Goal: Use online tool/utility: Utilize a website feature to perform a specific function

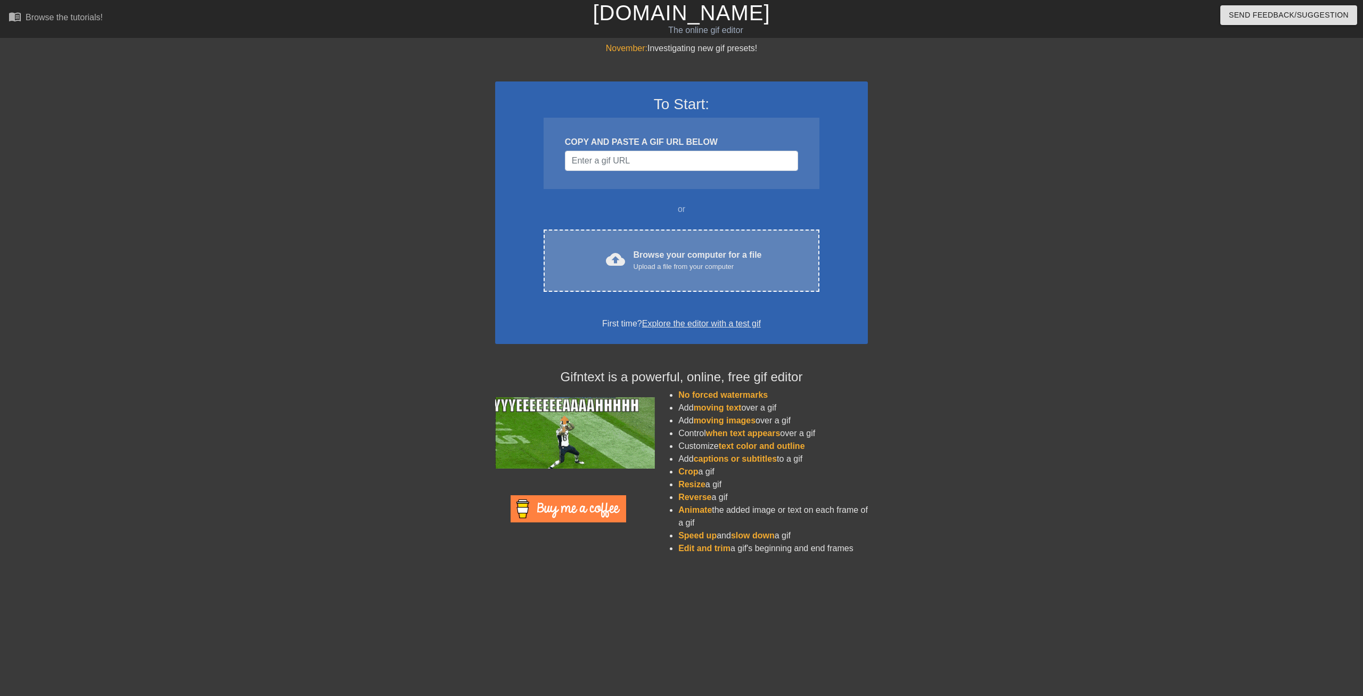
click at [592, 250] on div "cloud_upload Browse your computer for a file Upload a file from your computer" at bounding box center [681, 261] width 231 height 24
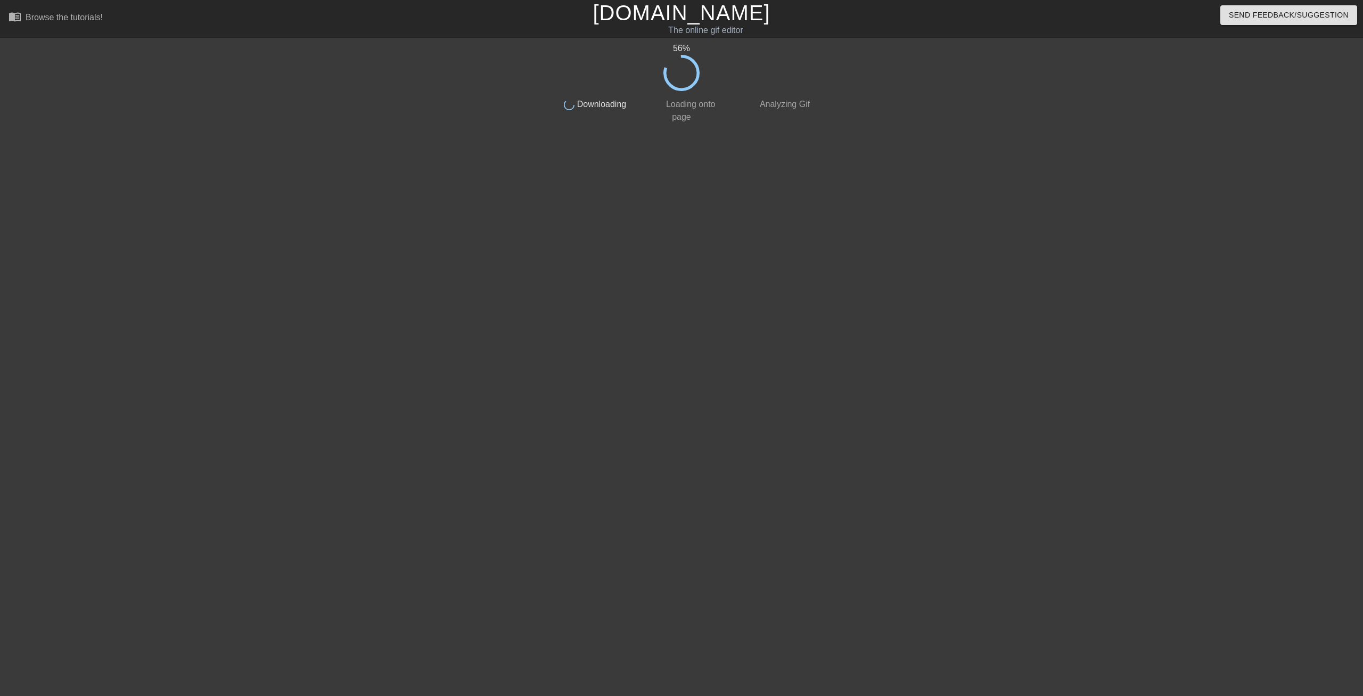
click at [30, 366] on html "menu_book Browse the tutorials! [DOMAIN_NAME] The online gif editor Send Feedba…" at bounding box center [681, 183] width 1363 height 366
click at [49, 366] on html "menu_book Browse the tutorials! [DOMAIN_NAME] The online gif editor Send Feedba…" at bounding box center [681, 183] width 1363 height 366
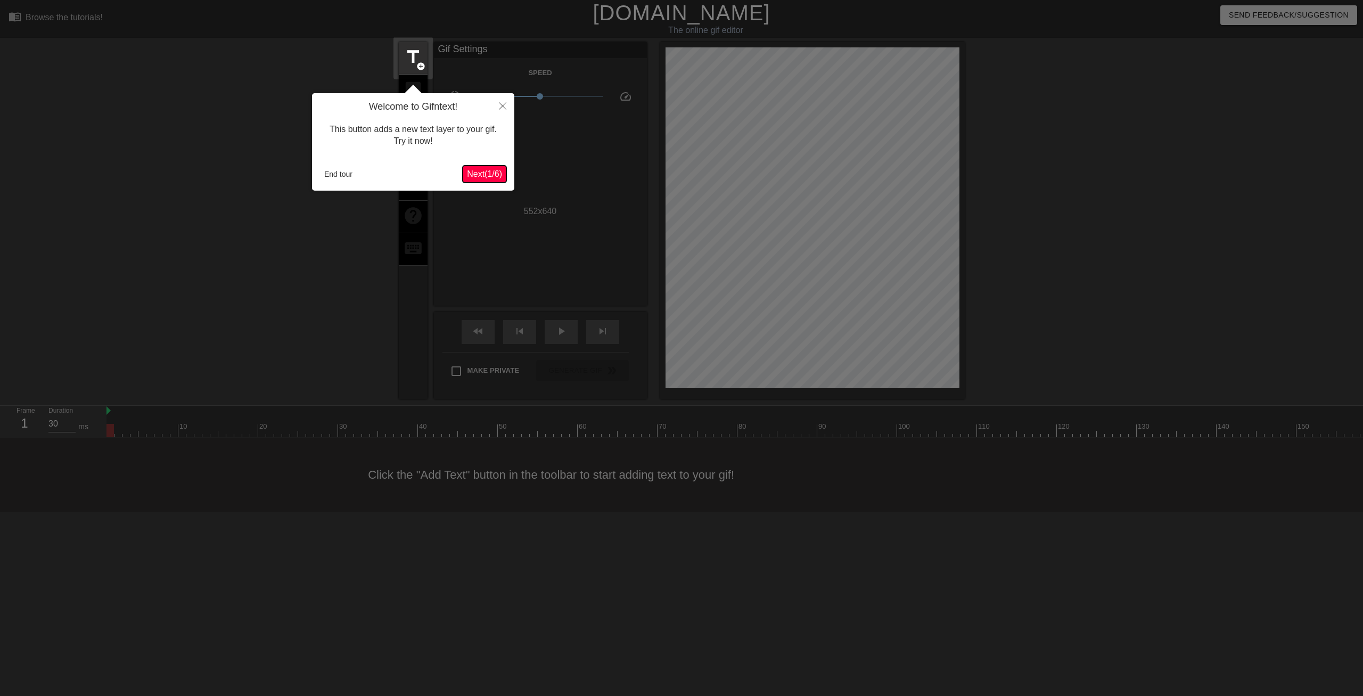
click at [479, 176] on span "Next ( 1 / 6 )" at bounding box center [484, 173] width 35 height 9
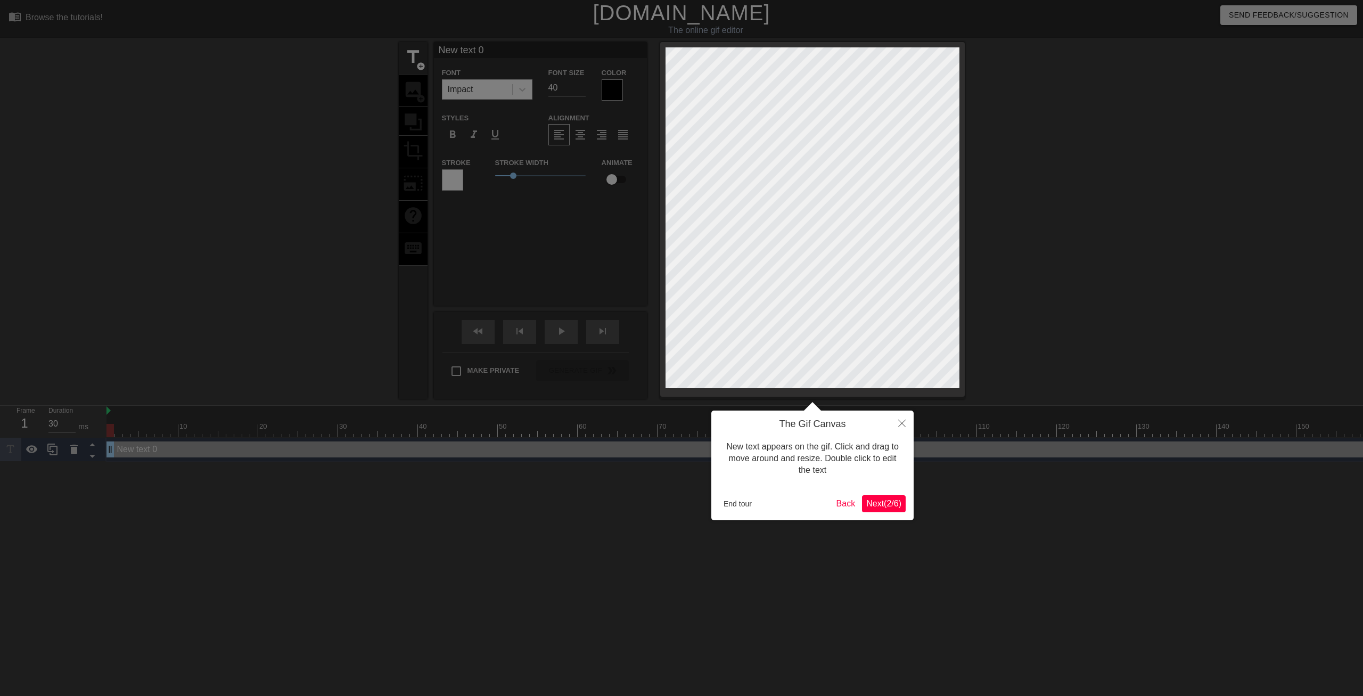
click at [879, 503] on span "Next ( 2 / 6 )" at bounding box center [883, 503] width 35 height 9
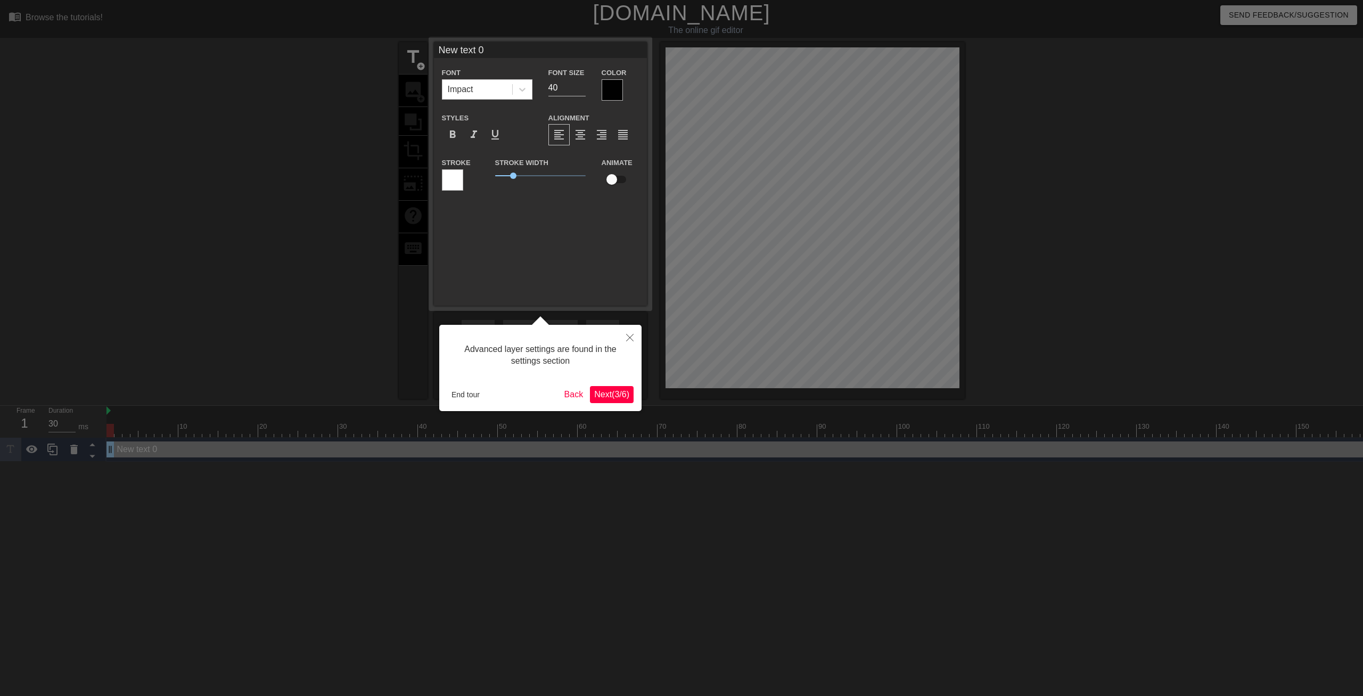
click at [620, 392] on span "Next ( 3 / 6 )" at bounding box center [611, 394] width 35 height 9
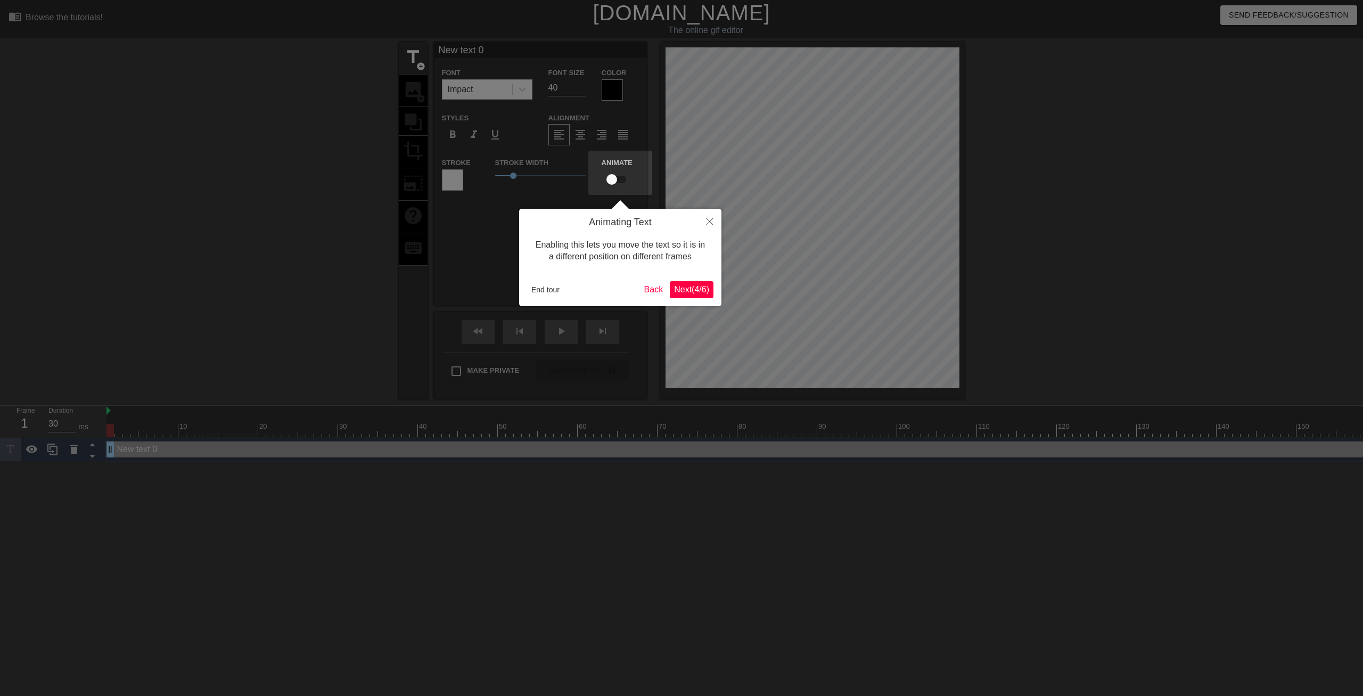
click at [686, 286] on span "Next ( 4 / 6 )" at bounding box center [691, 289] width 35 height 9
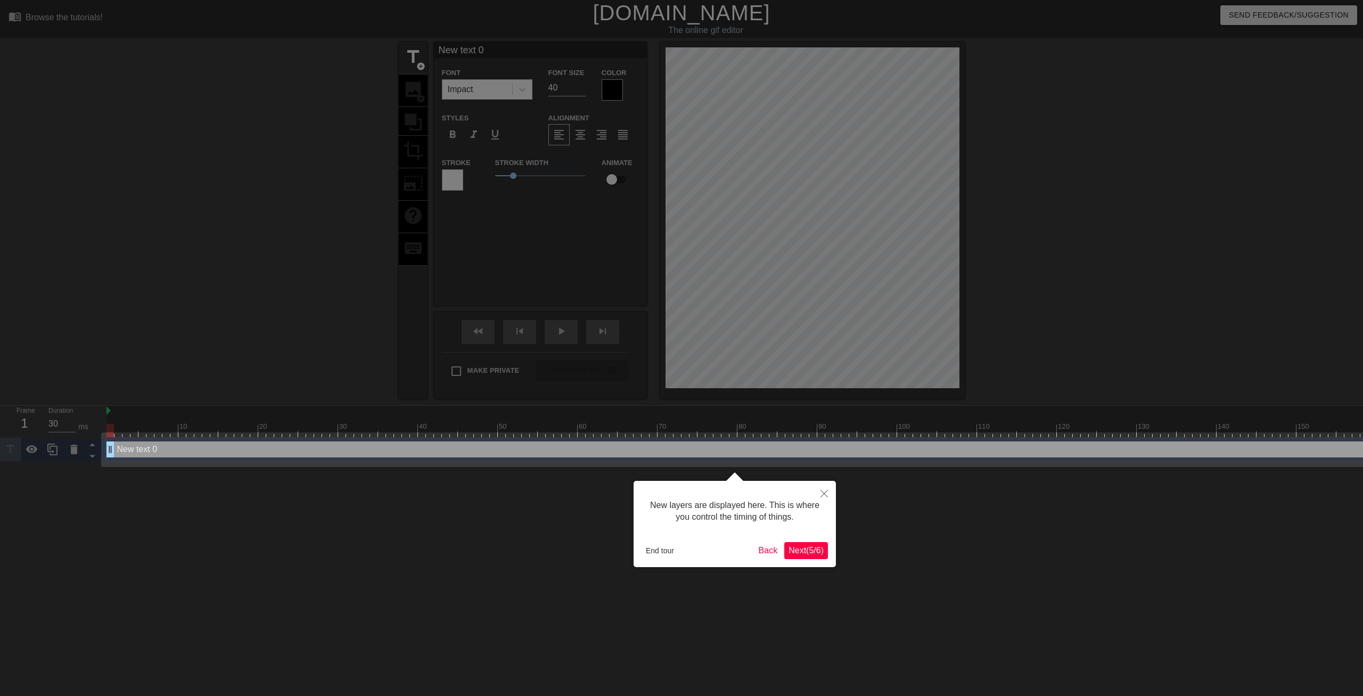
click at [805, 549] on span "Next ( 5 / 6 )" at bounding box center [805, 550] width 35 height 9
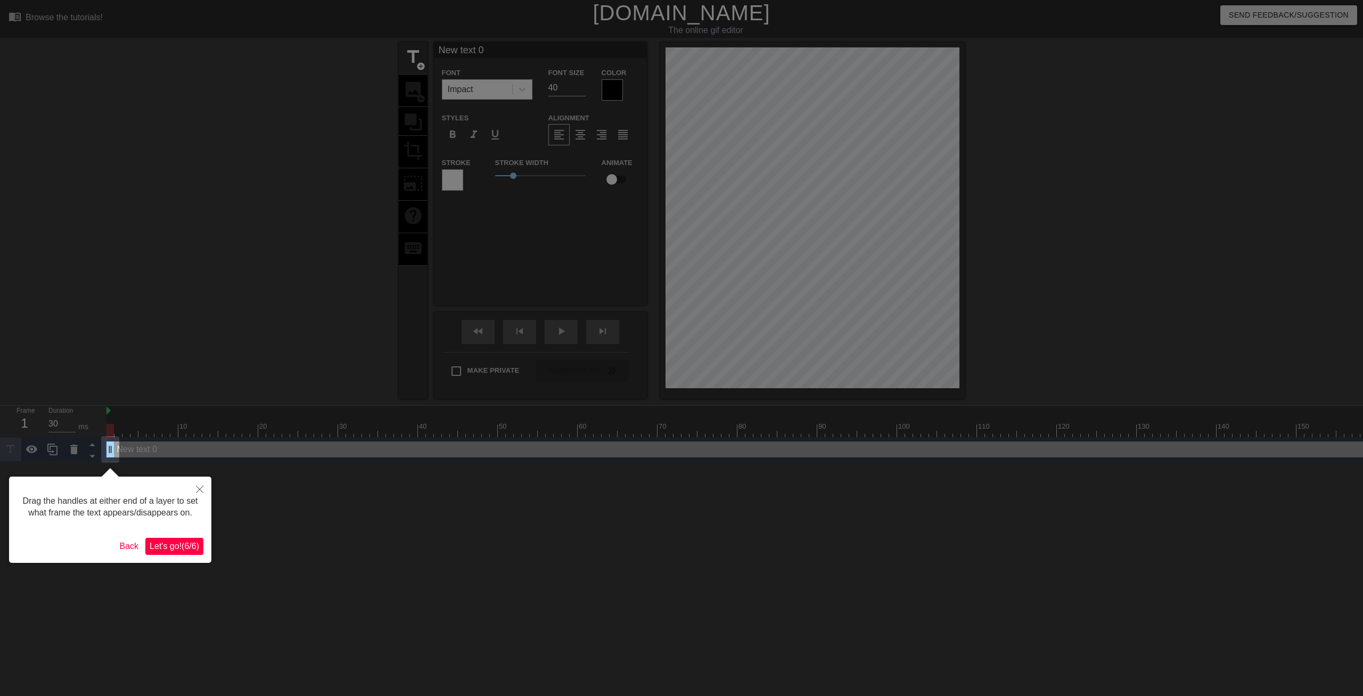
click at [180, 547] on span "Let's go! ( 6 / 6 )" at bounding box center [174, 545] width 49 height 9
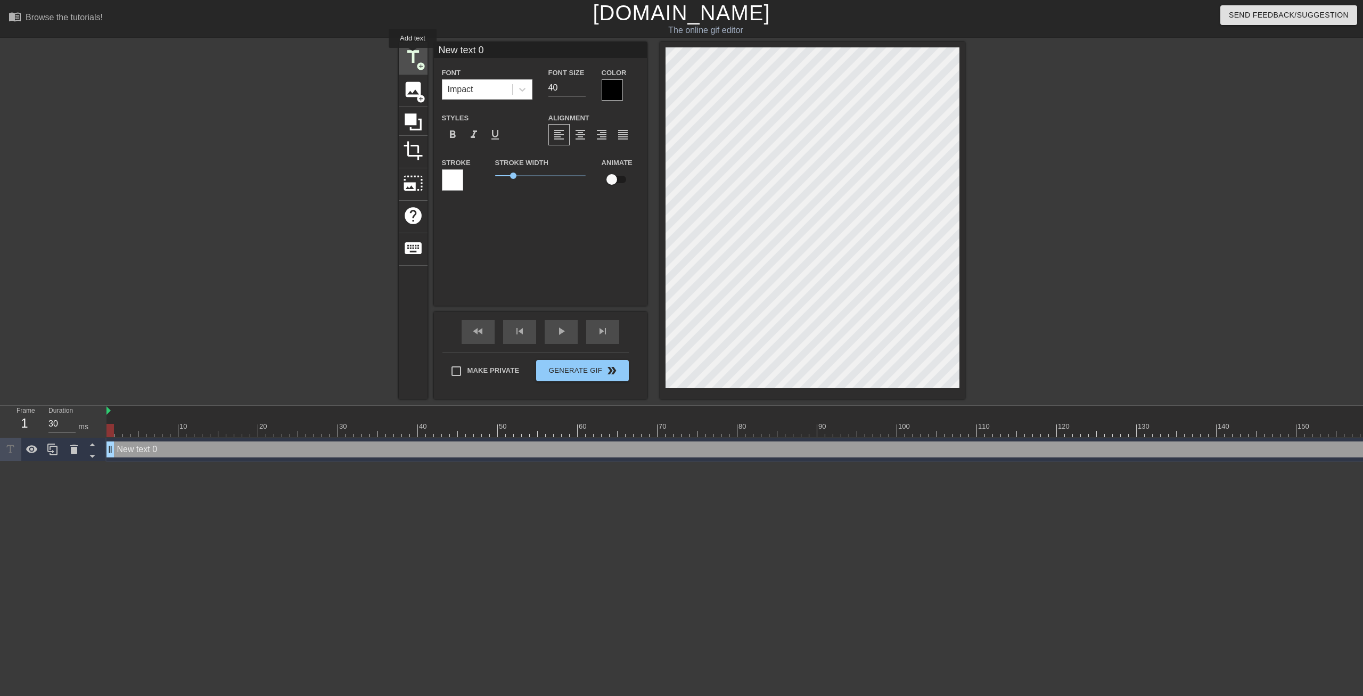
click at [412, 55] on span "title" at bounding box center [413, 57] width 20 height 20
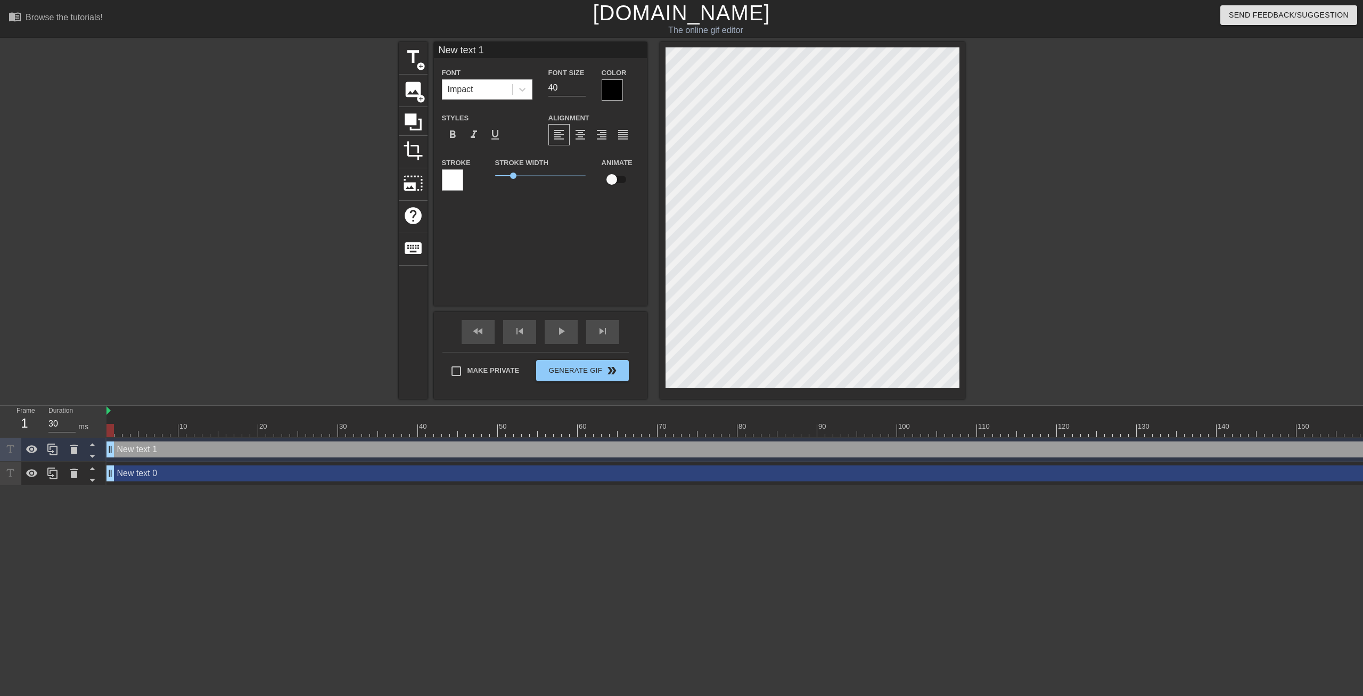
scroll to position [0, 1]
type input "New 1"
type textarea "New 1"
type input "New 1"
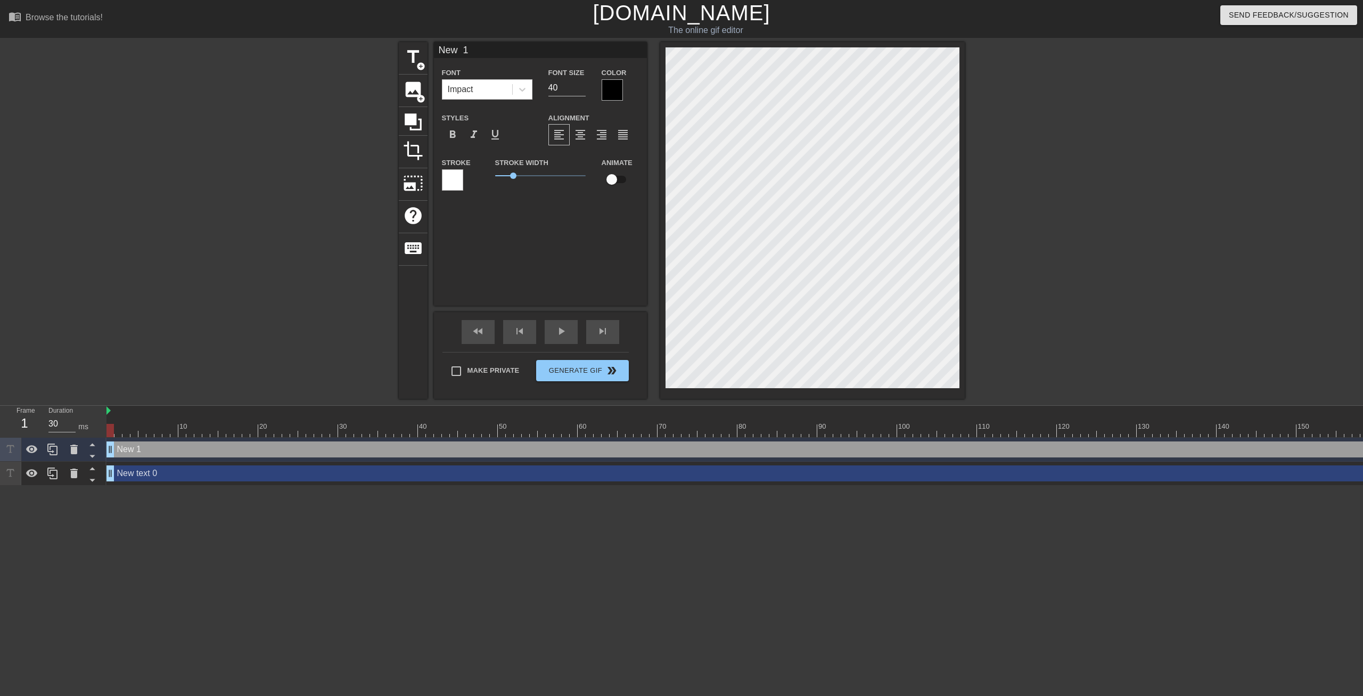
type textarea "New 1"
type input "Ne 1"
type textarea "Ne 1"
type input "N 1"
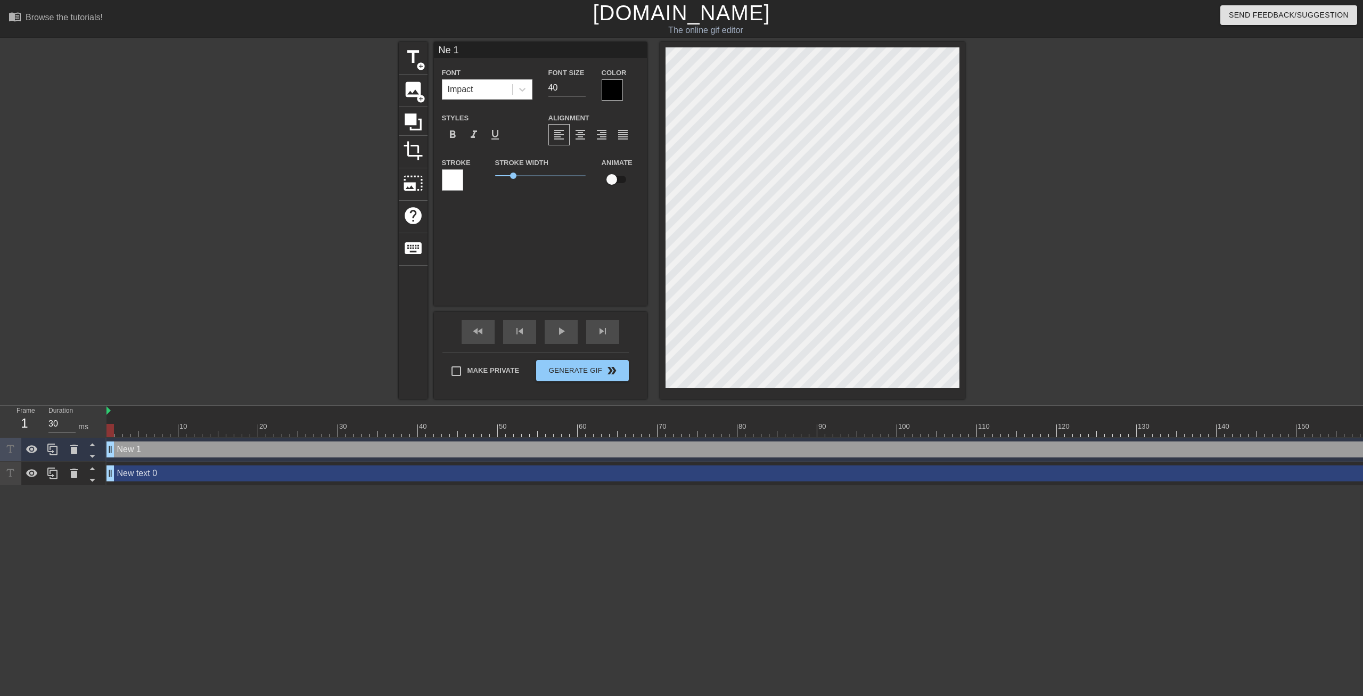
type textarea "N 1"
type input "1"
type textarea "1"
type input "K 1"
type textarea "K 1"
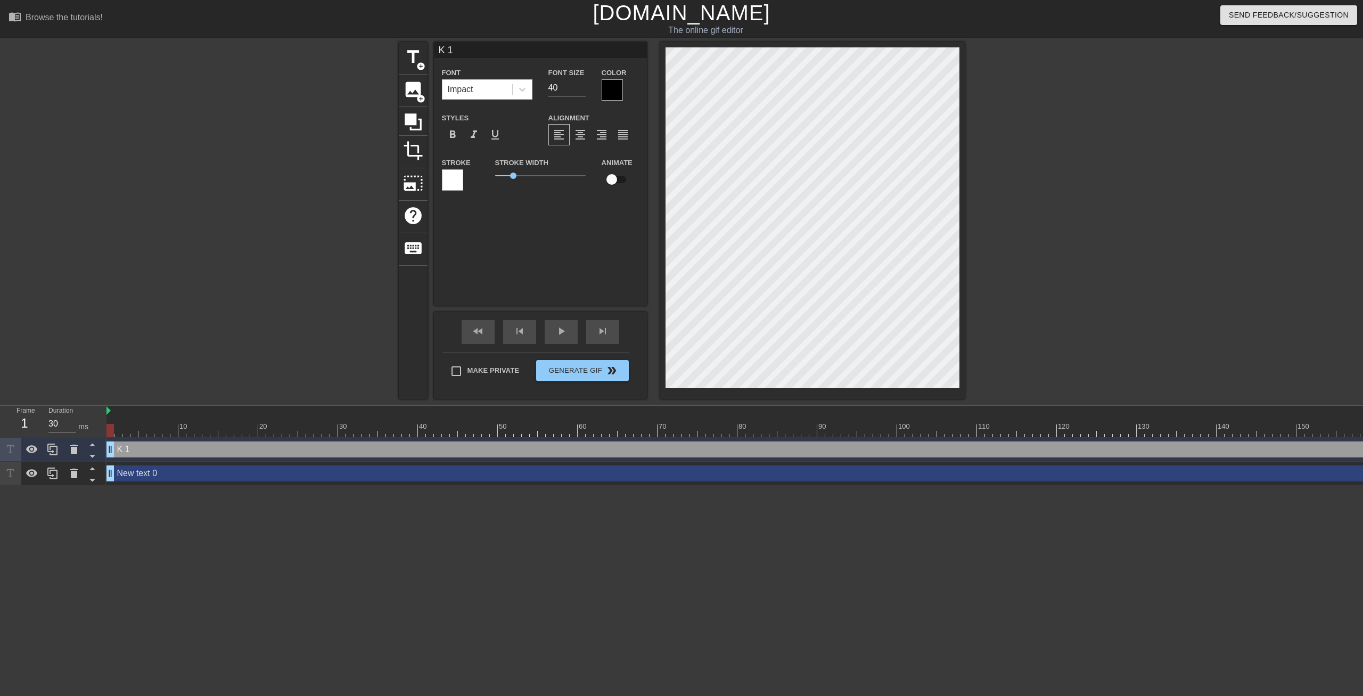
type input "K. 1"
type textarea "K. 1"
type input "K 1"
type textarea "K 1"
type input "1"
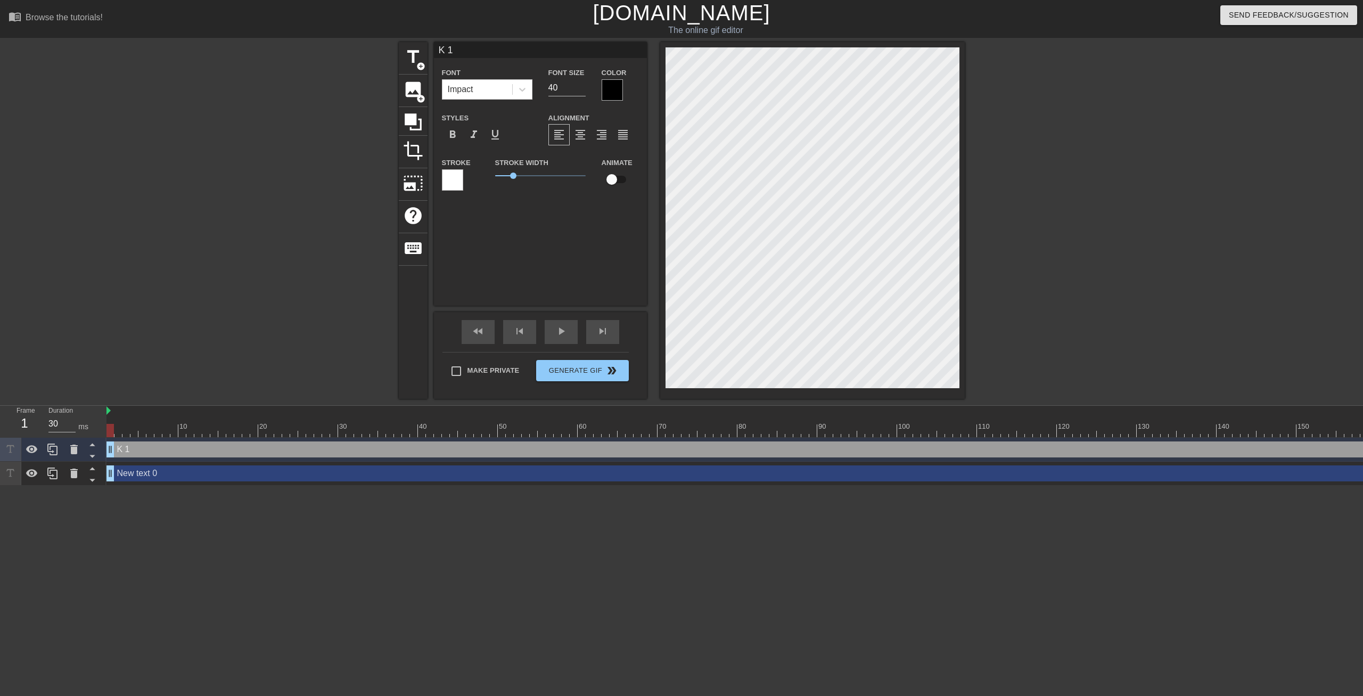
type textarea "1"
type input "I 1"
type textarea "I 1"
type input "I. 1"
type textarea "I. 1"
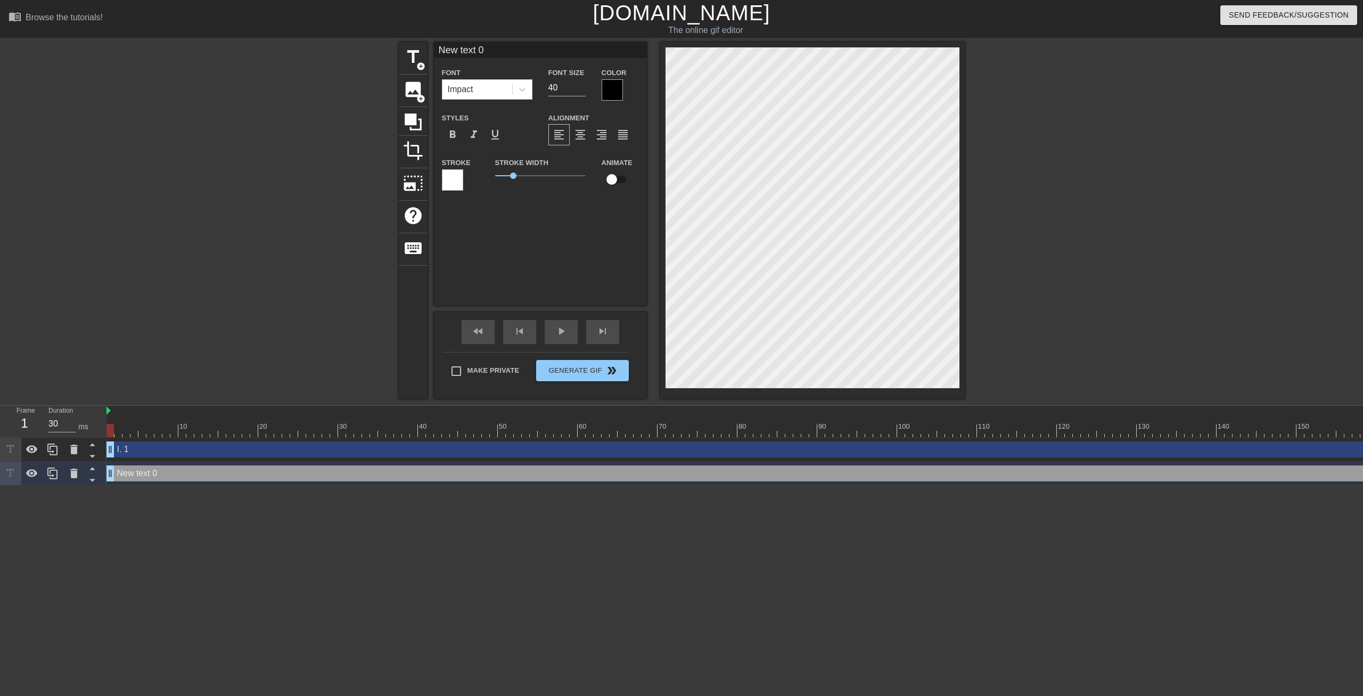
scroll to position [0, 1]
type input "New 0"
type textarea "New 0"
type input "New 0"
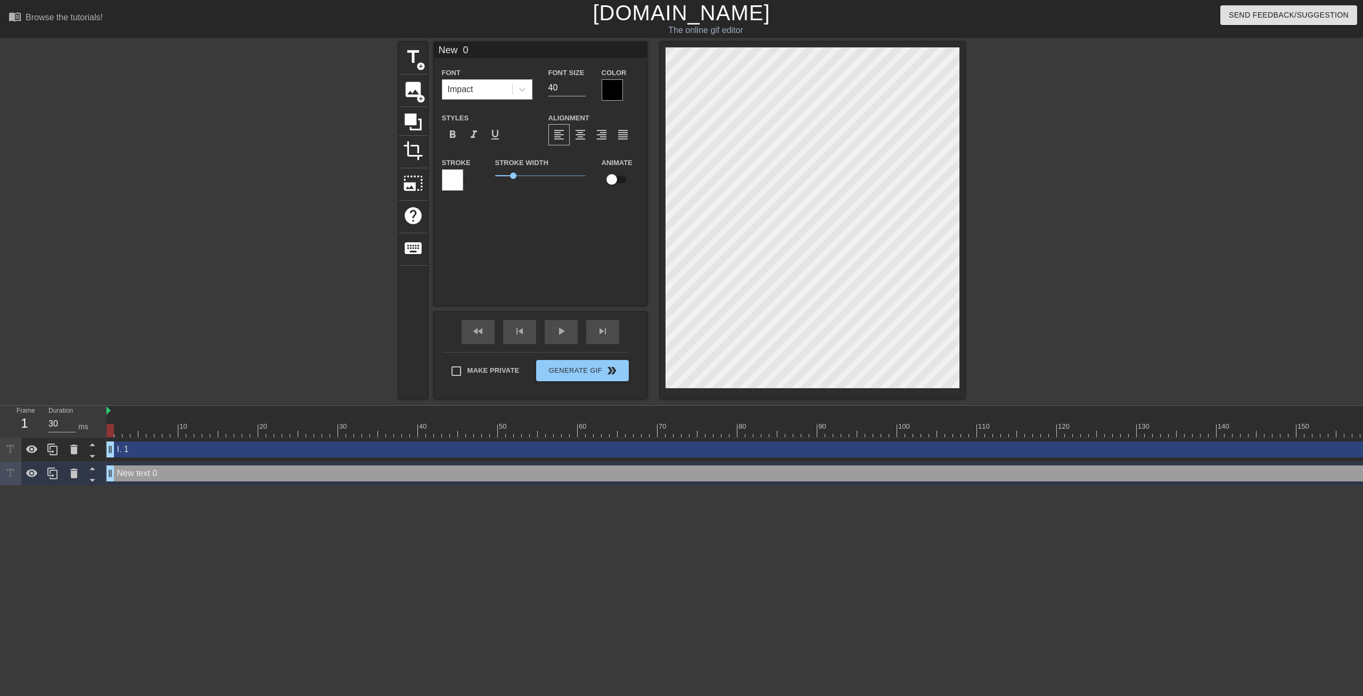
type textarea "New 0"
type input "Ne 0"
type textarea "Ne 0"
type input "N 0"
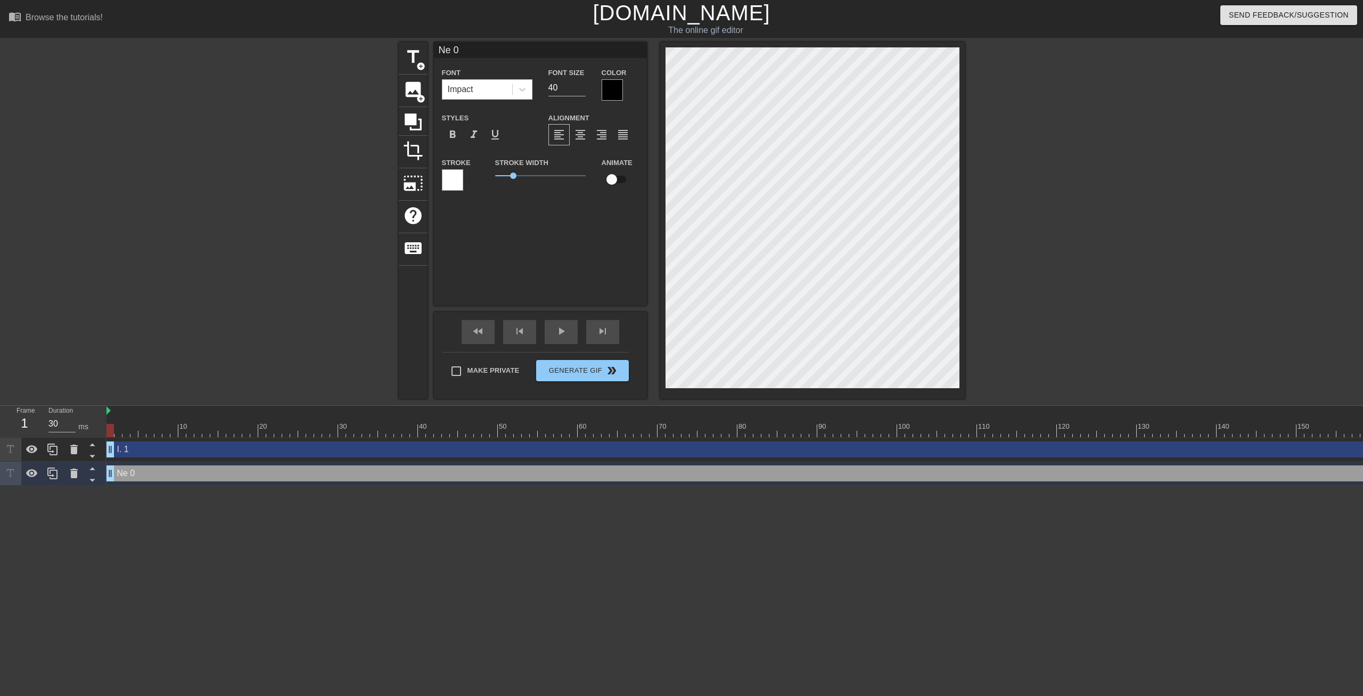
type textarea "N 0"
type input "0"
type textarea "0"
type input "K 0"
type textarea "K 0"
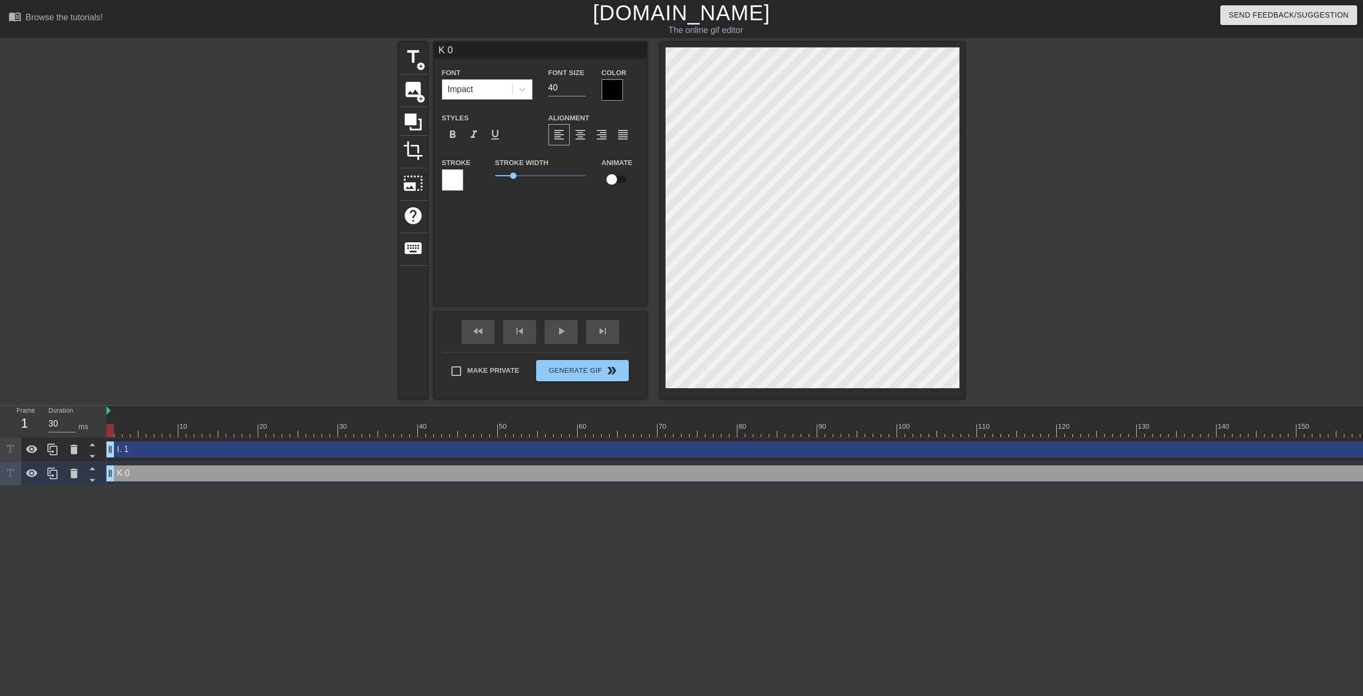
type input "K. 0"
type textarea "K. 0"
click at [410, 62] on span "title" at bounding box center [413, 57] width 20 height 20
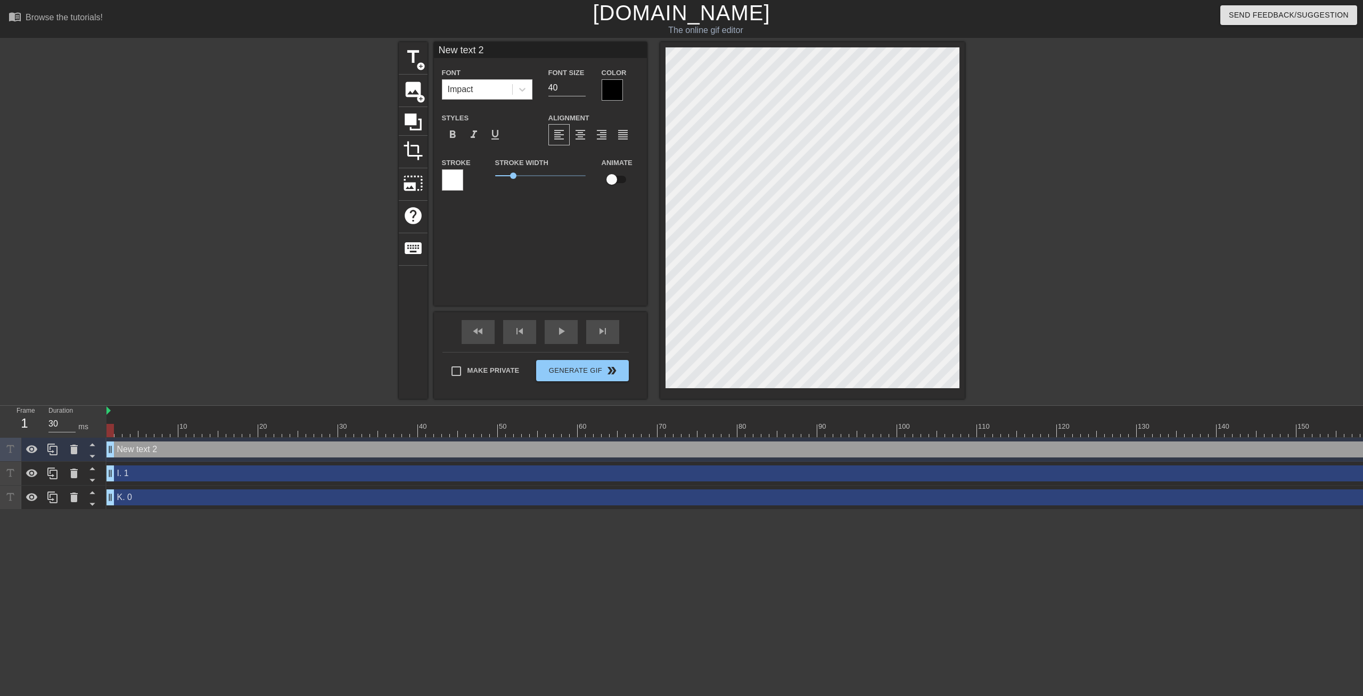
type input "W text 2"
type textarea "W text 2"
type input "Wtext 2"
type textarea "Wtext 2"
type input "Wext 2"
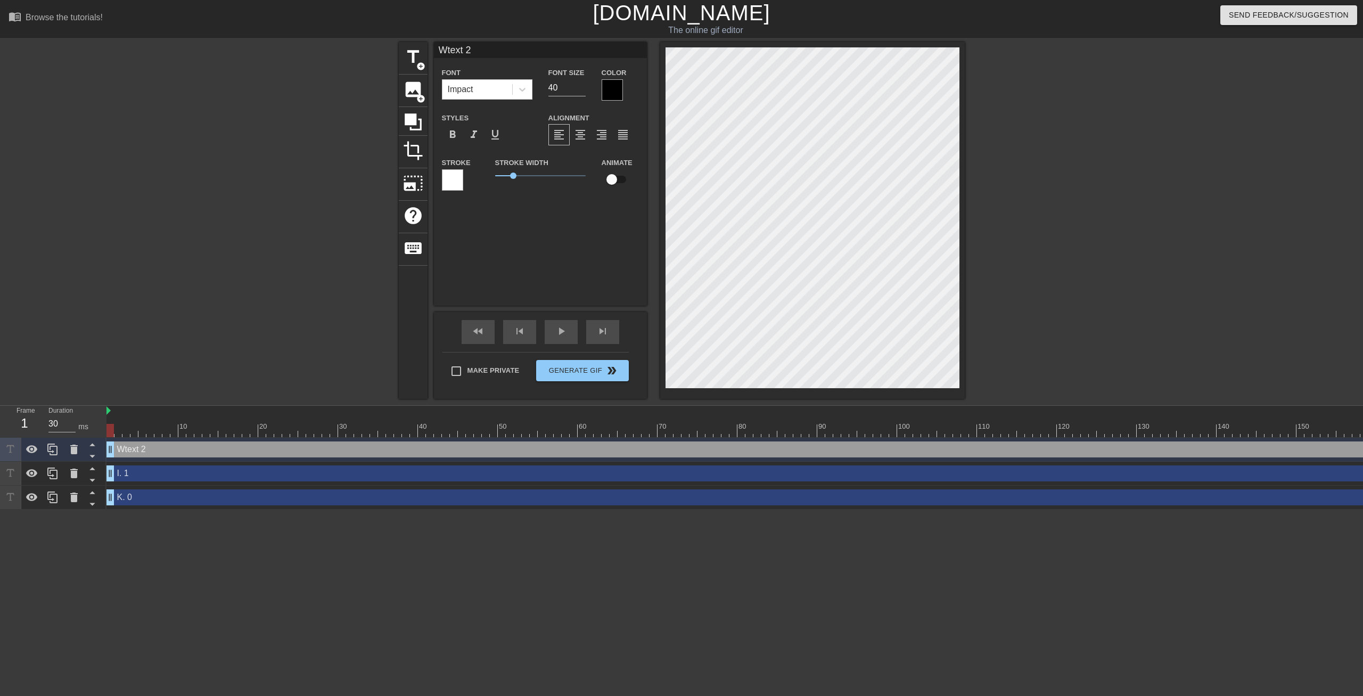
type textarea "Wext 2"
type input "Wxt 2"
type textarea "Wxt 2"
type input "Wt 2"
type textarea "Wt 2"
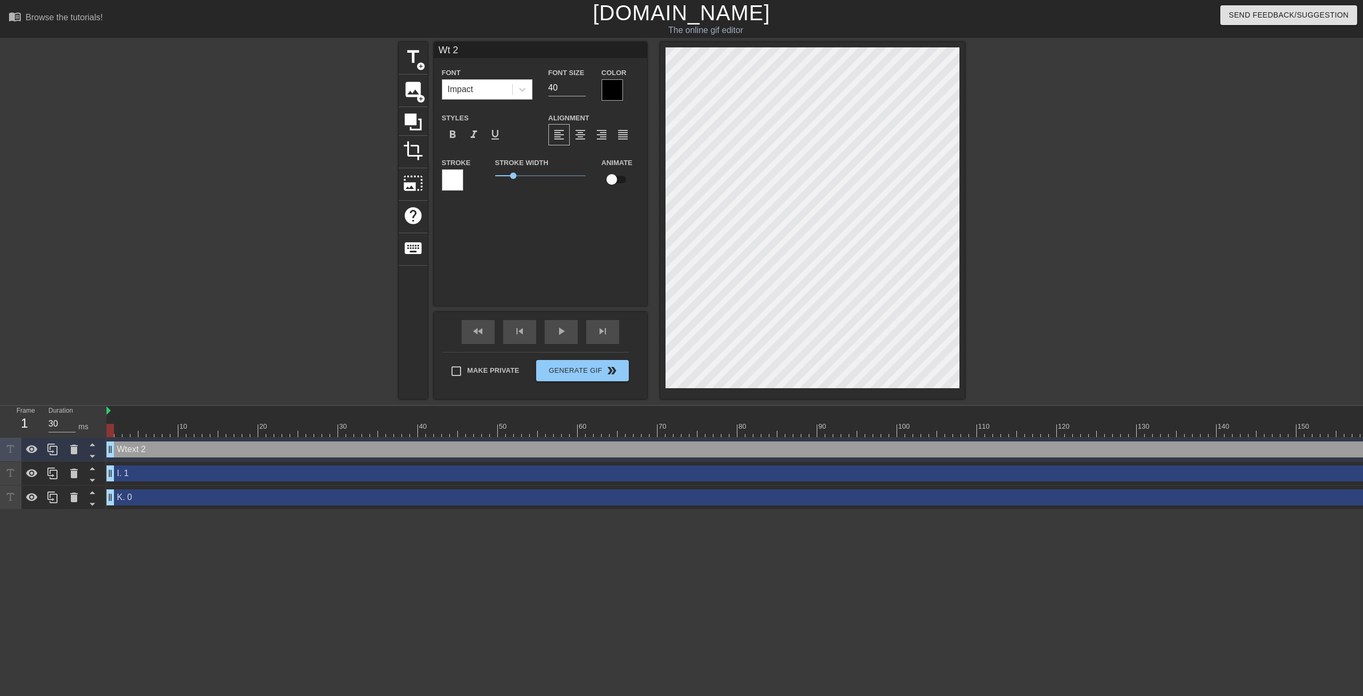
type input "W 2"
type textarea "W 2"
type input "W2"
type textarea "W2"
type input "W"
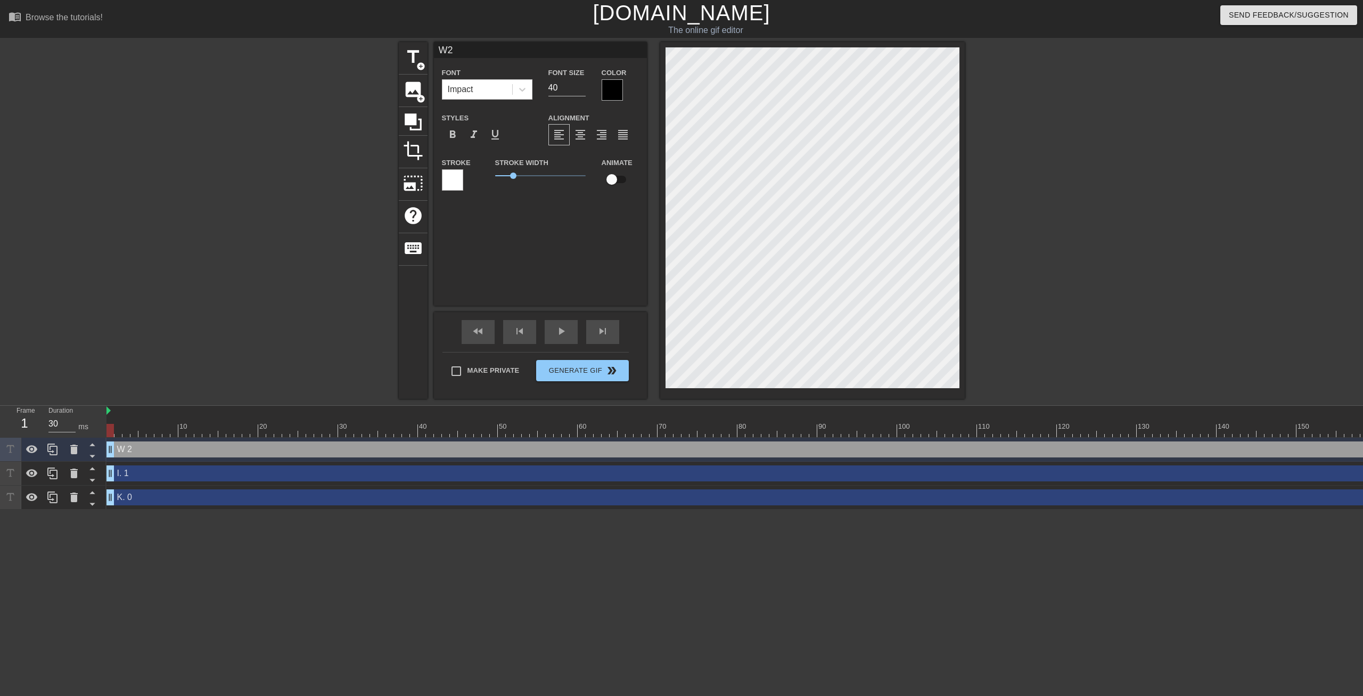
type textarea "W"
type input "W."
type textarea "W."
click at [415, 54] on span "title" at bounding box center [413, 57] width 20 height 20
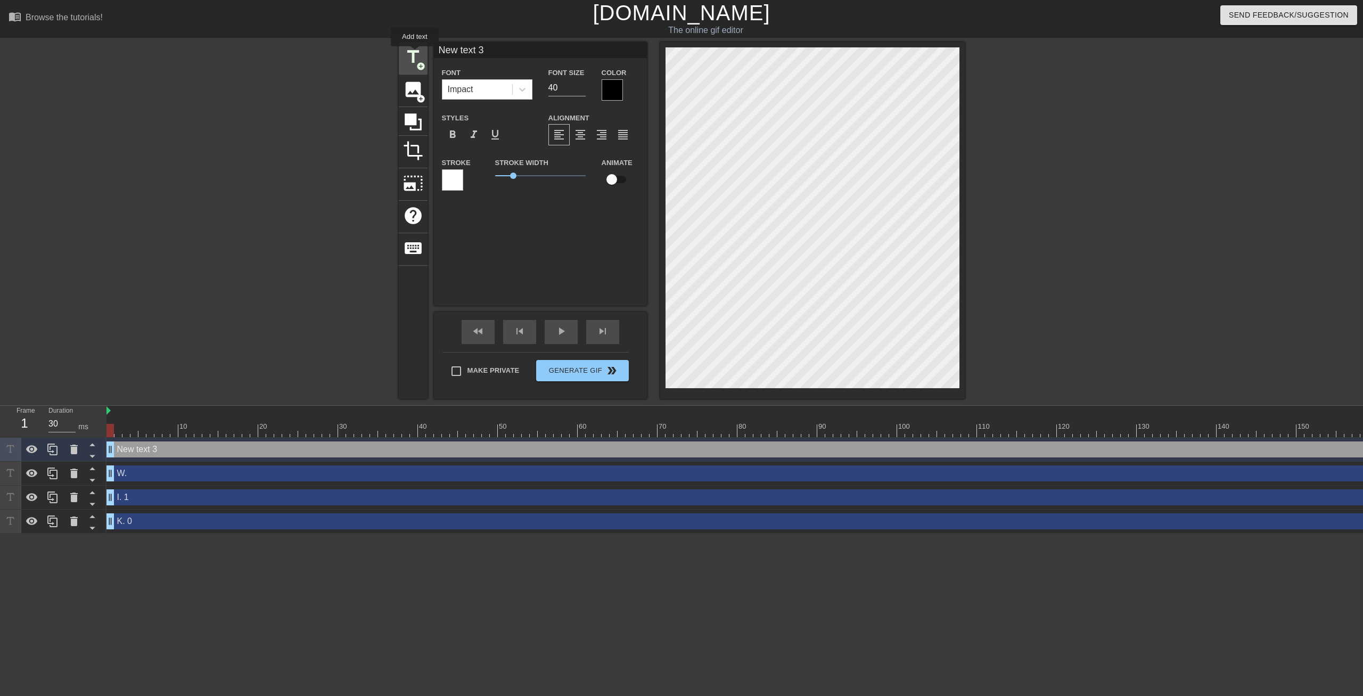
click at [415, 54] on span "title" at bounding box center [413, 57] width 20 height 20
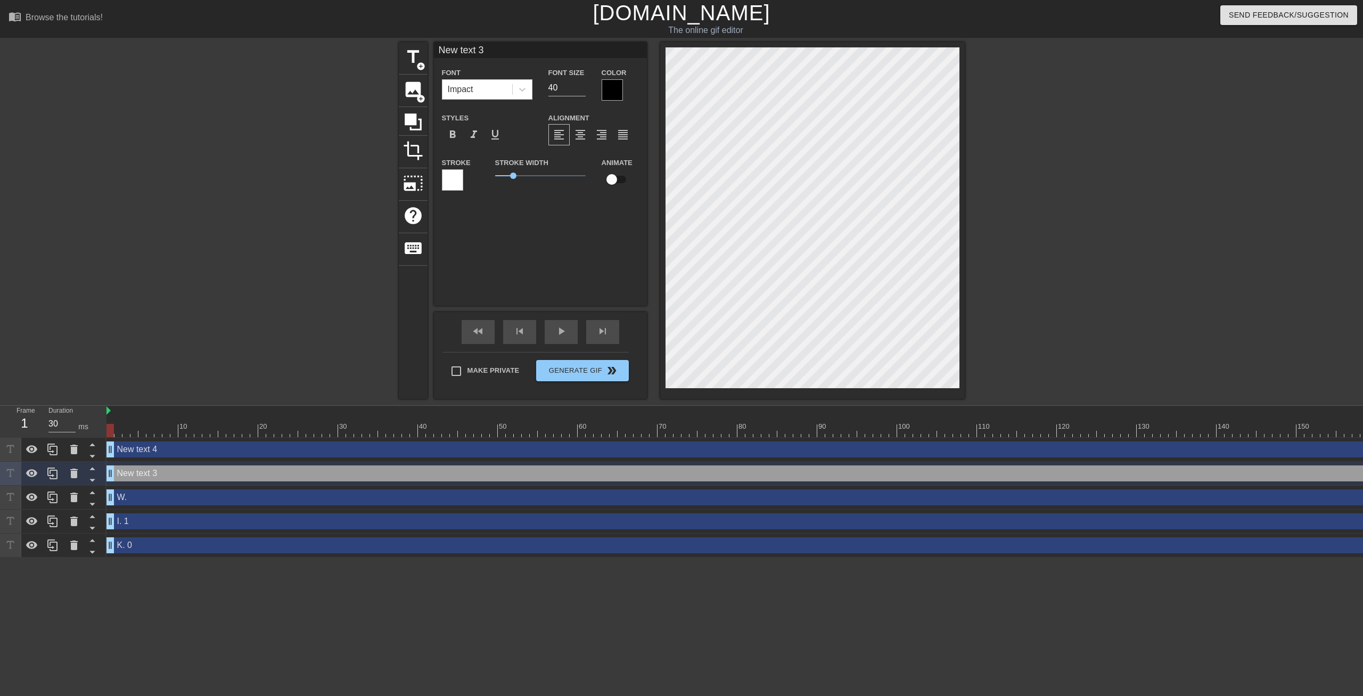
type input "New 3"
type textarea "New 3"
type input "New 3"
type textarea "New 3"
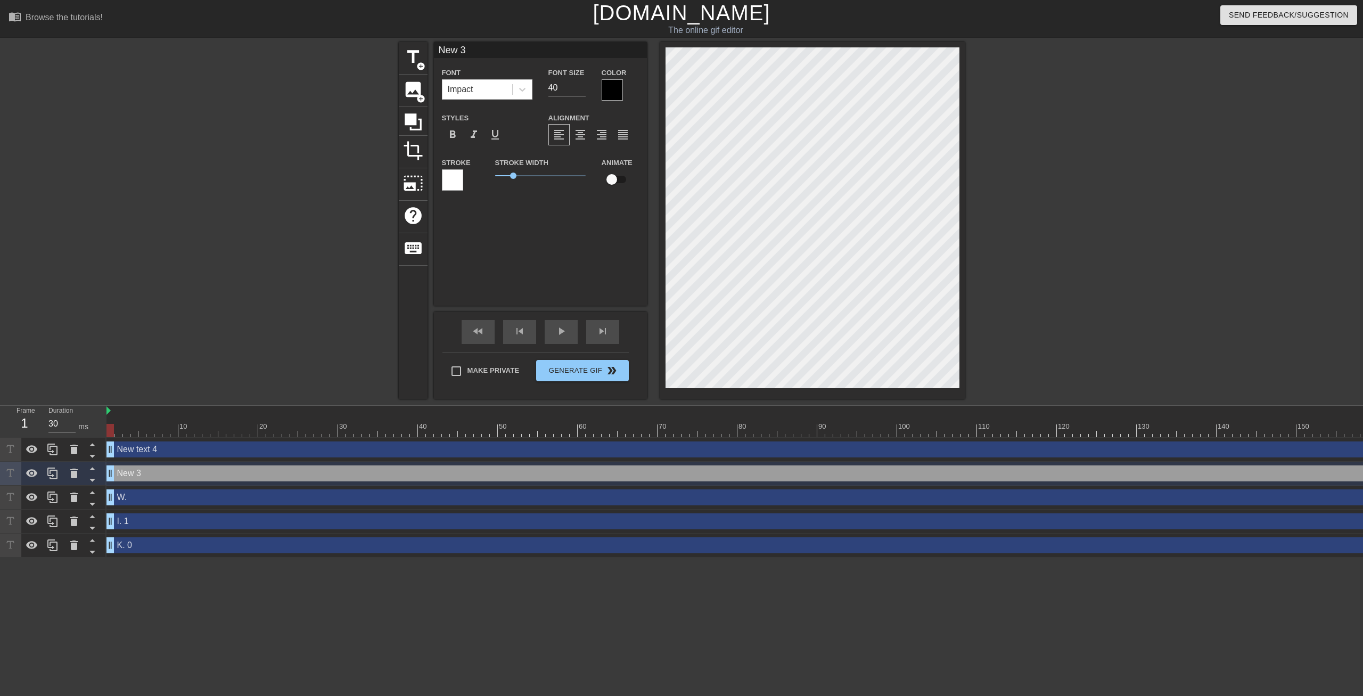
type input "Ne 3"
type textarea "Ne 3"
type input "N 3"
type textarea "N 3"
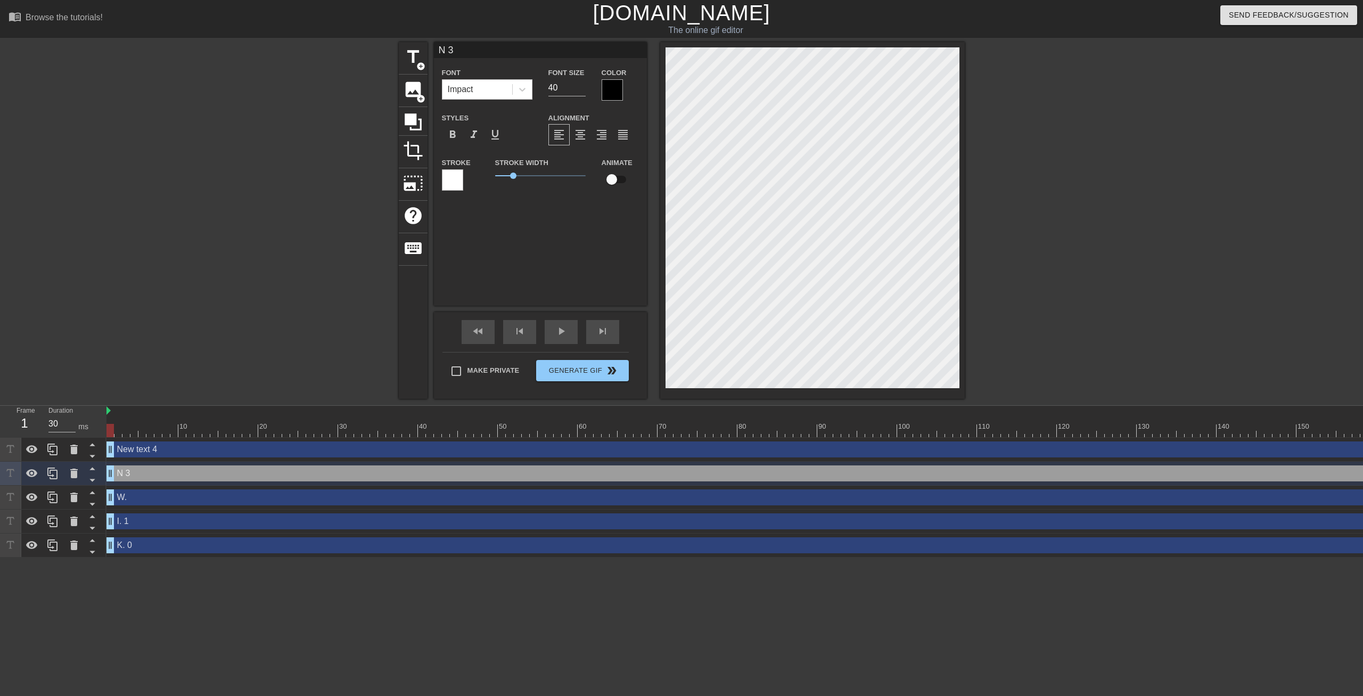
type input "3"
type textarea "3"
type input "I 3"
type textarea "I 3"
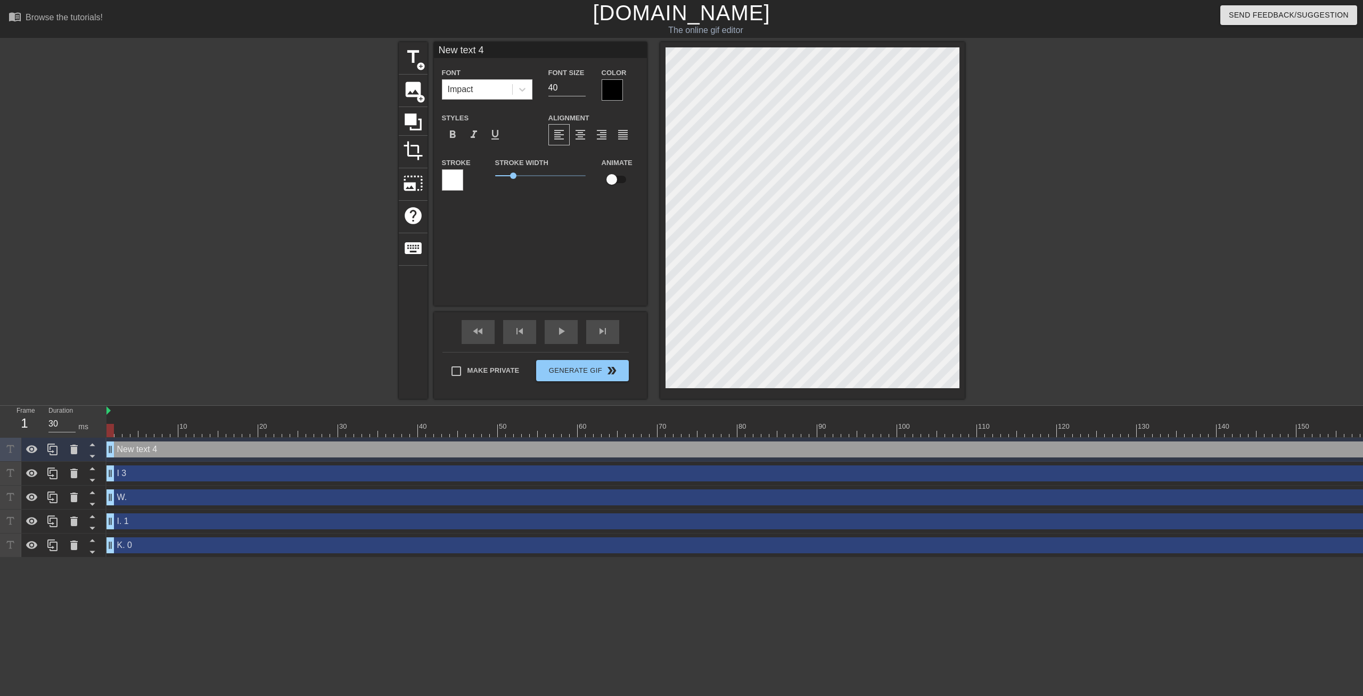
type input "text 4"
type textarea "text 4"
type input "text 4"
type textarea "text 4"
type input "ext 4"
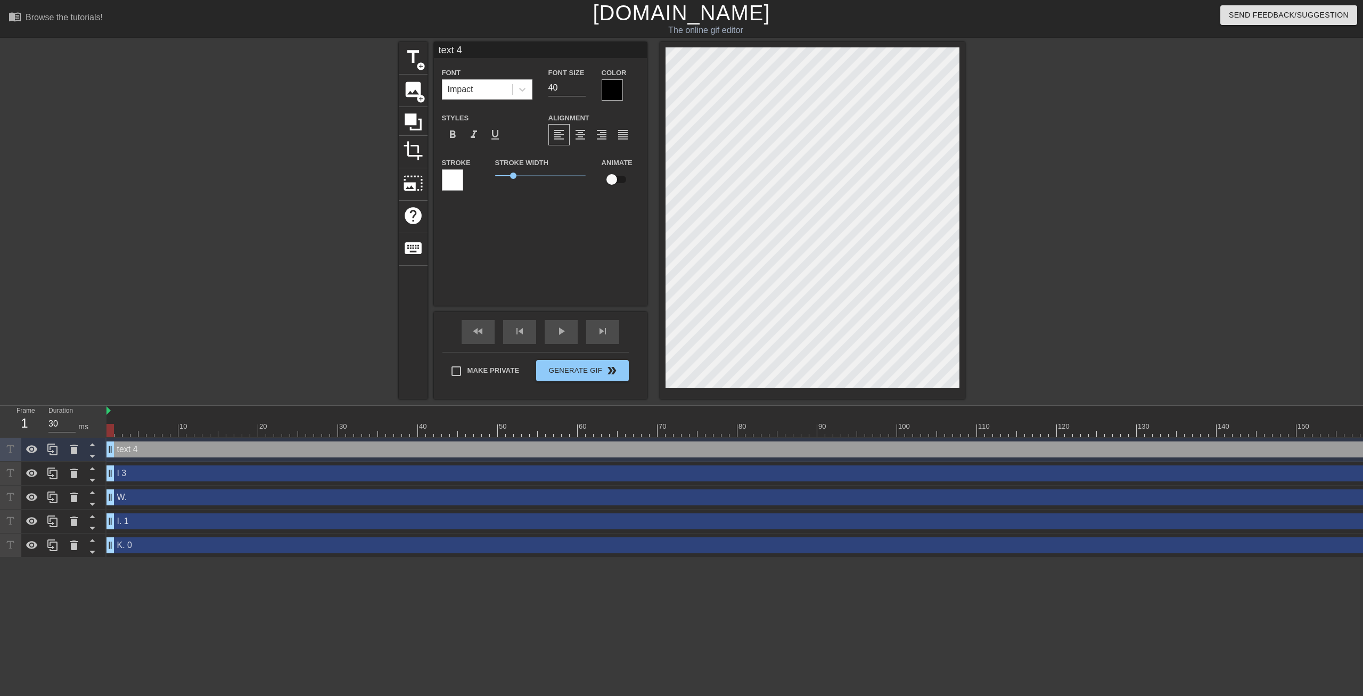
type textarea "ext 4"
type input "xt 4"
type textarea "xt 4"
type input "t 4"
type textarea "t 4"
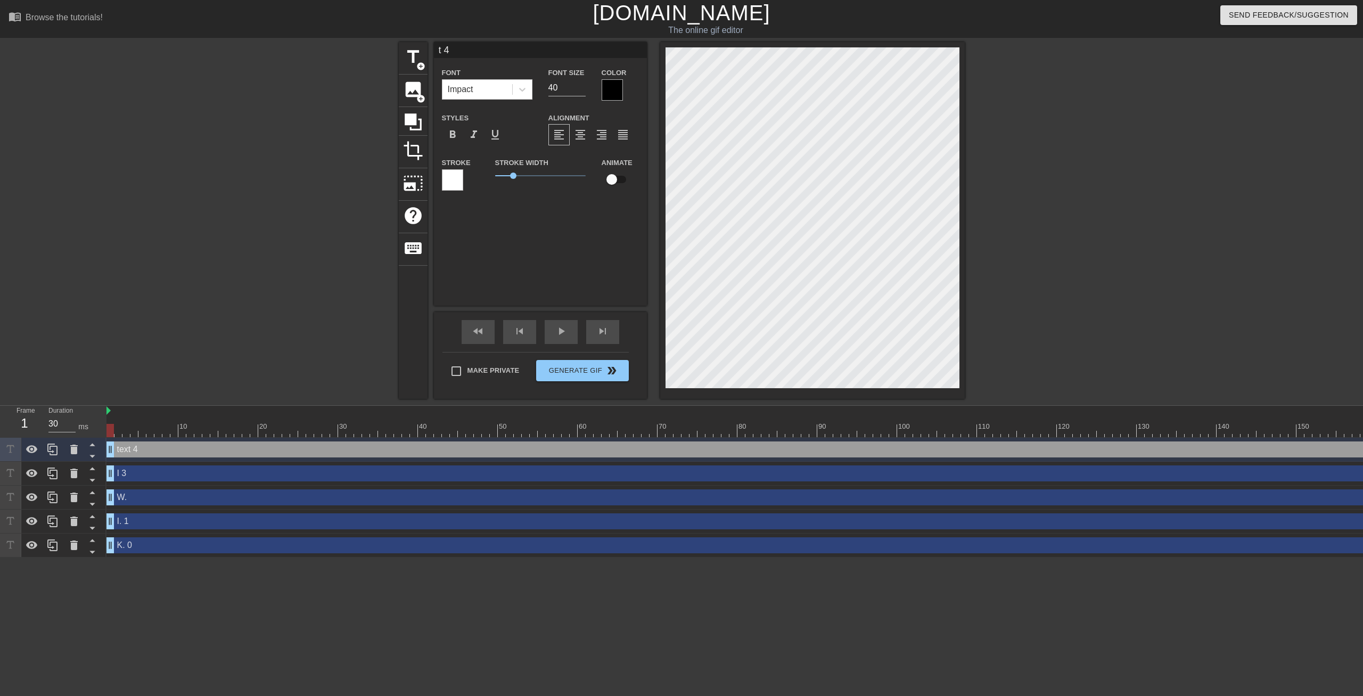
type input "4"
type textarea "4"
type input "4"
type textarea "4"
type input "D"
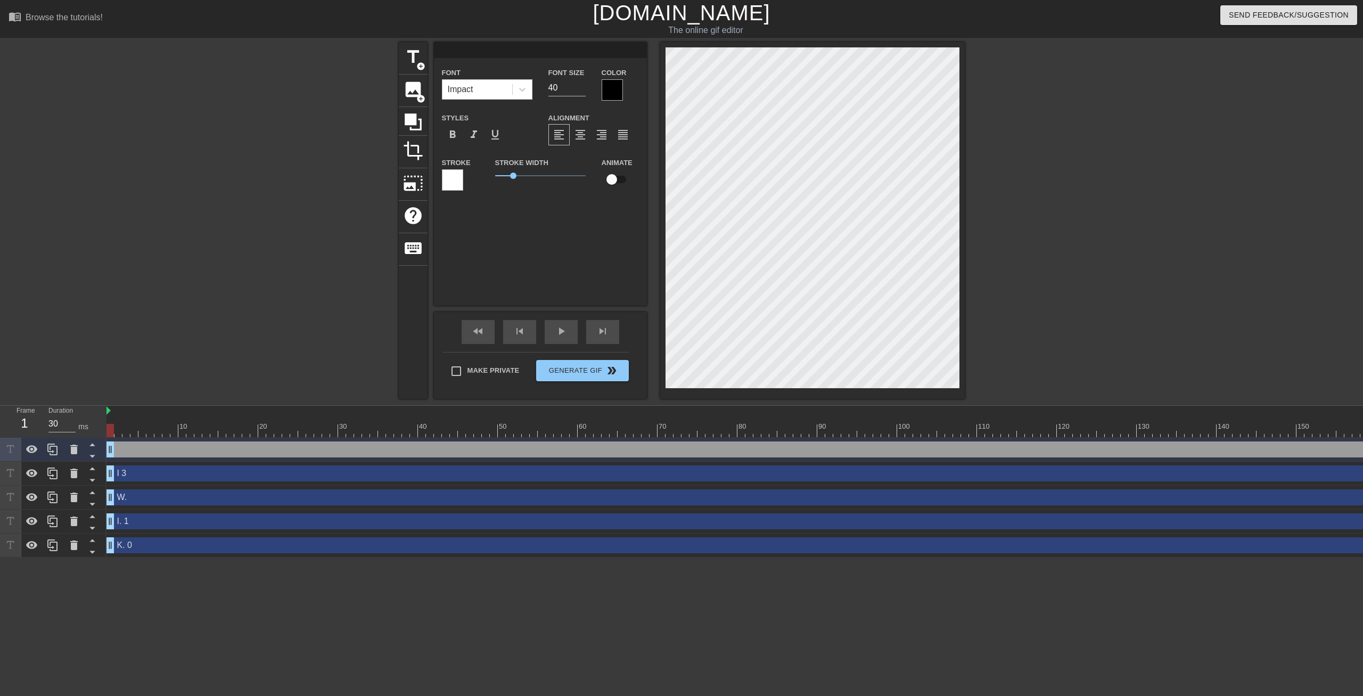
type textarea "D"
type input "D,"
type textarea "D,"
type input "D"
type textarea "D"
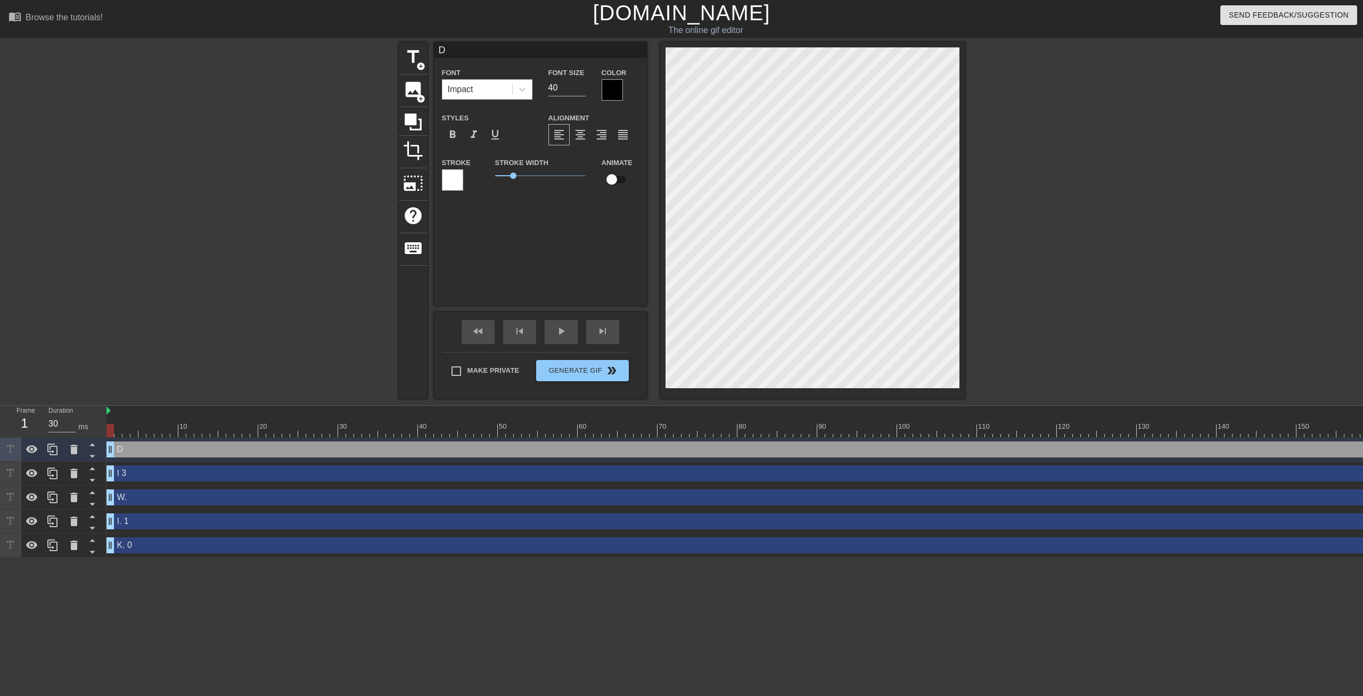
type input "D."
type textarea "D."
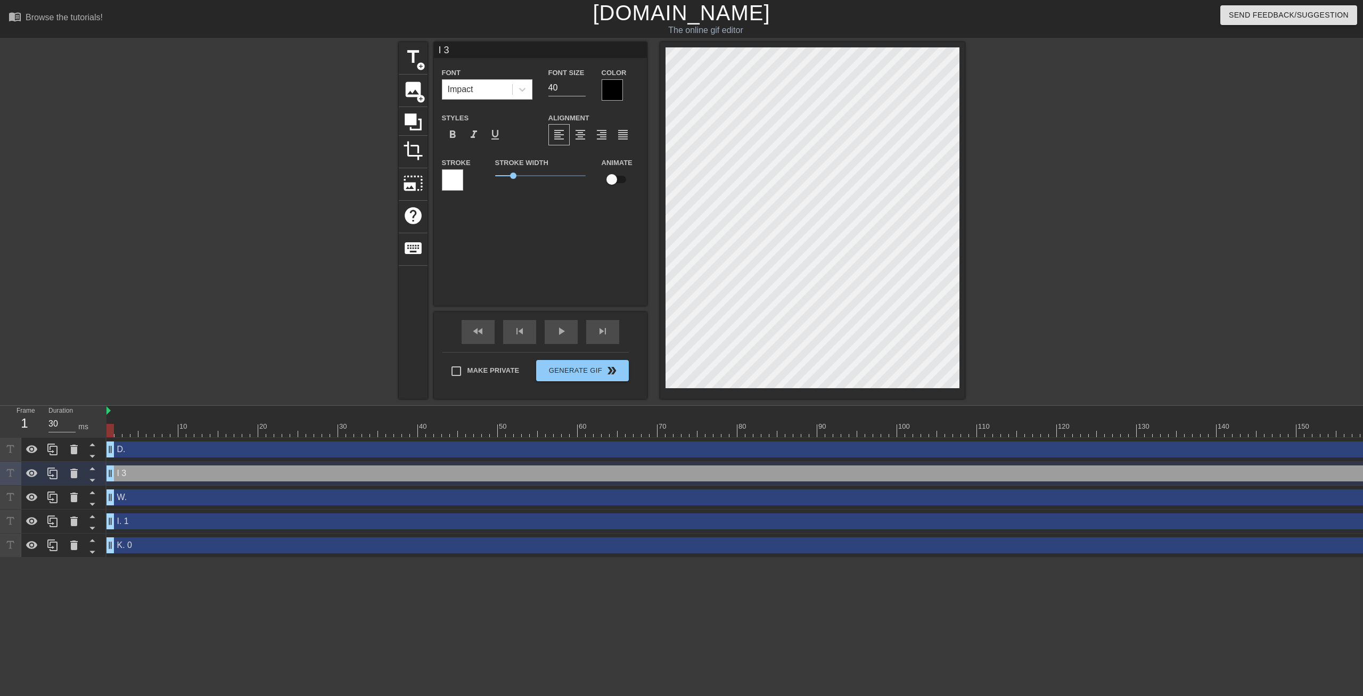
type input "I"
type textarea "I"
type input "I"
type textarea "I"
type input "I."
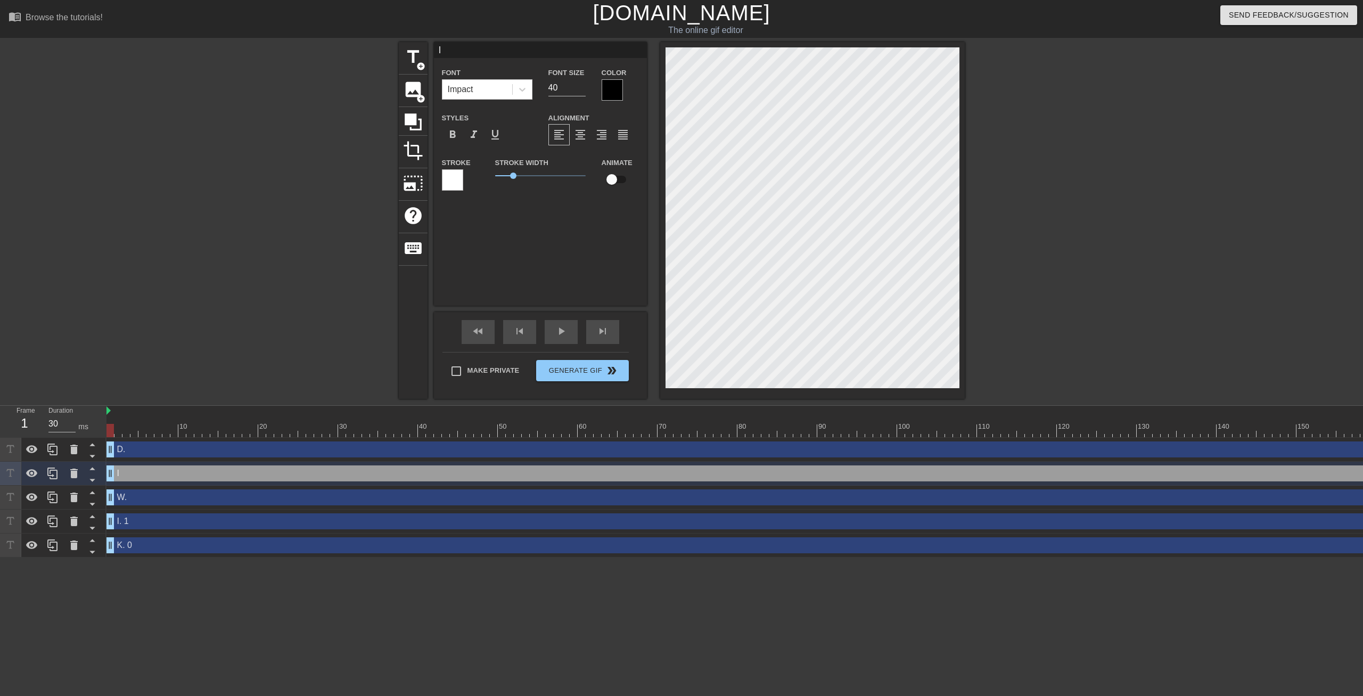
type textarea "I."
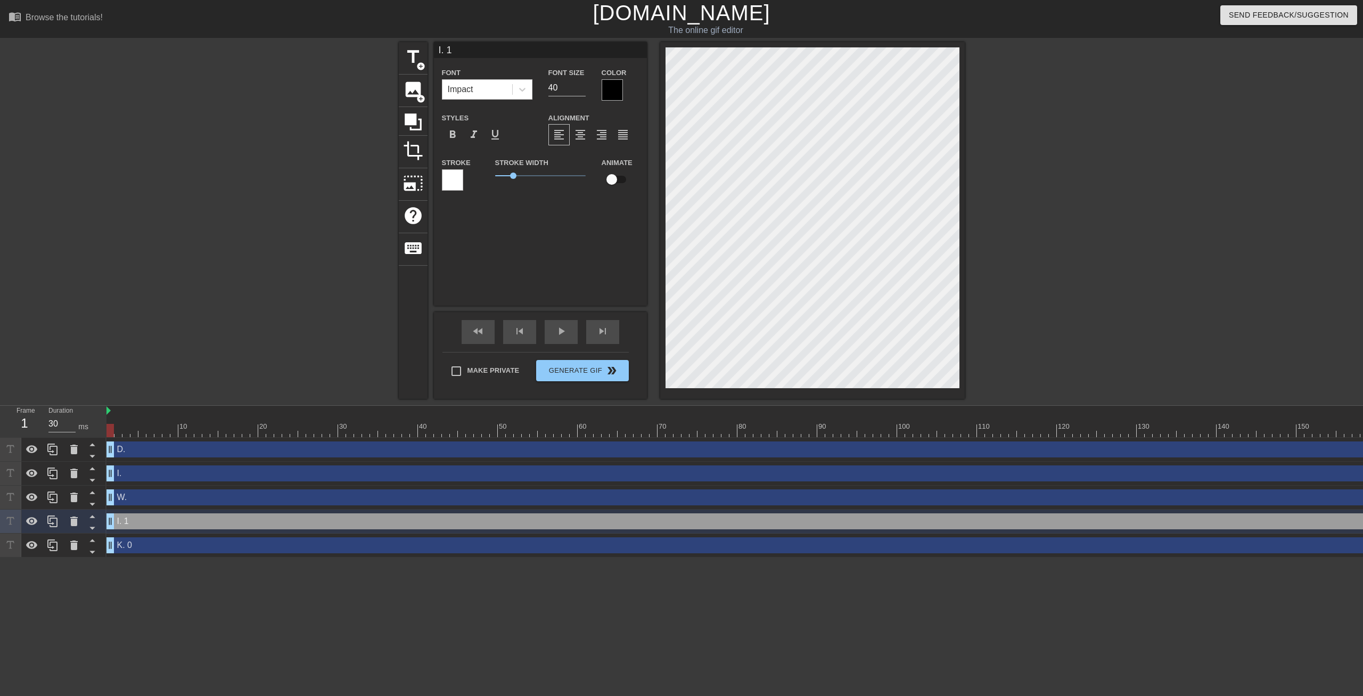
type input "I."
type textarea "I."
type input "I."
type textarea "I."
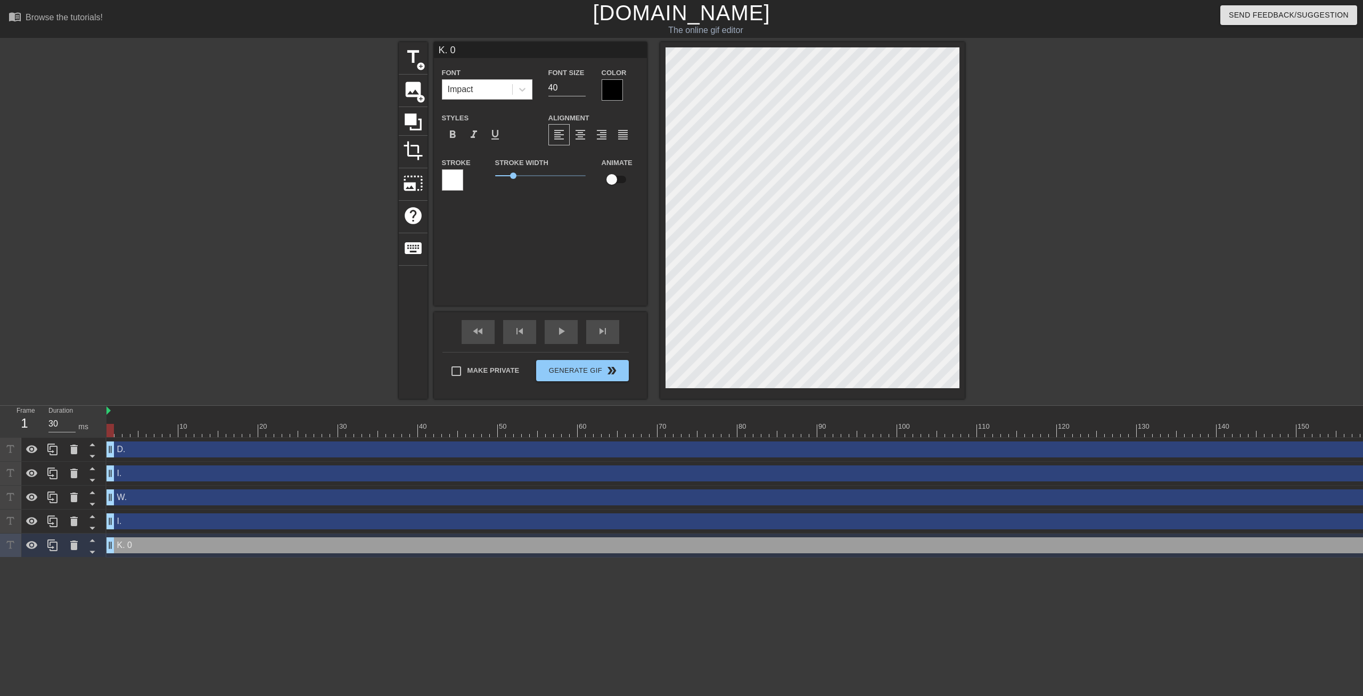
type input "K 0"
type textarea "K 0"
type input "K0"
type textarea "K0"
type input "K"
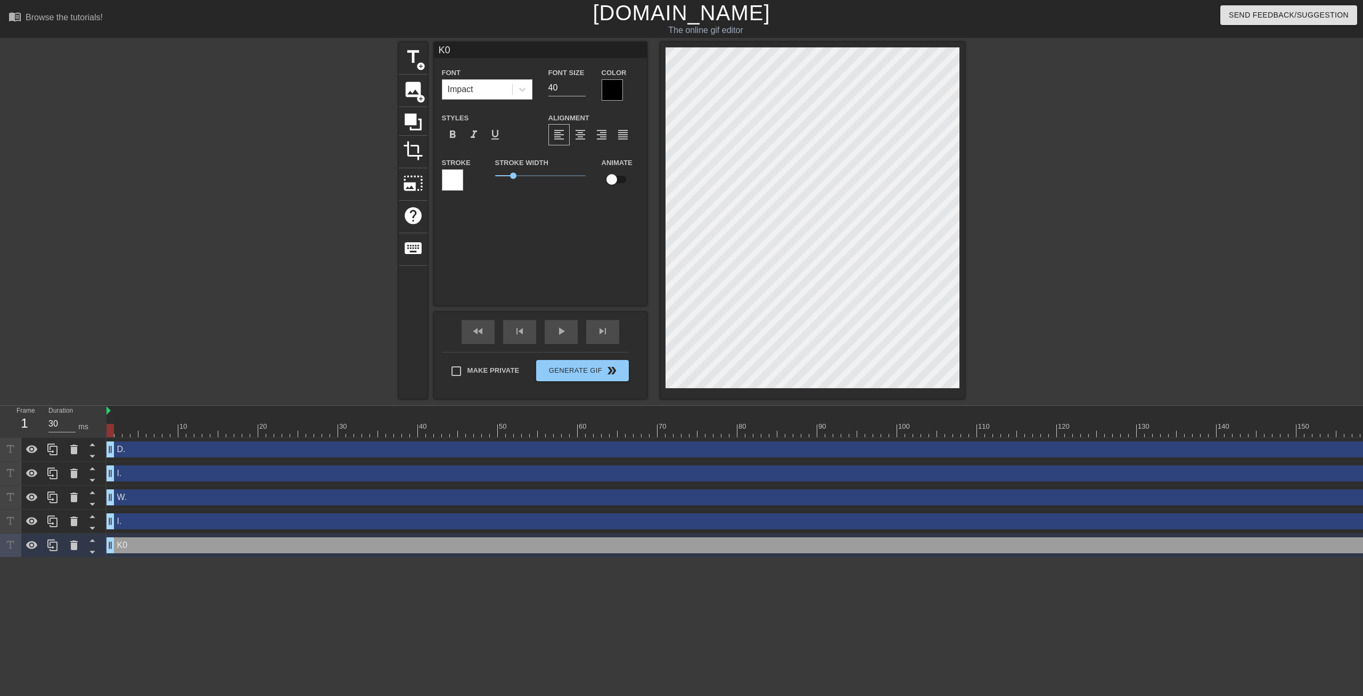
type textarea "K"
type input "K."
type textarea "K."
type input "I."
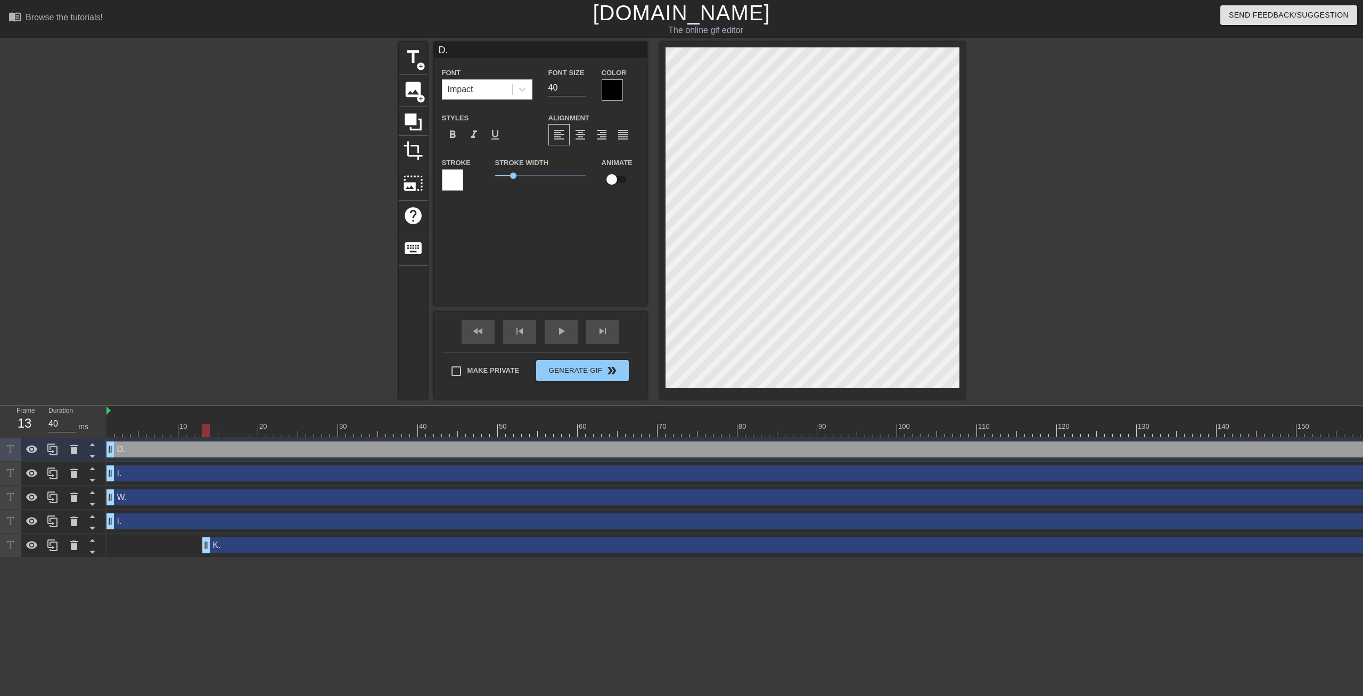
type input "30"
drag, startPoint x: 113, startPoint y: 545, endPoint x: 93, endPoint y: 542, distance: 20.4
click at [93, 542] on div "Frame 1 Duration 30 ms 10 20 30 40 50 60 70 80 90 100 110 120 130 140 150" at bounding box center [681, 482] width 1363 height 152
type input "I."
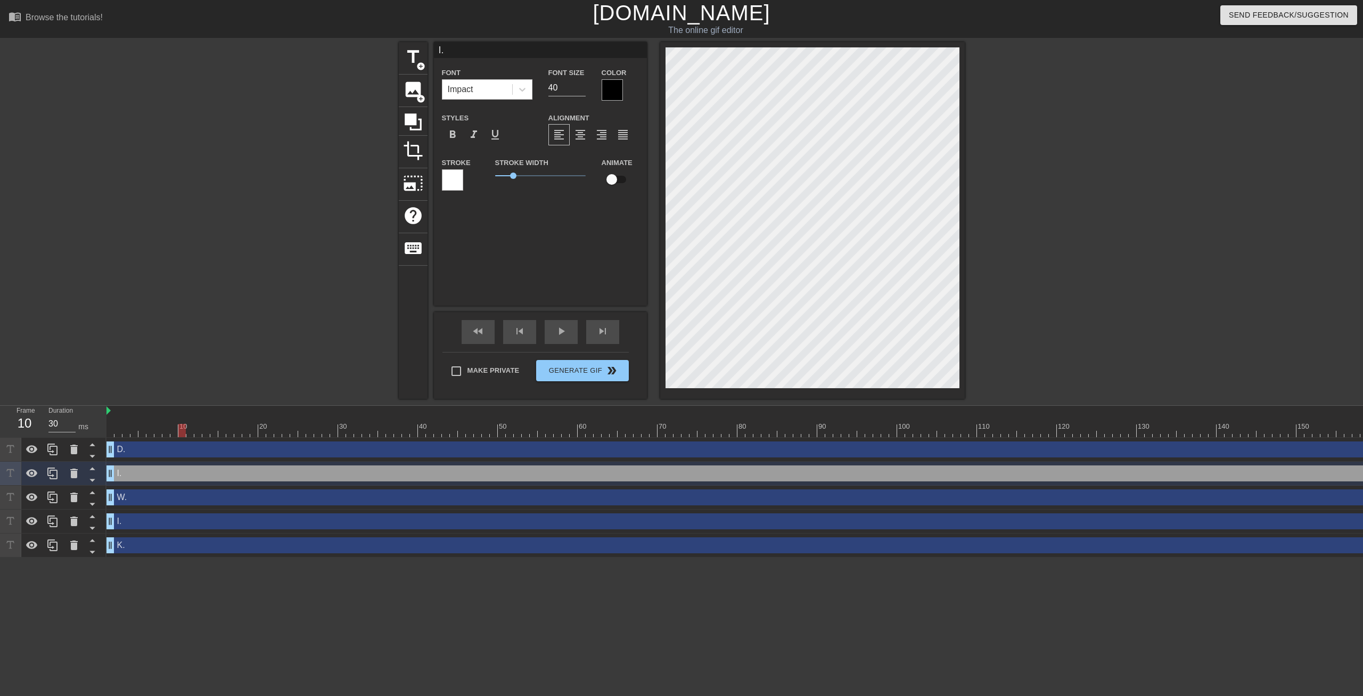
drag, startPoint x: 109, startPoint y: 427, endPoint x: 178, endPoint y: 427, distance: 69.7
click at [178, 427] on div at bounding box center [181, 430] width 7 height 13
drag, startPoint x: 111, startPoint y: 544, endPoint x: 180, endPoint y: 526, distance: 71.7
click at [180, 526] on div "D. drag_handle drag_handle I. drag_handle drag_handle [PERSON_NAME] drag_handle…" at bounding box center [734, 497] width 1256 height 120
drag, startPoint x: 112, startPoint y: 521, endPoint x: 261, endPoint y: 515, distance: 148.6
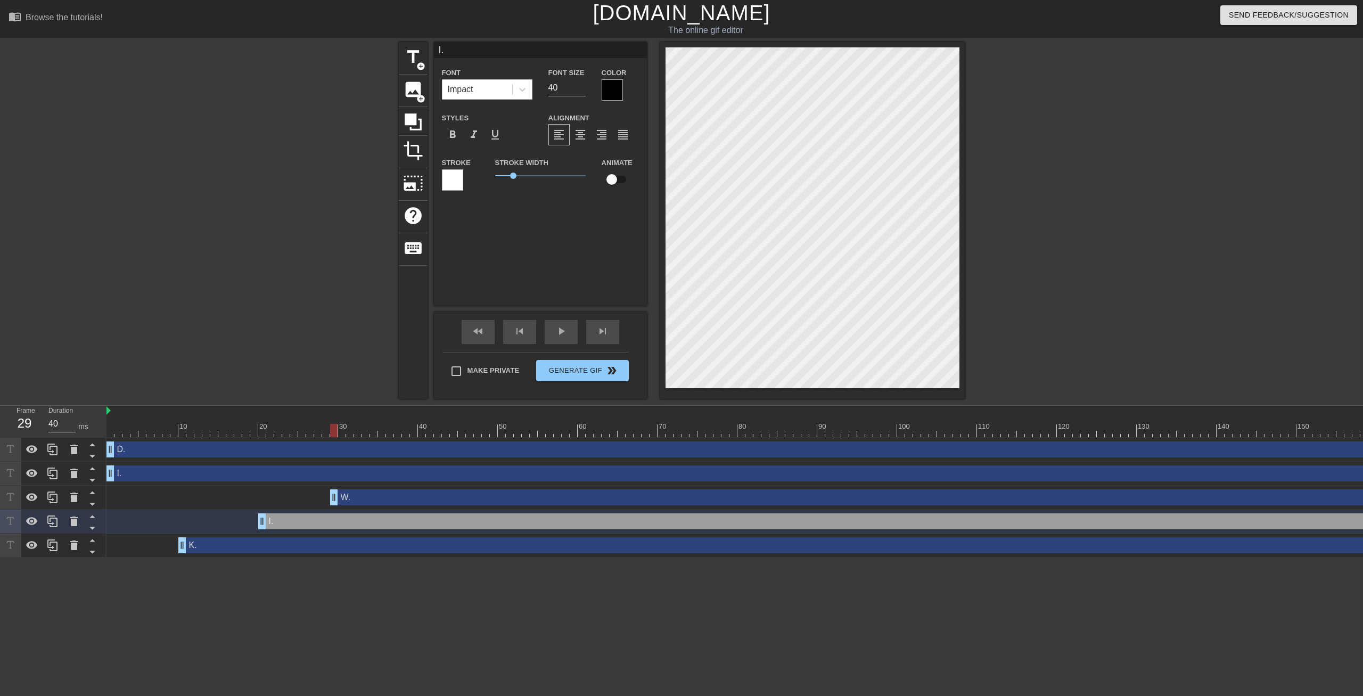
type input "30"
drag, startPoint x: 112, startPoint y: 498, endPoint x: 340, endPoint y: 490, distance: 227.9
type input "W."
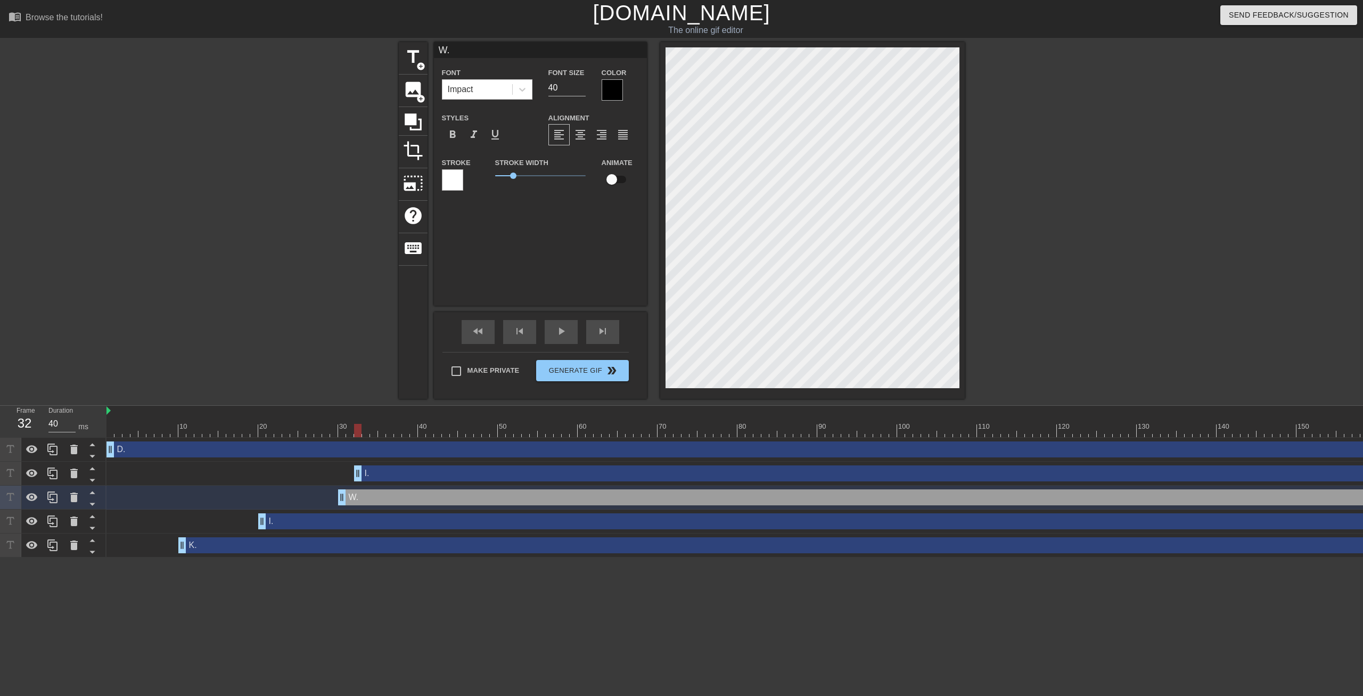
type input "30"
drag, startPoint x: 111, startPoint y: 472, endPoint x: 423, endPoint y: 474, distance: 311.4
type input "I."
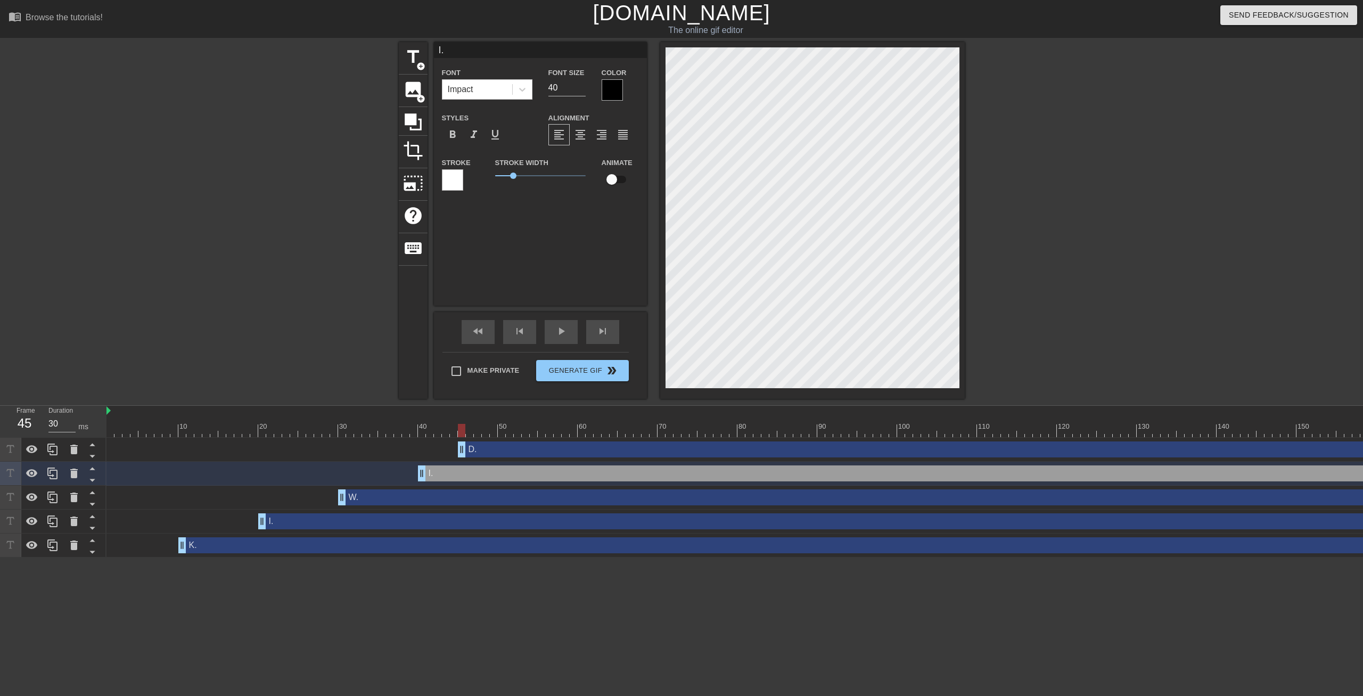
type input "40"
drag, startPoint x: 112, startPoint y: 445, endPoint x: 501, endPoint y: 457, distance: 389.2
type input "D."
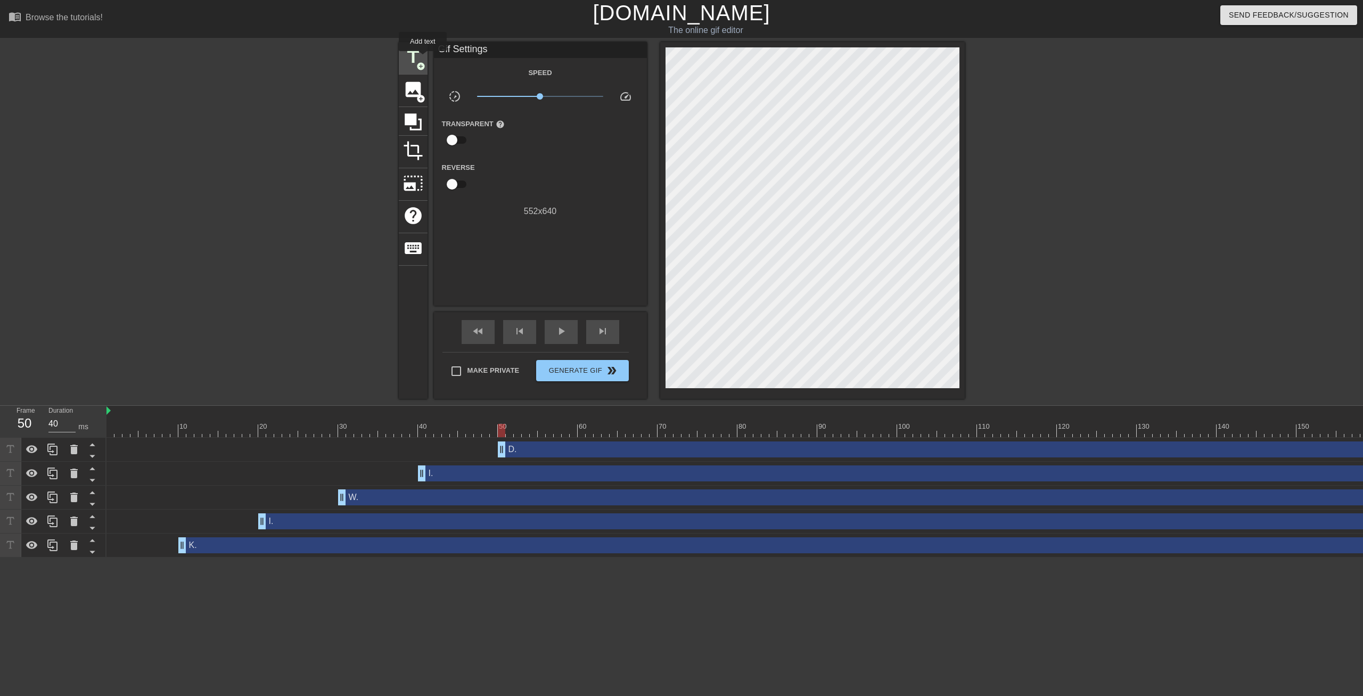
click at [414, 55] on span "title" at bounding box center [413, 57] width 20 height 20
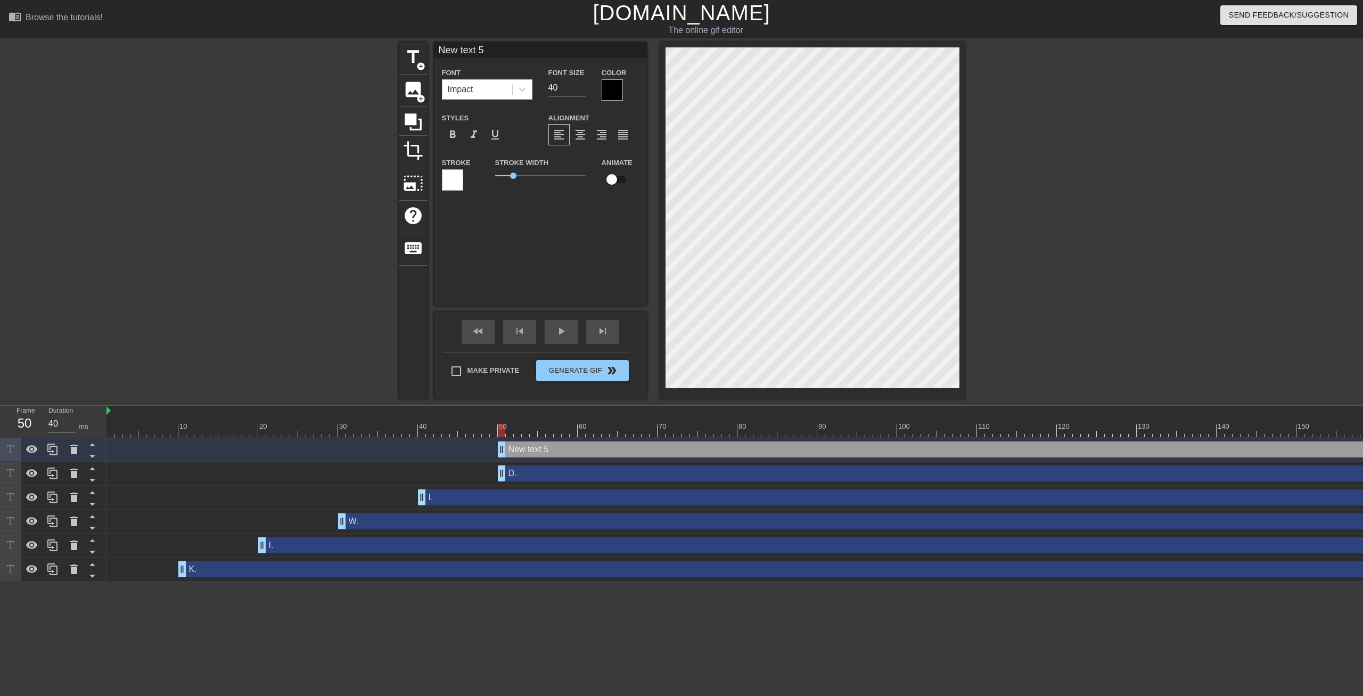
scroll to position [0, 1]
type input "New 5"
type textarea "New 5"
type input "New 5"
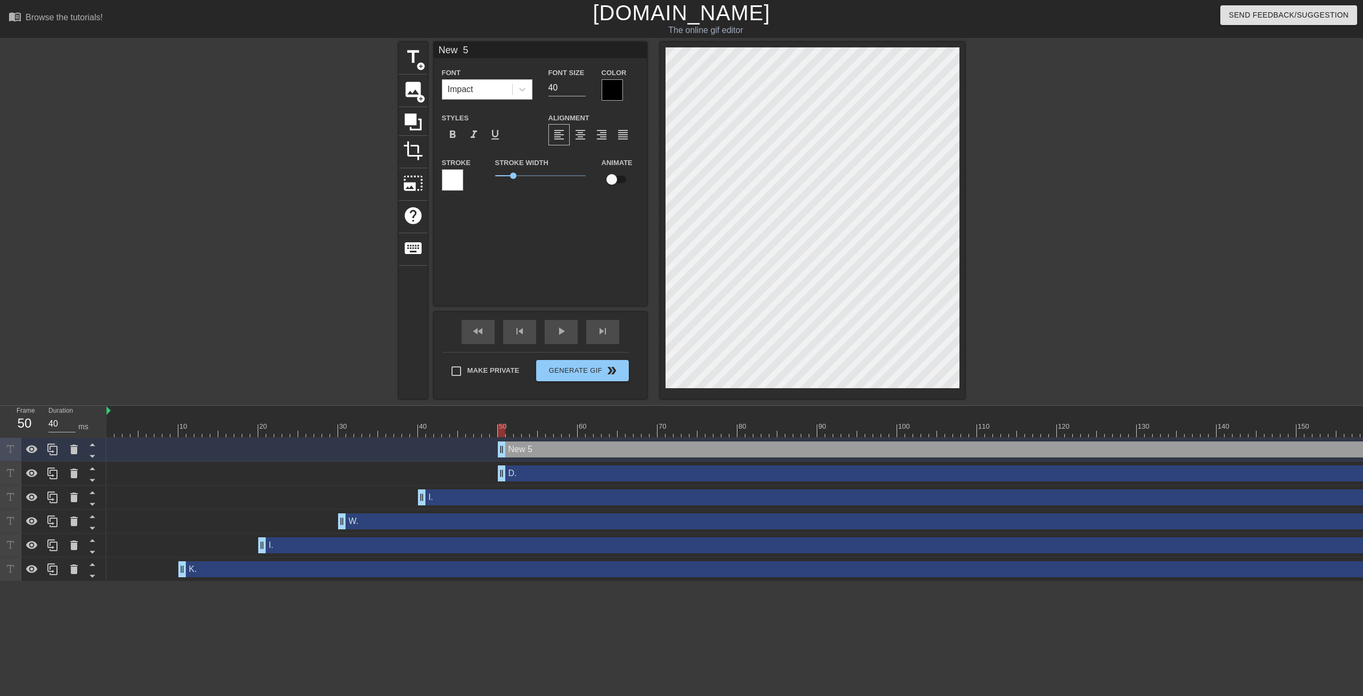
type textarea "New 5"
type input "Ne 5"
type textarea "Ne 5"
type input "N 5"
type textarea "N 5"
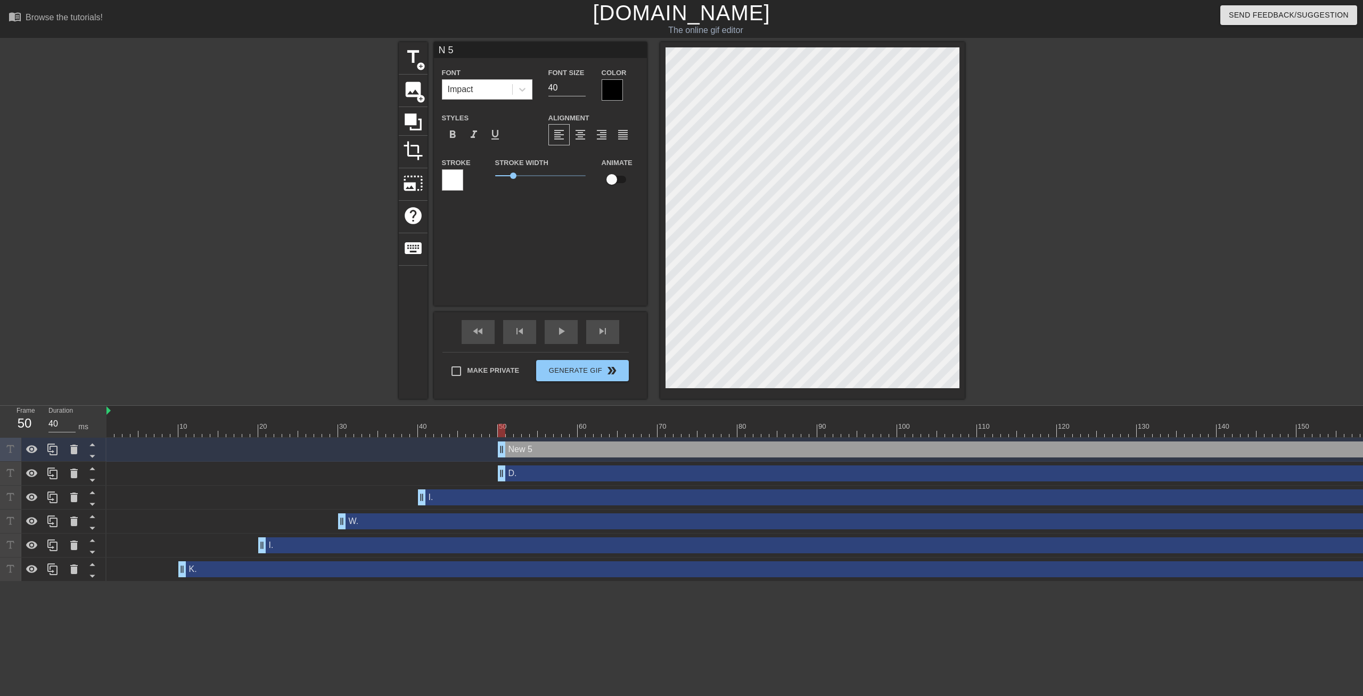
type input "5"
type textarea "5"
type input "5"
type textarea "5"
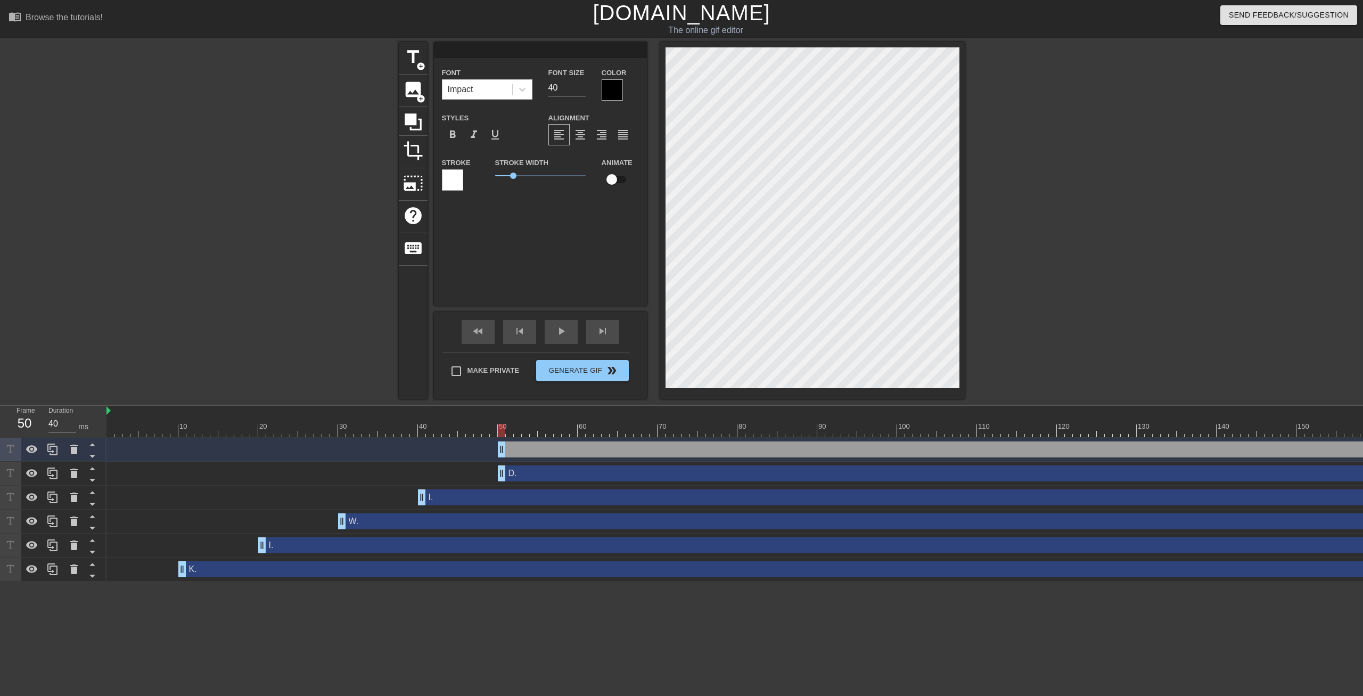
type input "U"
type textarea "U"
type input "U."
type textarea "U."
type input "U."
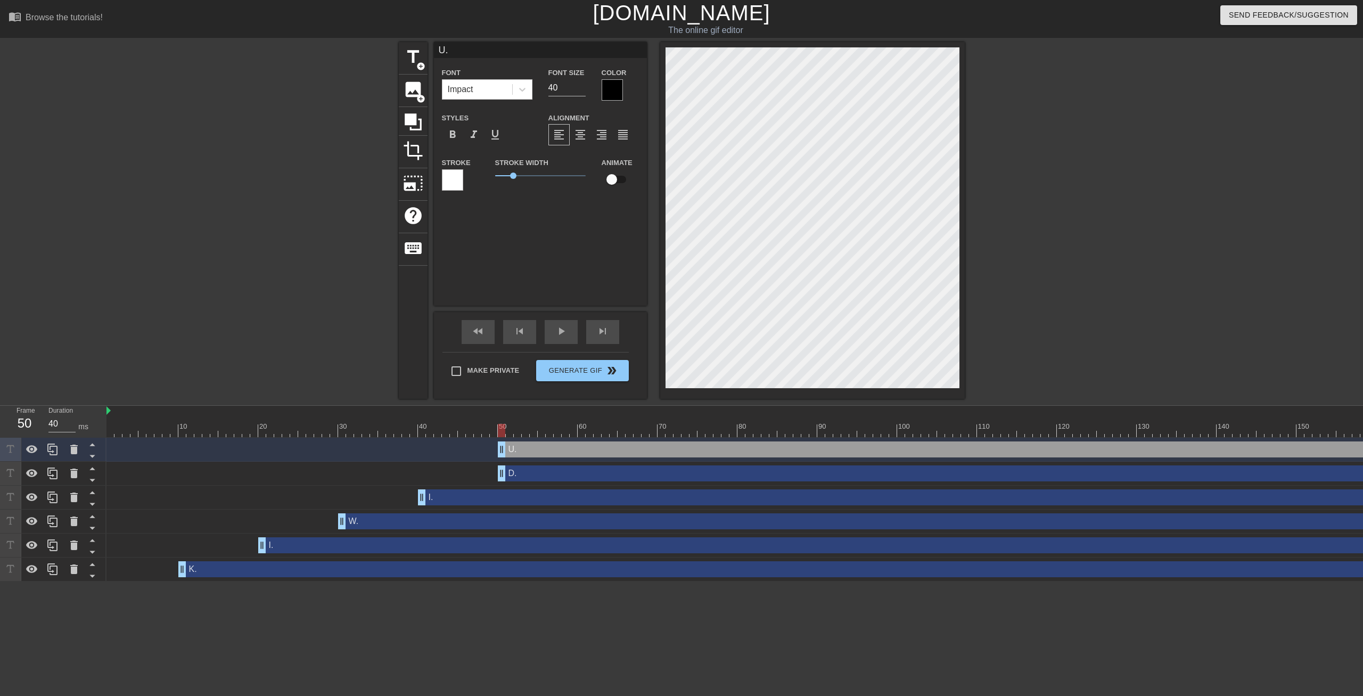
scroll to position [1, 0]
type textarea "U."
type input "30"
drag, startPoint x: 500, startPoint y: 449, endPoint x: 579, endPoint y: 449, distance: 78.2
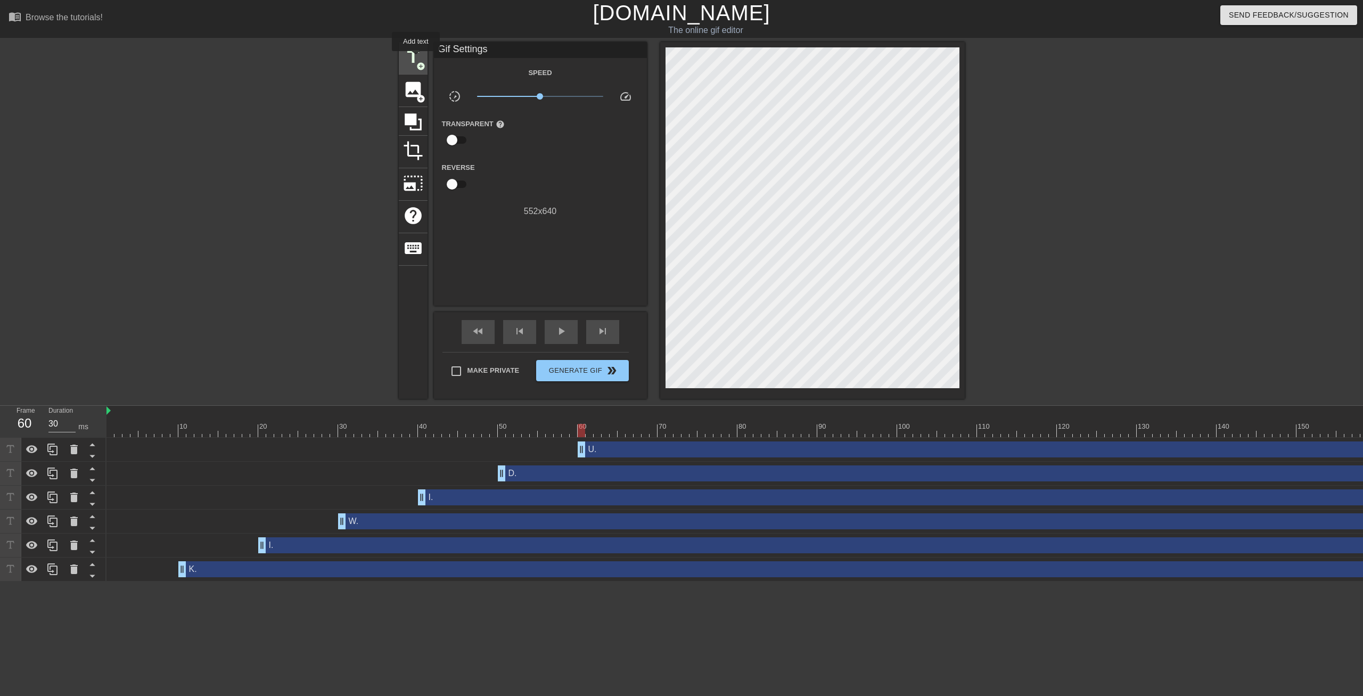
click at [416, 59] on span "title" at bounding box center [413, 57] width 20 height 20
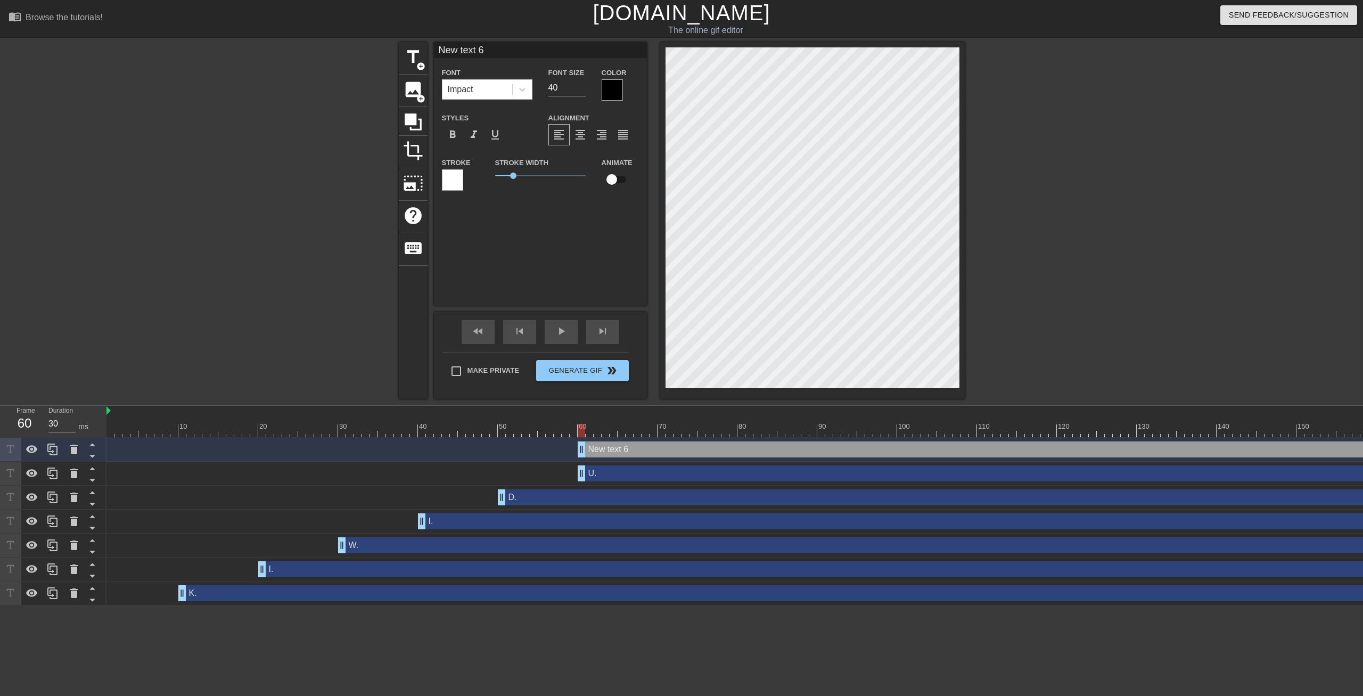
type input "New 6"
type textarea "New 6"
type input "New 6"
type textarea "New 6"
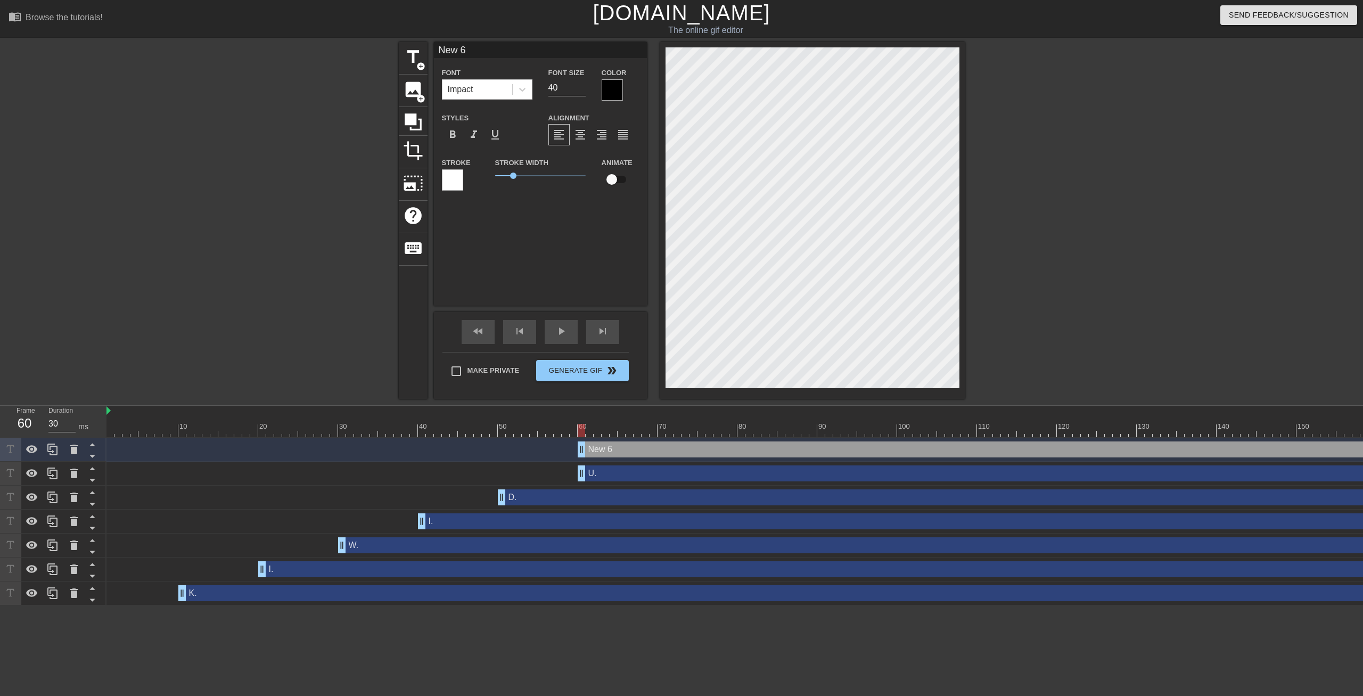
type input "Ne 6"
type textarea "Ne 6"
type input "N 6"
type textarea "N 6"
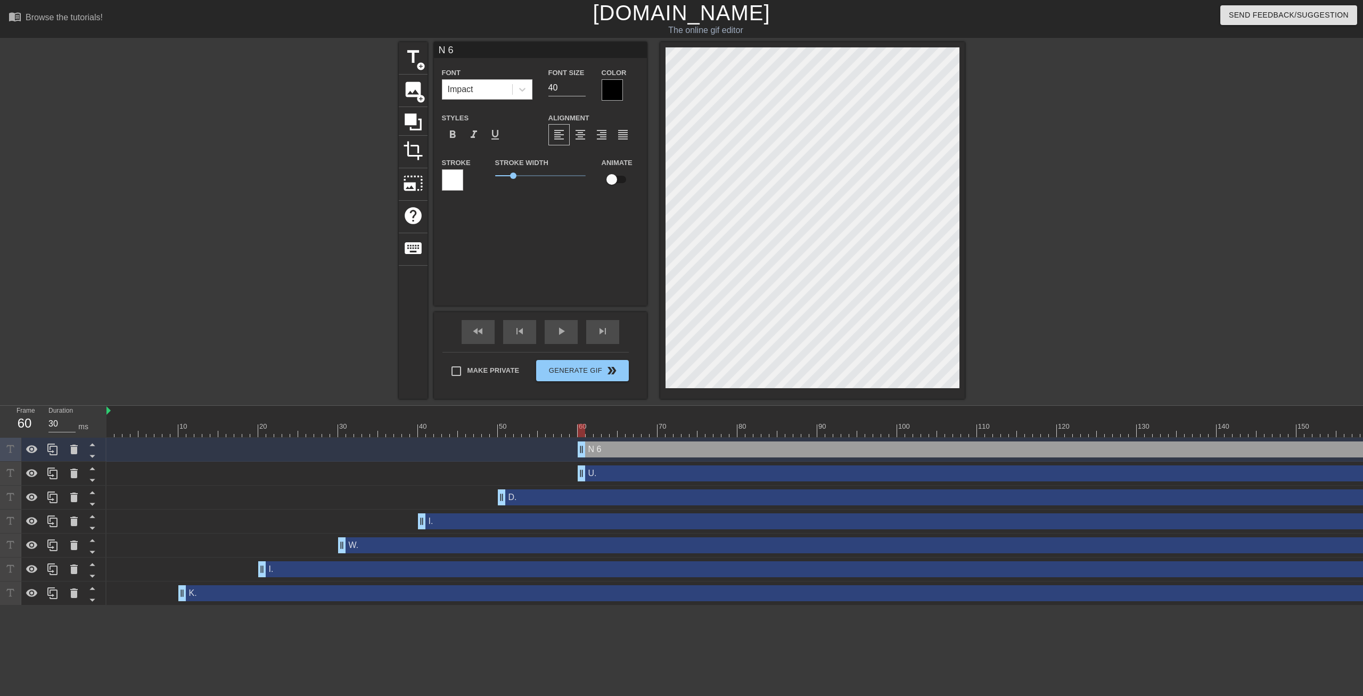
type input "6"
type textarea "6"
type input "6"
type textarea "6"
type input "M"
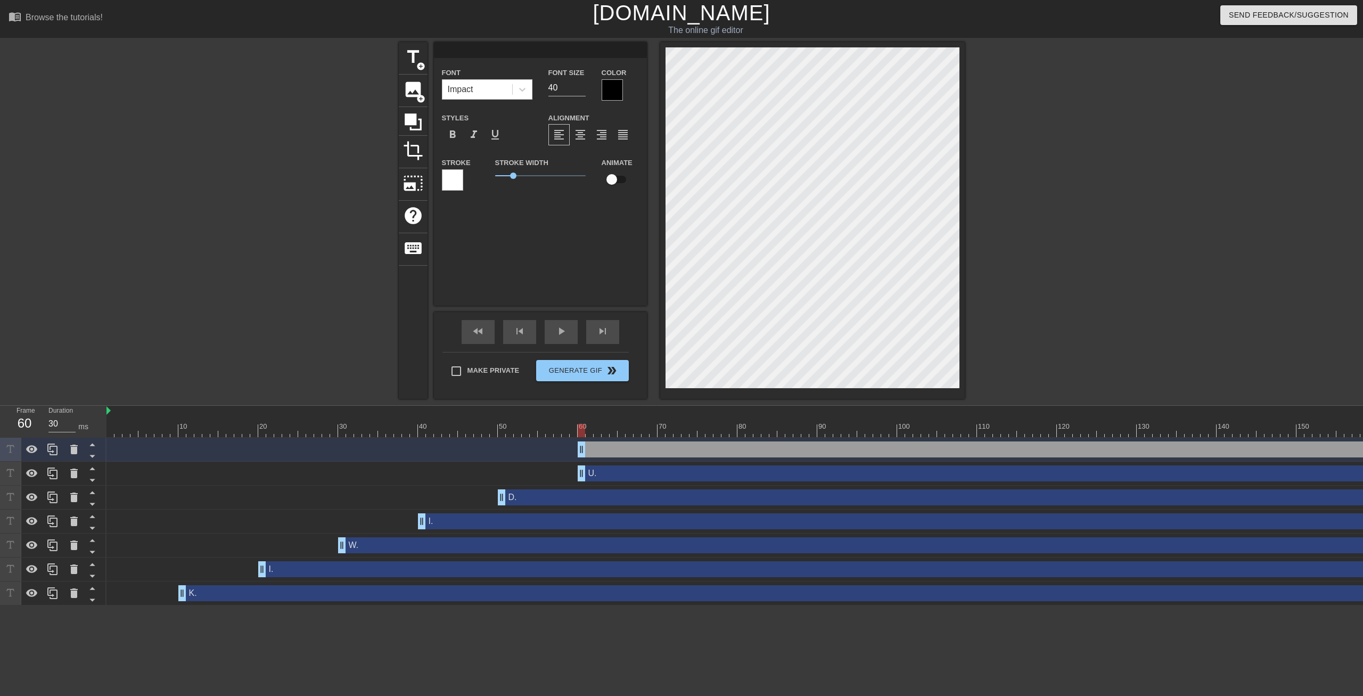
type textarea "M"
type input "M."
type textarea "M."
type input "M."
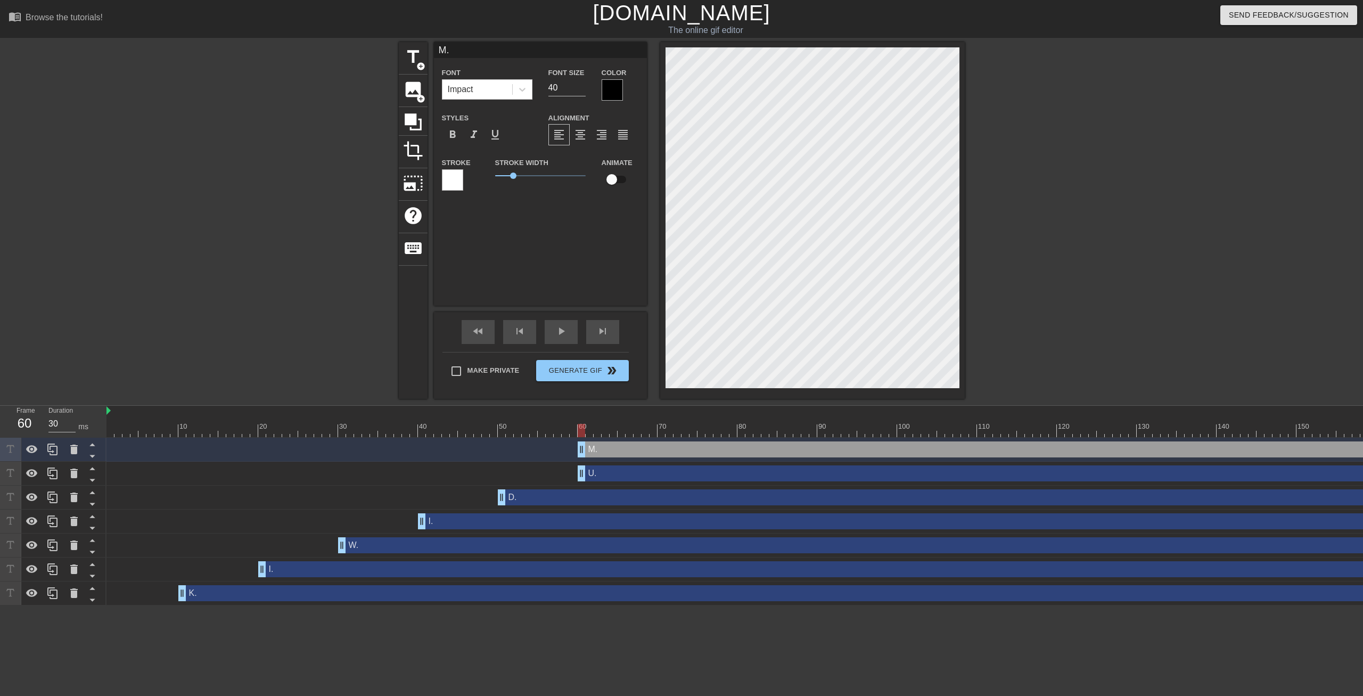
type textarea "M."
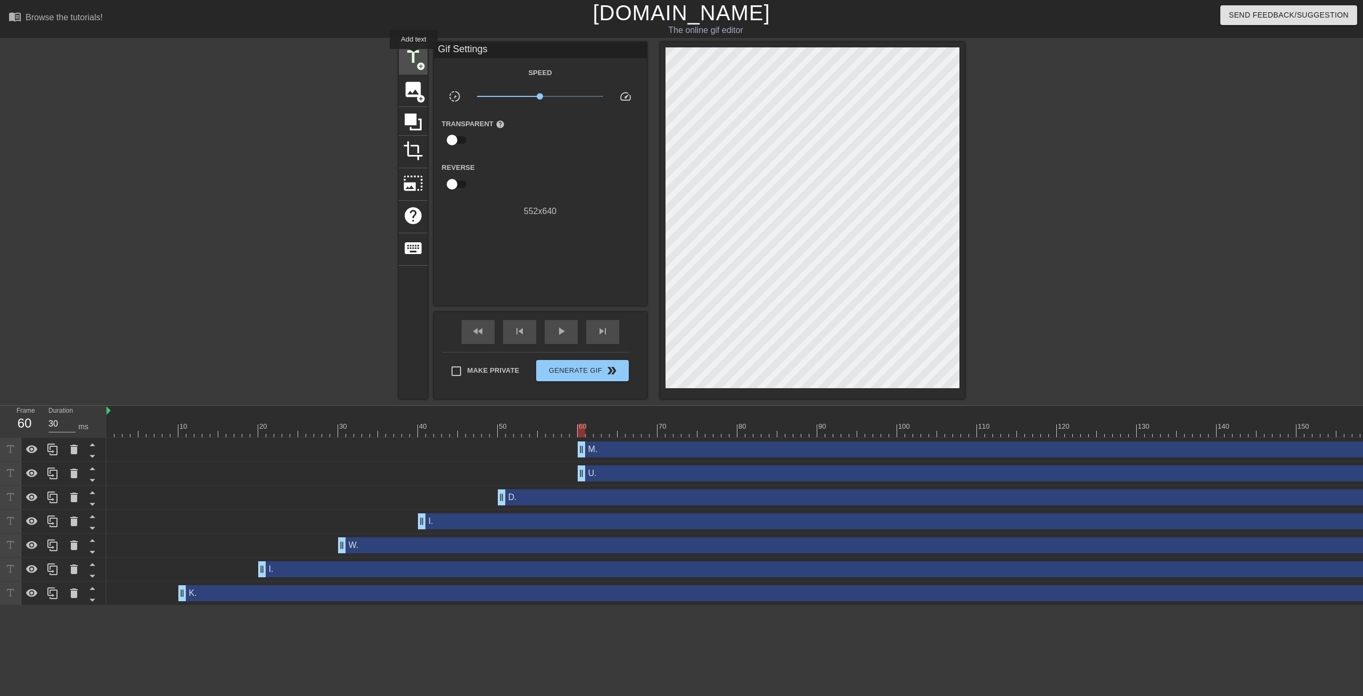
click at [414, 56] on span "title" at bounding box center [413, 57] width 20 height 20
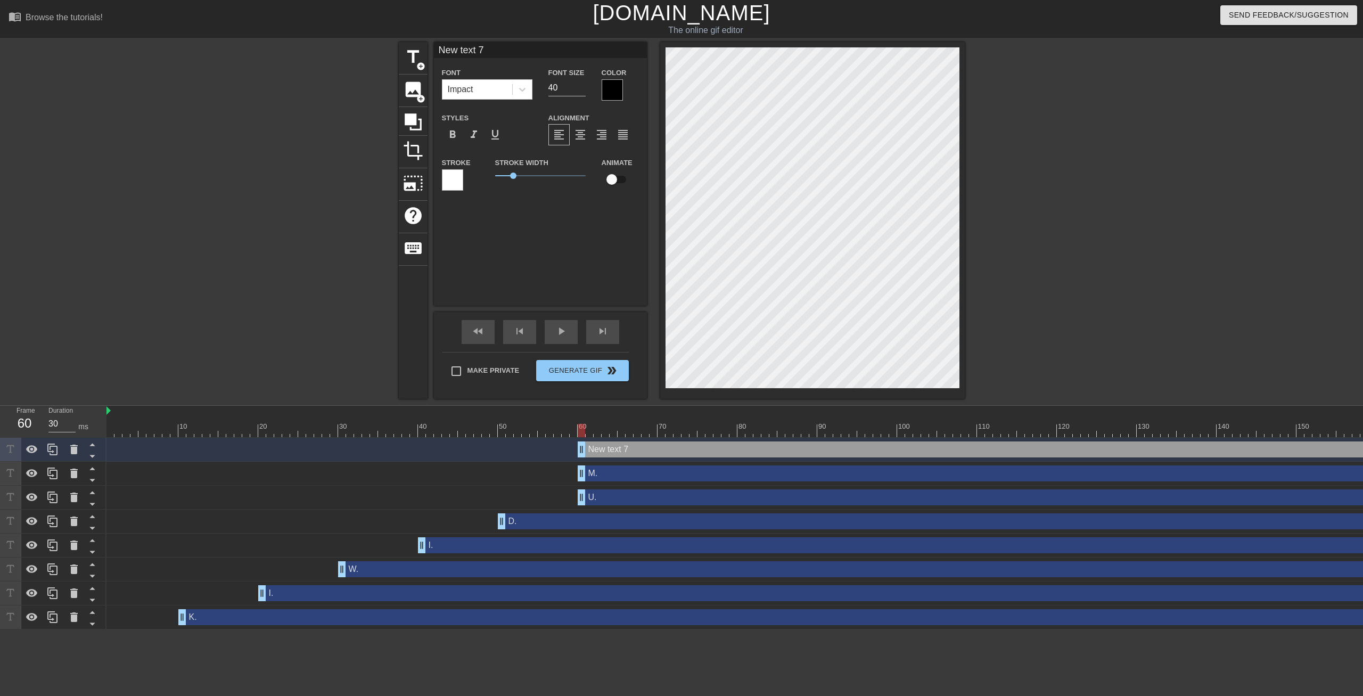
type input "New 7"
type textarea "New 7"
type input "New 7"
type textarea "New 7"
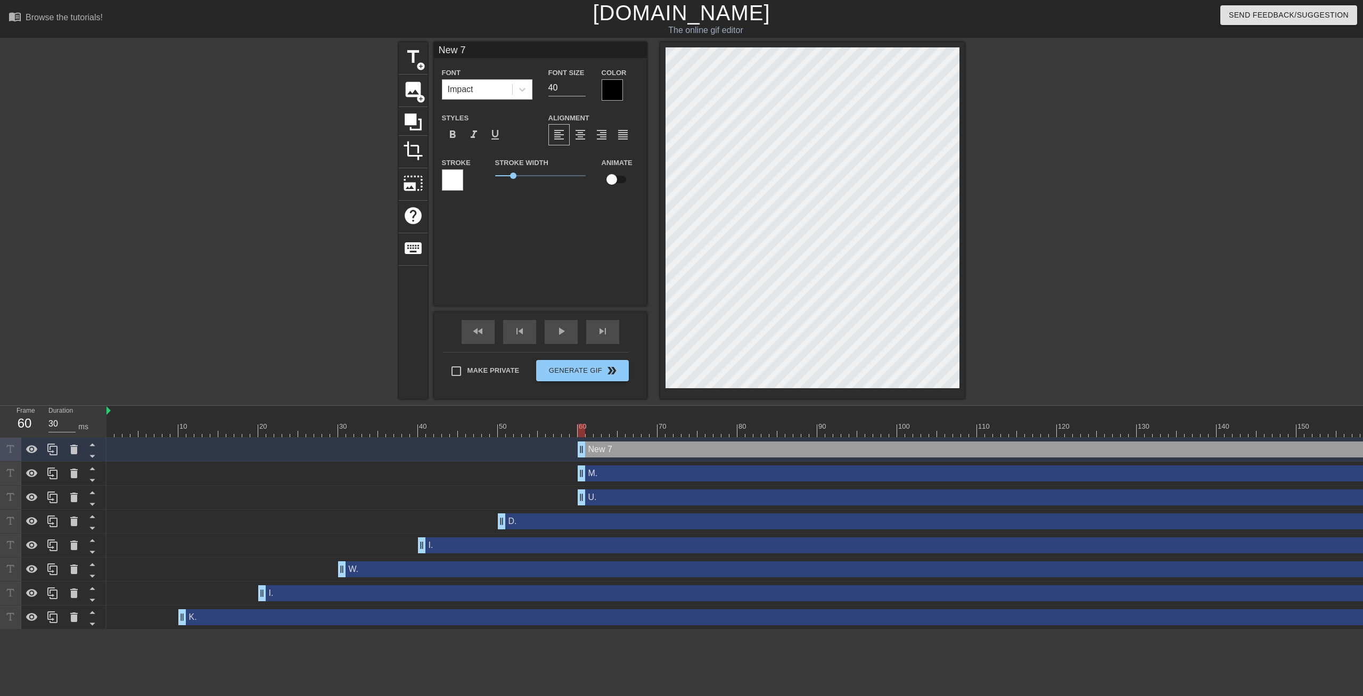
type input "Ne 7"
type textarea "Ne 7"
type input "N 7"
type textarea "N 7"
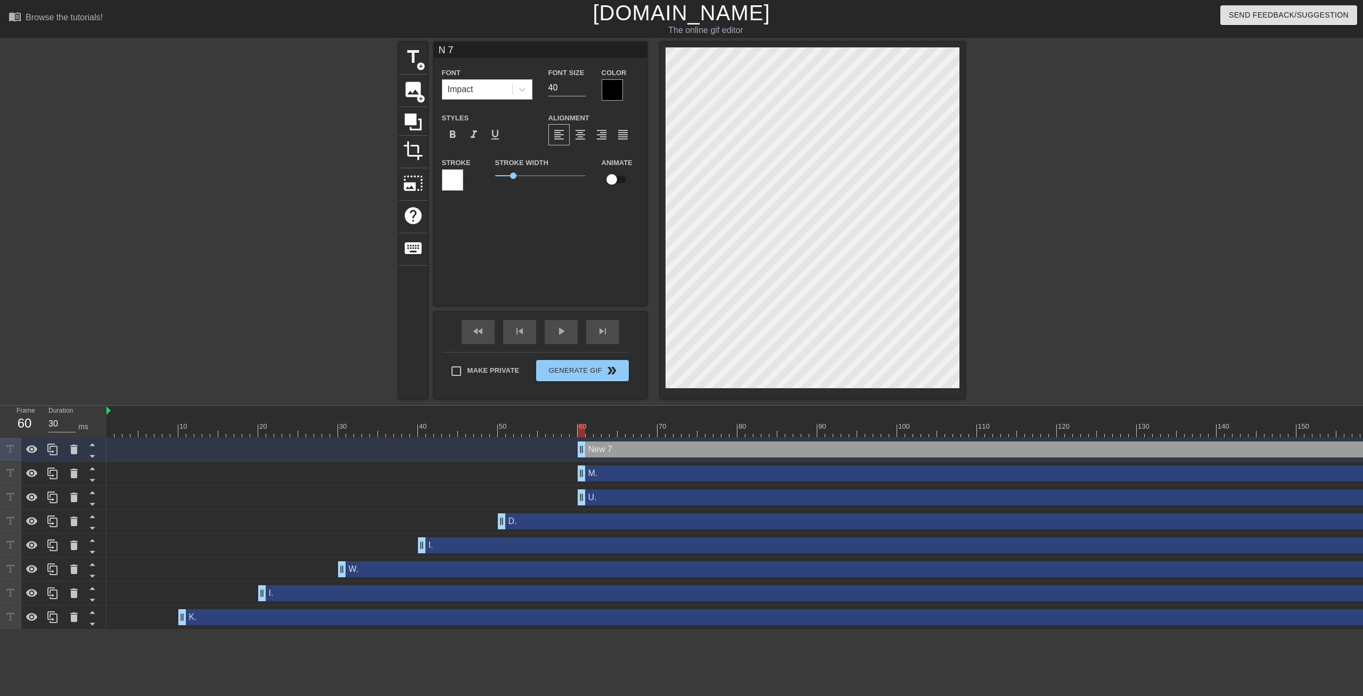
type input "7"
type textarea "7"
type input "7"
type textarea "7"
type input "B"
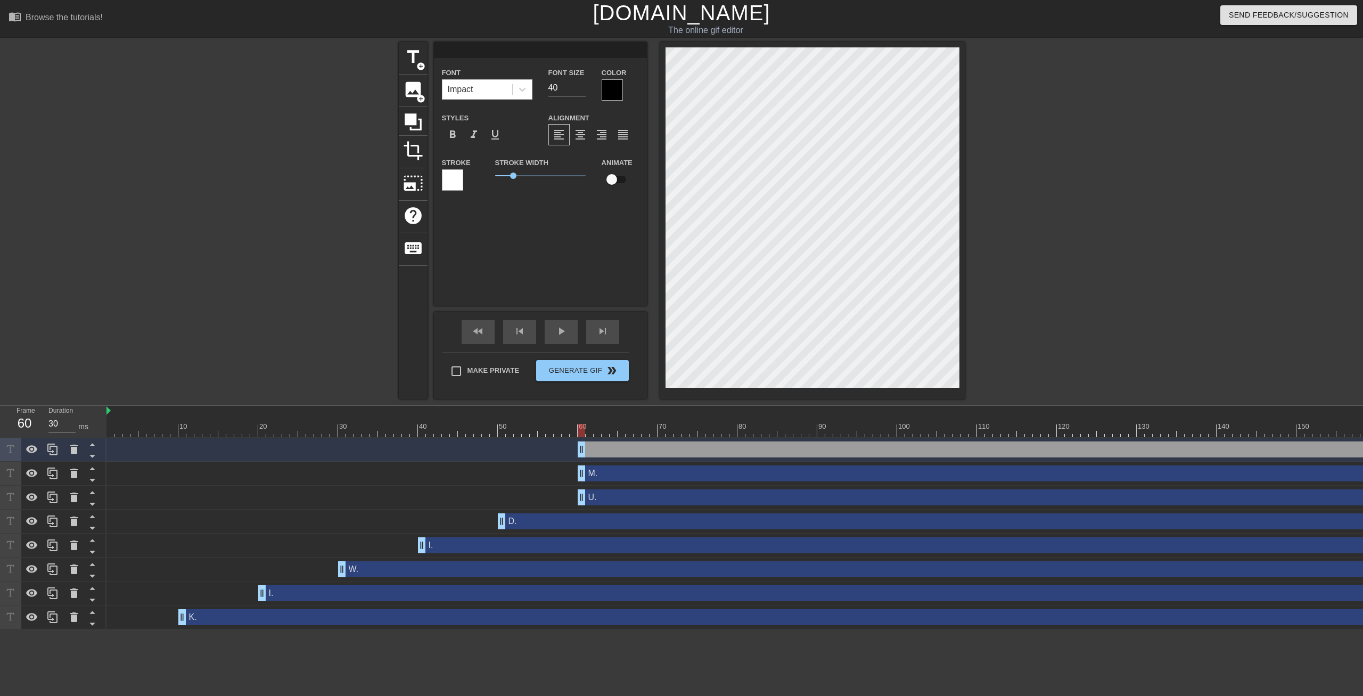
type textarea "B"
type input "B."
type textarea "B."
type input "B."
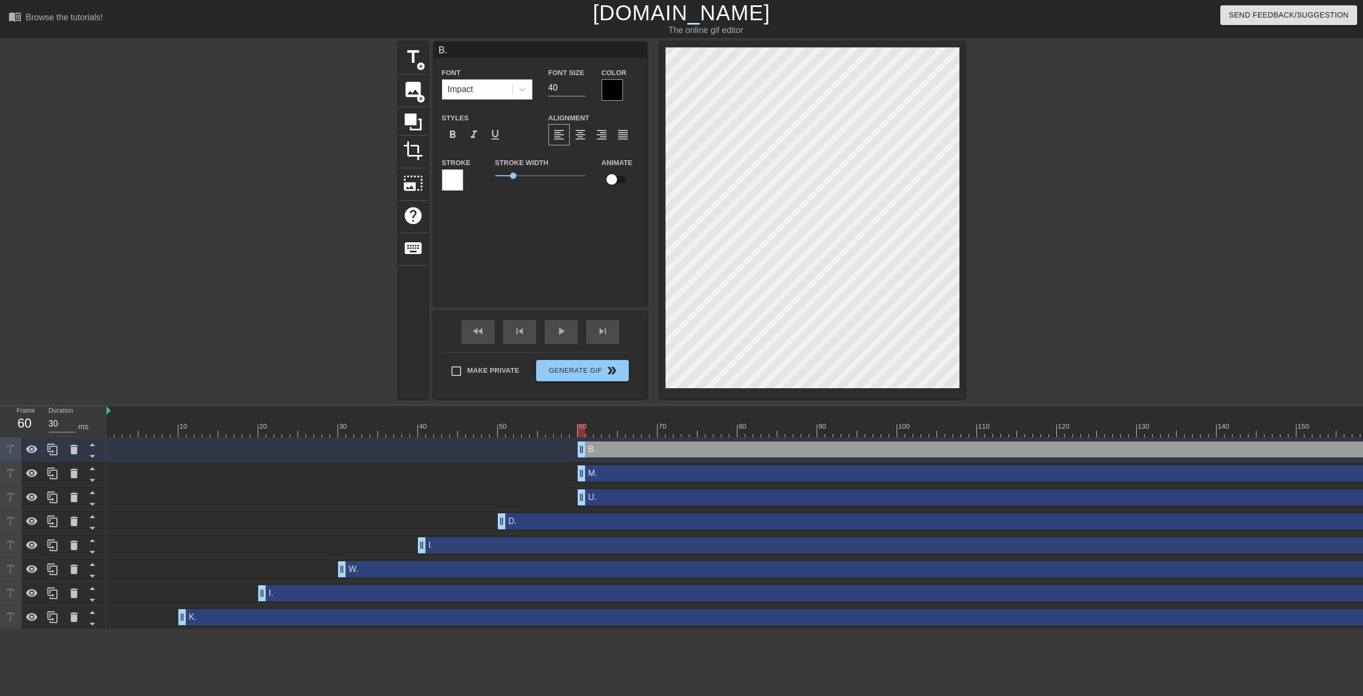
type textarea "B."
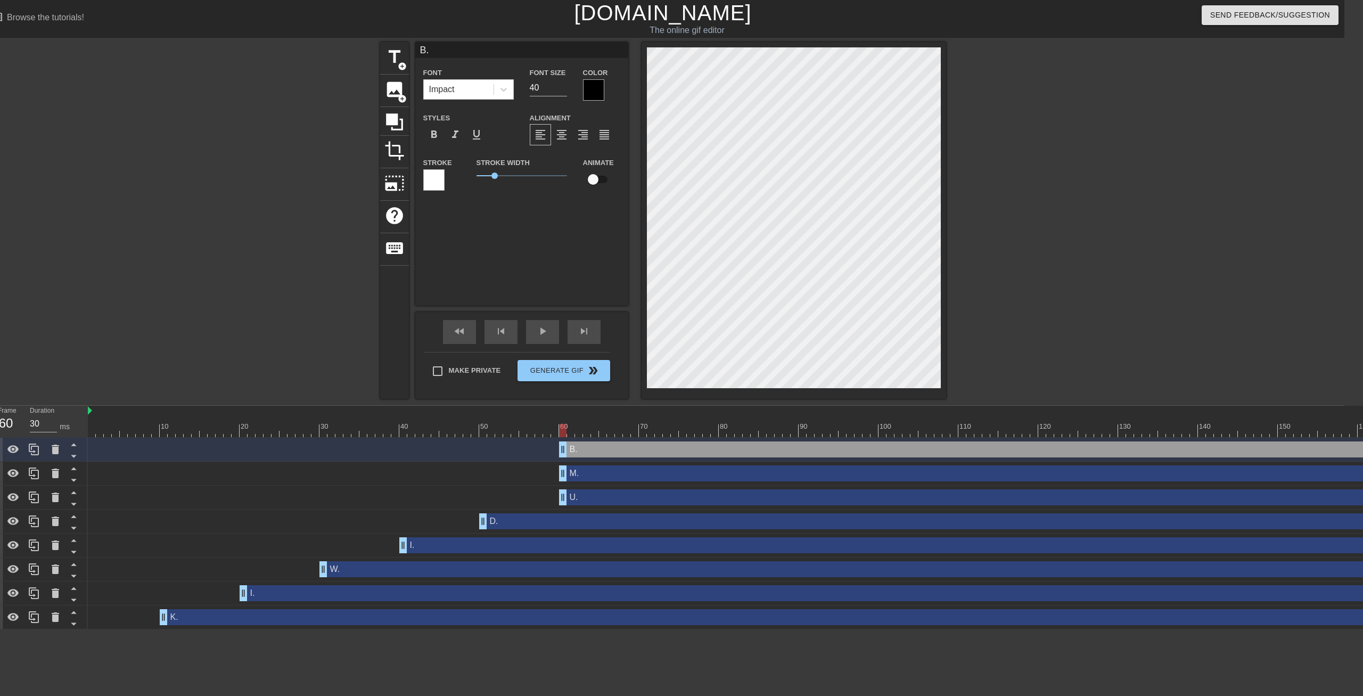
scroll to position [0, 19]
type input "30"
drag, startPoint x: 562, startPoint y: 473, endPoint x: 640, endPoint y: 475, distance: 78.8
type input "M."
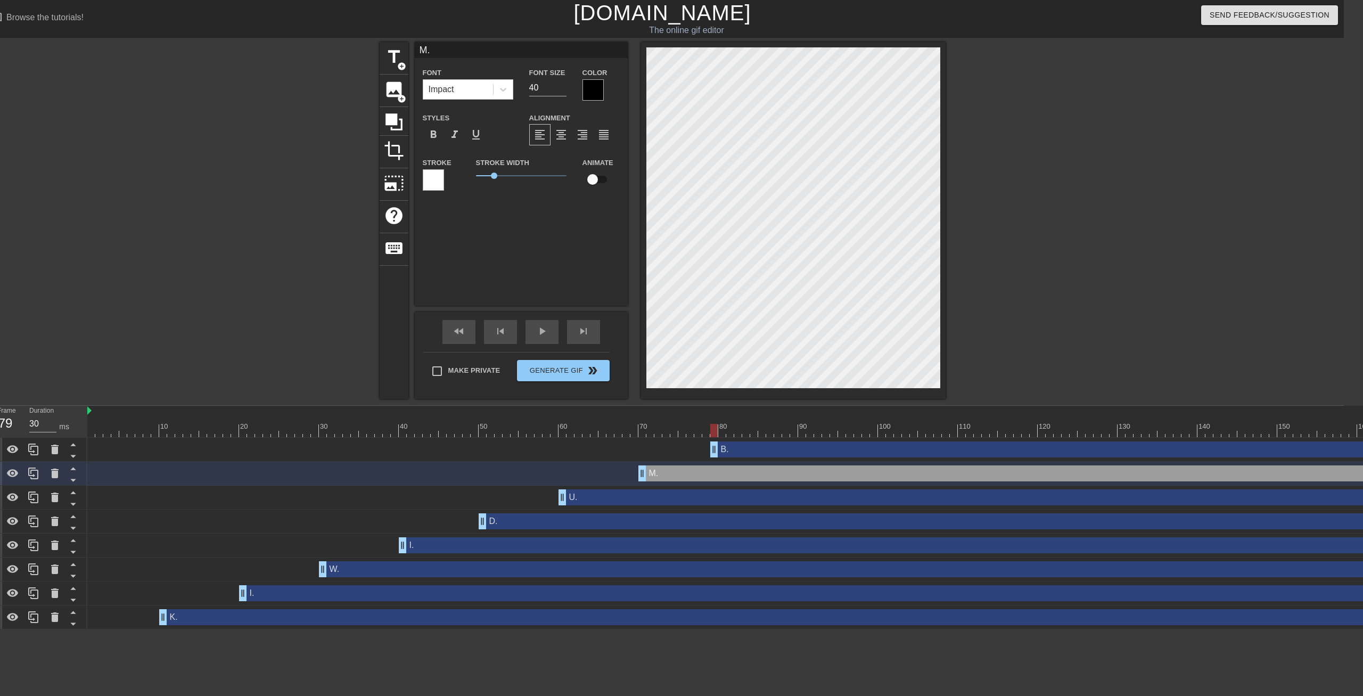
type input "40"
drag, startPoint x: 563, startPoint y: 448, endPoint x: 724, endPoint y: 453, distance: 160.8
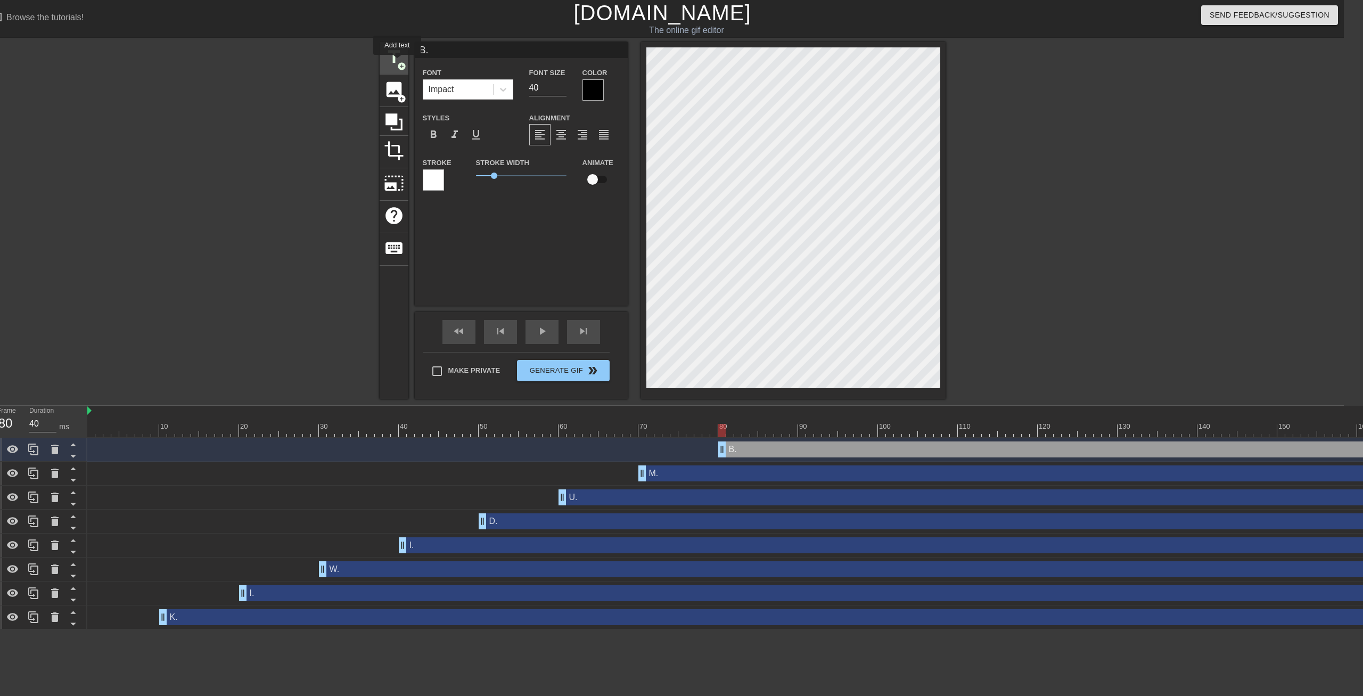
click at [397, 54] on span "title" at bounding box center [394, 57] width 20 height 20
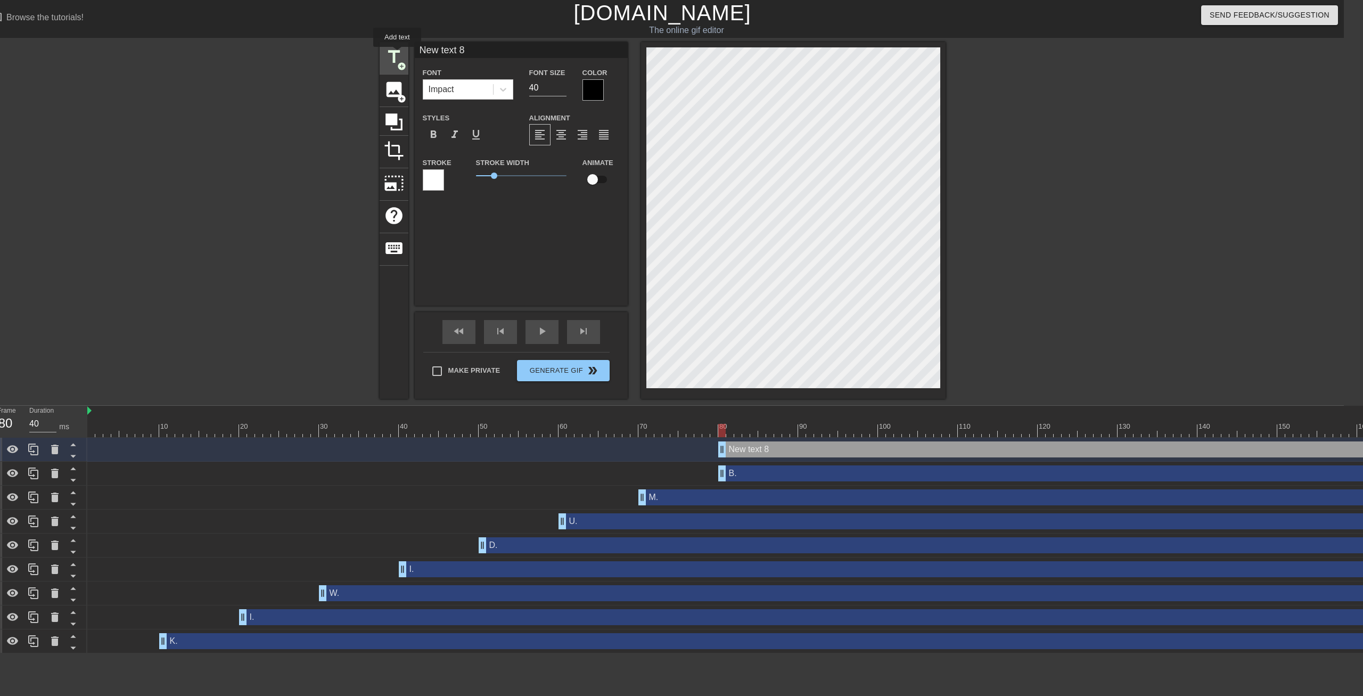
click at [397, 54] on span "title" at bounding box center [394, 57] width 20 height 20
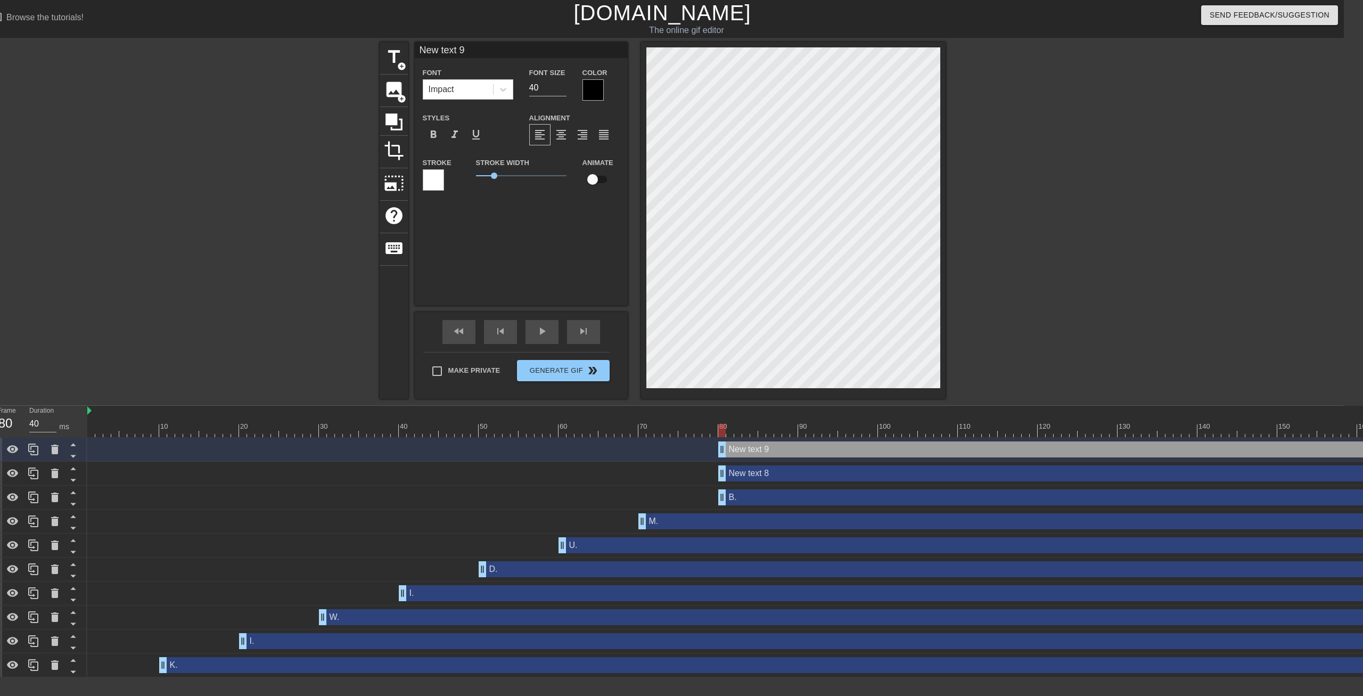
type input "New 9"
type textarea "New 9"
type input "New 9"
type textarea "New 9"
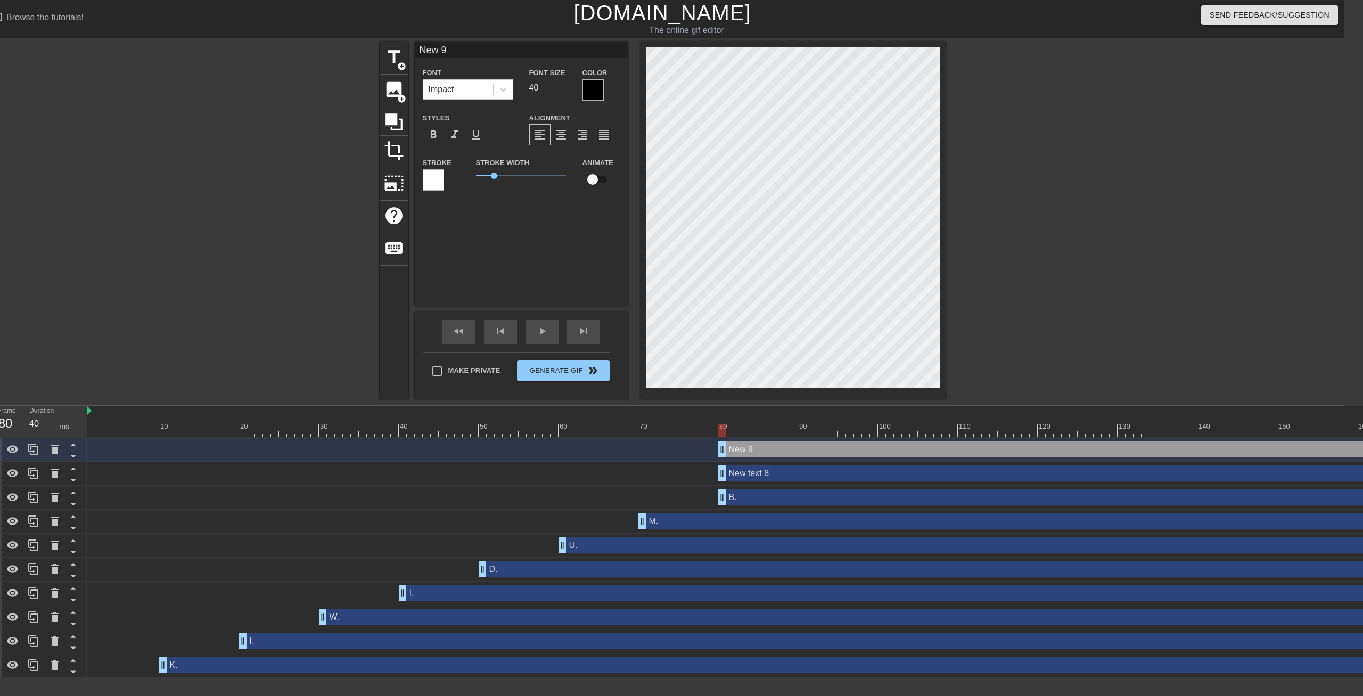
type input "Ne 9"
type textarea "Ne 9"
type input "N 9"
type textarea "N 9"
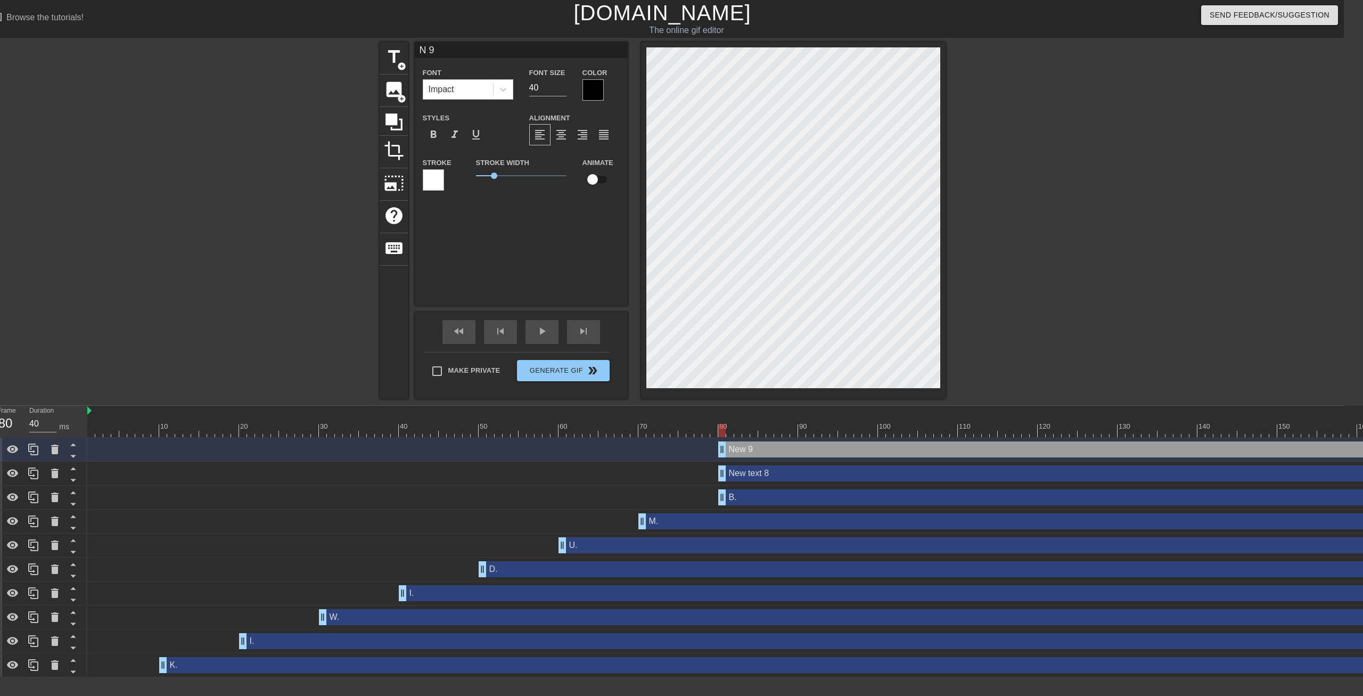
type input "9"
type textarea "9"
type input "9"
type textarea "9"
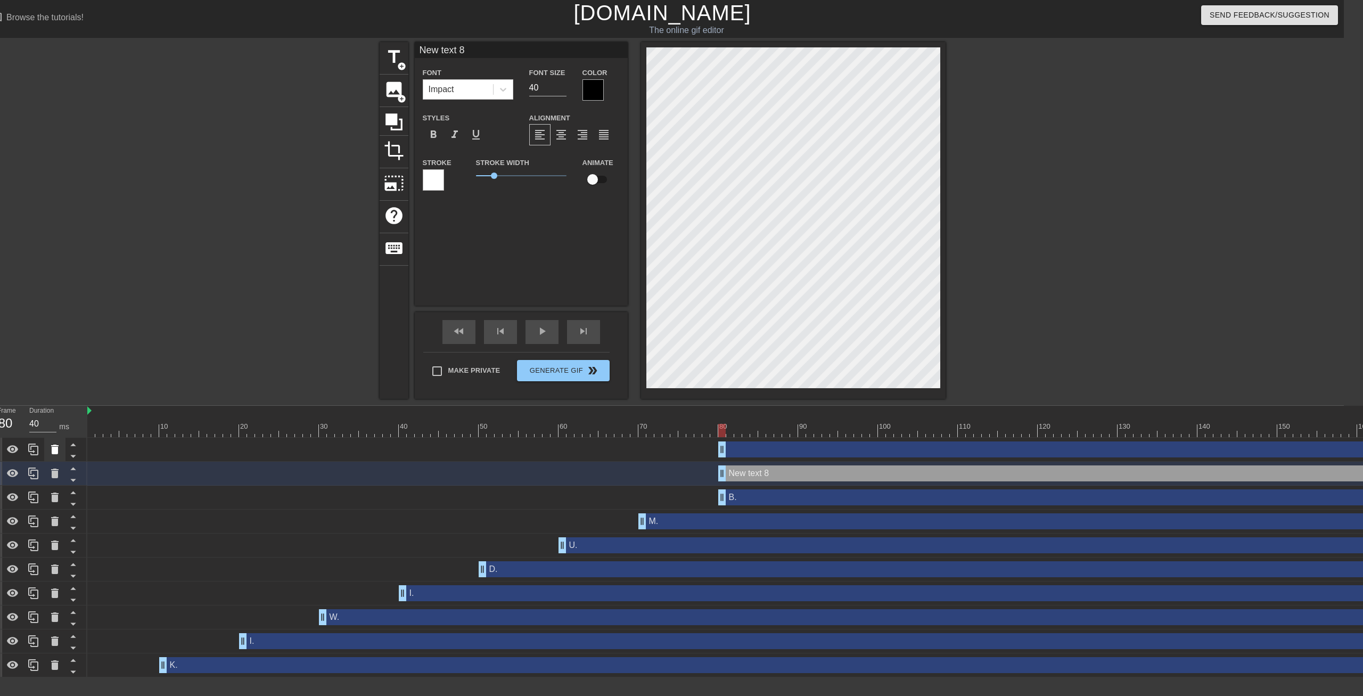
click at [53, 450] on icon at bounding box center [54, 449] width 7 height 10
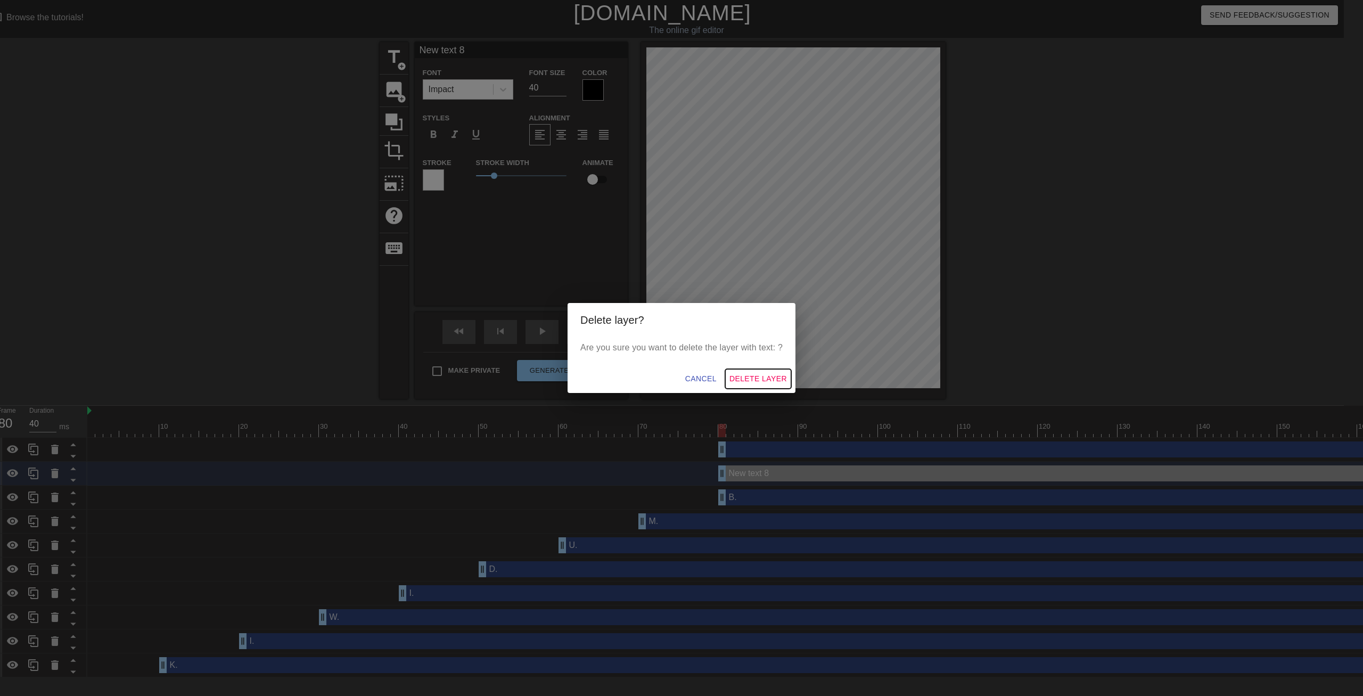
click at [755, 382] on span "Delete Layer" at bounding box center [757, 378] width 57 height 13
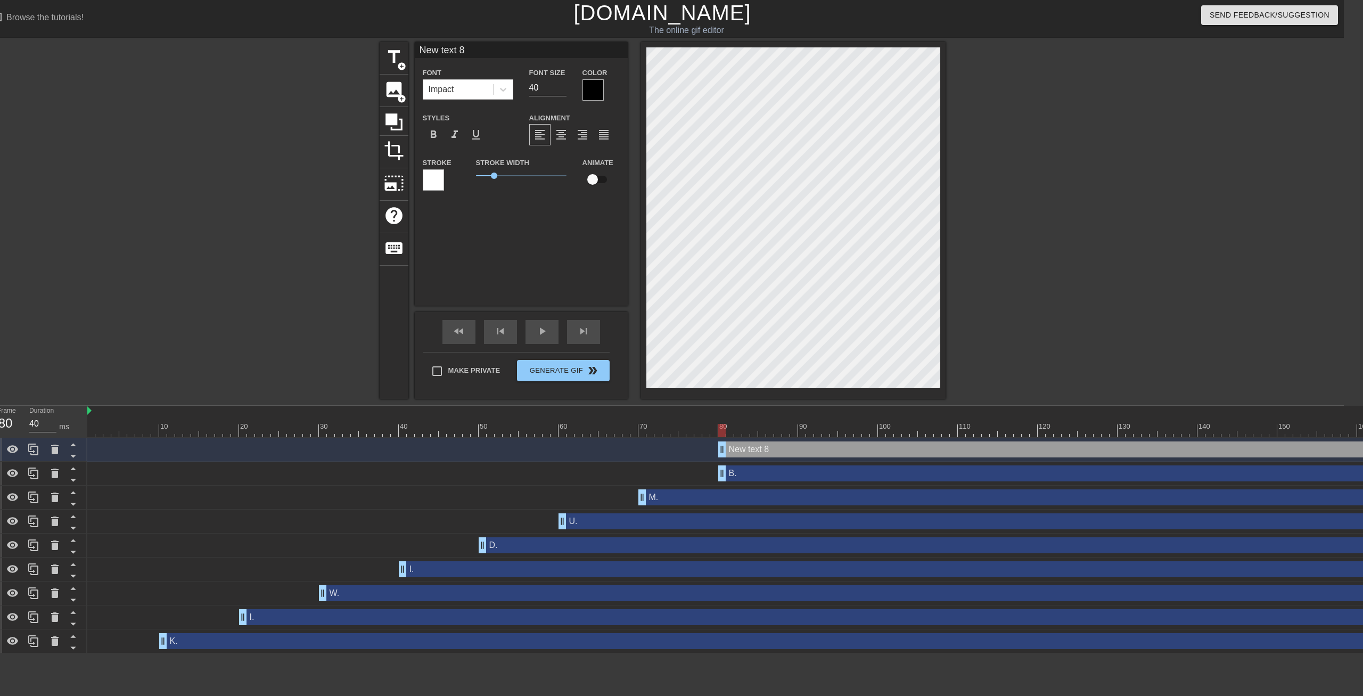
type input "New 8"
type textarea "New 8"
type input "New 8"
type textarea "New 8"
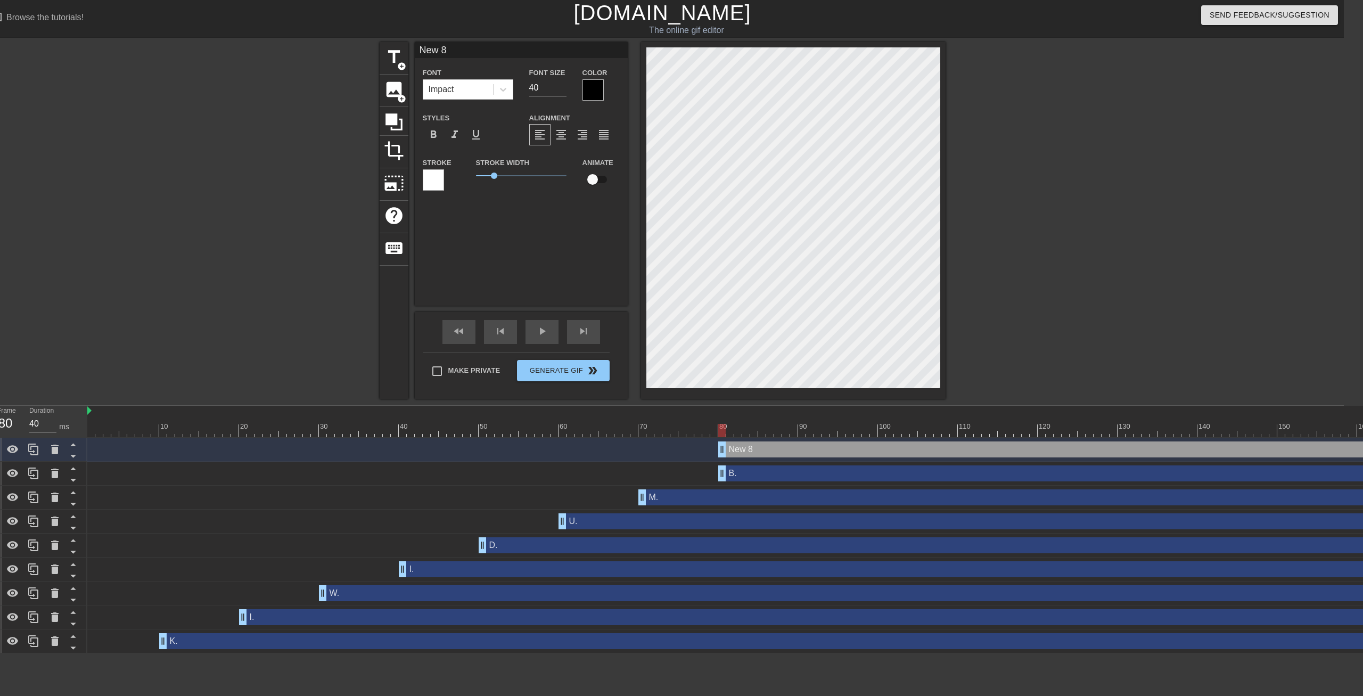
type input "Ne 8"
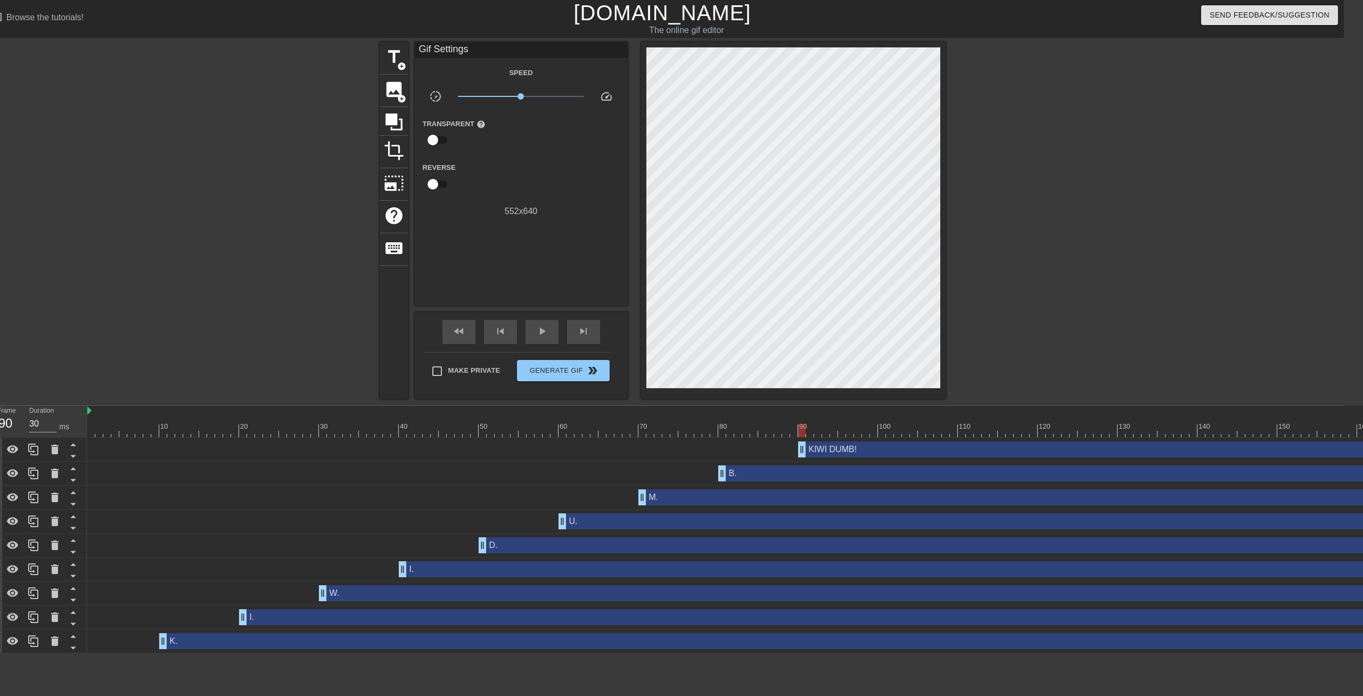
drag, startPoint x: 721, startPoint y: 448, endPoint x: 804, endPoint y: 457, distance: 83.5
drag, startPoint x: 801, startPoint y: 428, endPoint x: 47, endPoint y: 441, distance: 754.3
click at [47, 441] on div "Frame 3 Duration 30 ms 10 20 30 40 50 60 70 80 90 100 110 120 130 140 150" at bounding box center [662, 529] width 1363 height 247
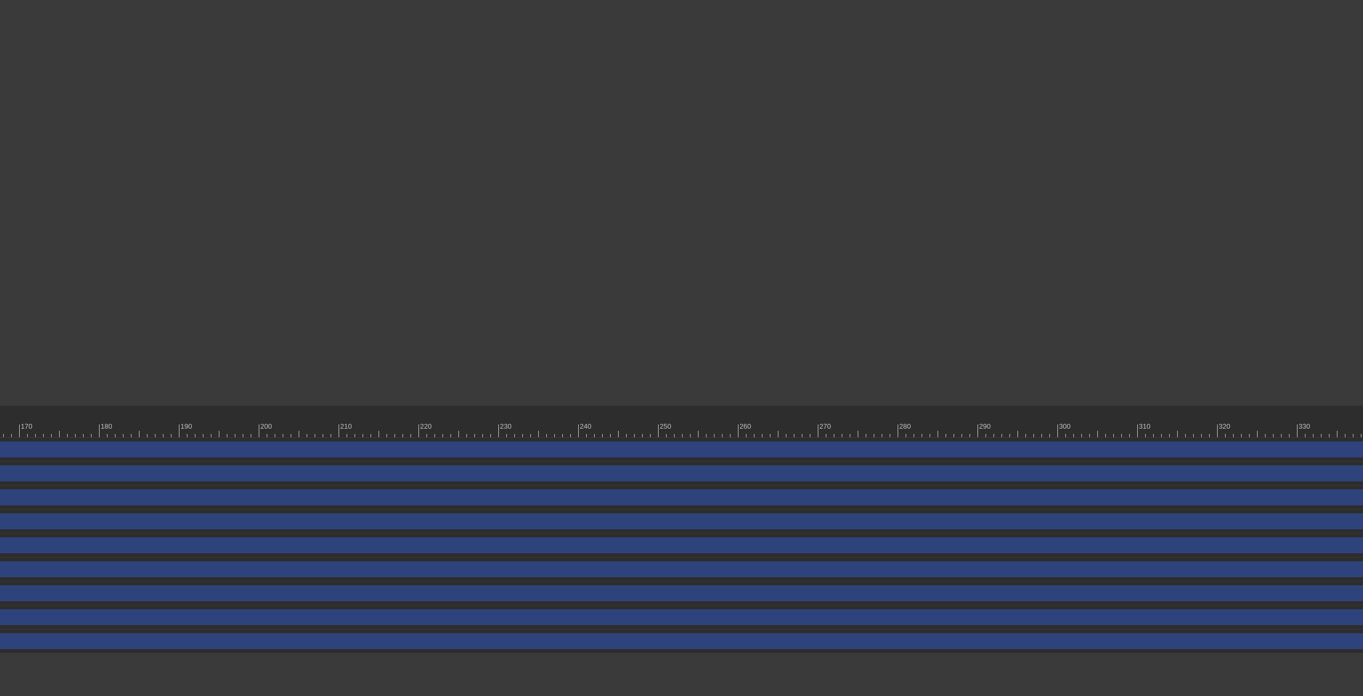
scroll to position [0, 1485]
drag, startPoint x: 1359, startPoint y: 639, endPoint x: 1361, endPoint y: 666, distance: 27.8
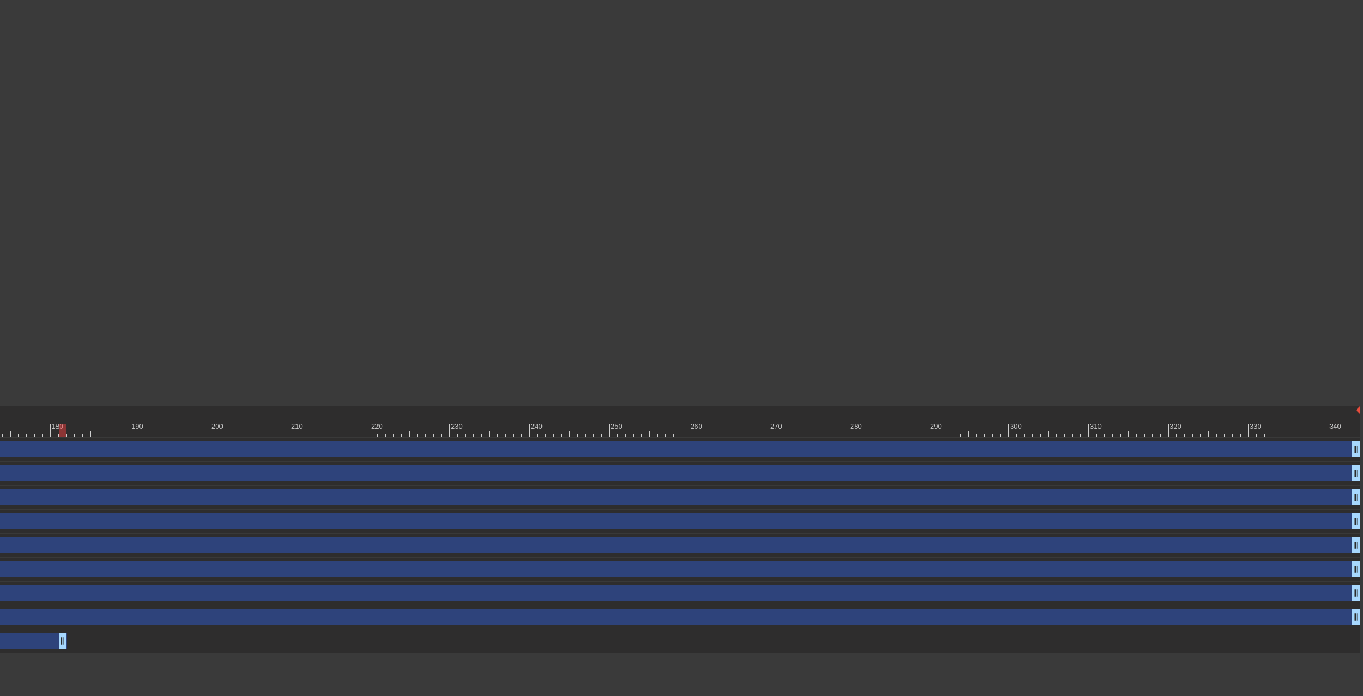
drag, startPoint x: 1356, startPoint y: 641, endPoint x: 65, endPoint y: 657, distance: 1290.8
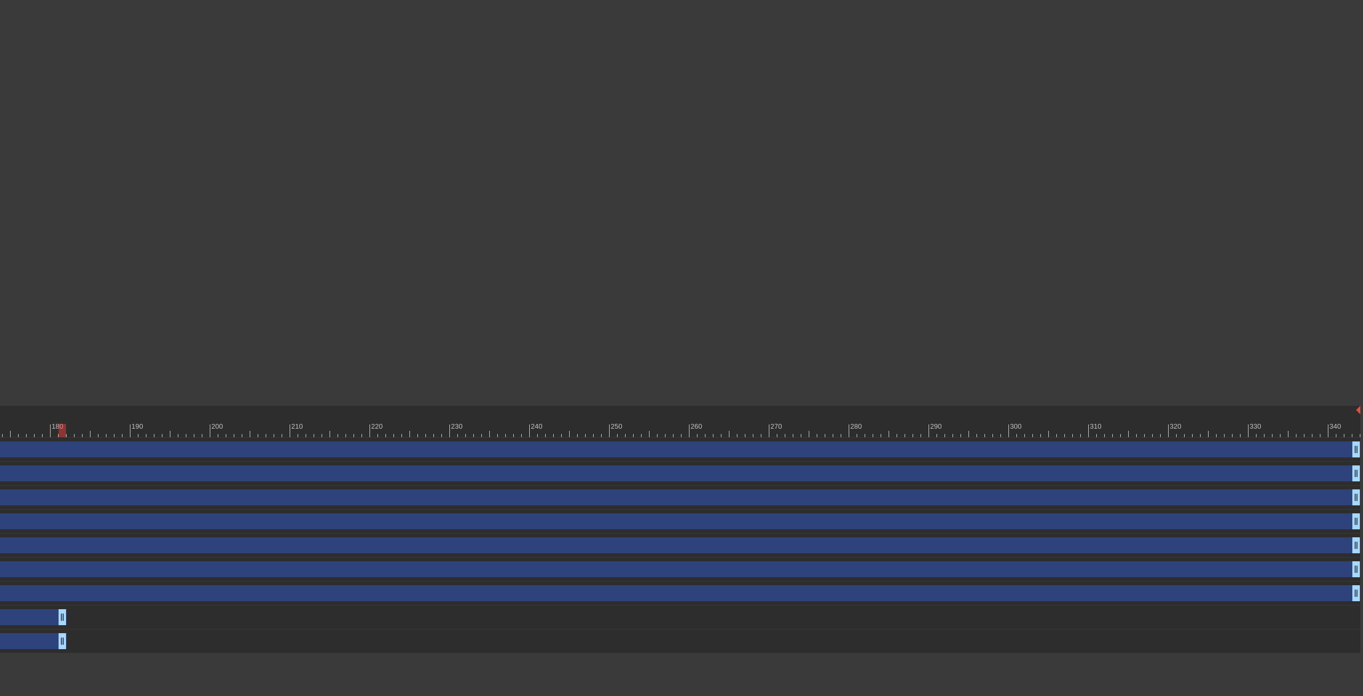
drag, startPoint x: 1357, startPoint y: 614, endPoint x: 63, endPoint y: 590, distance: 1294.1
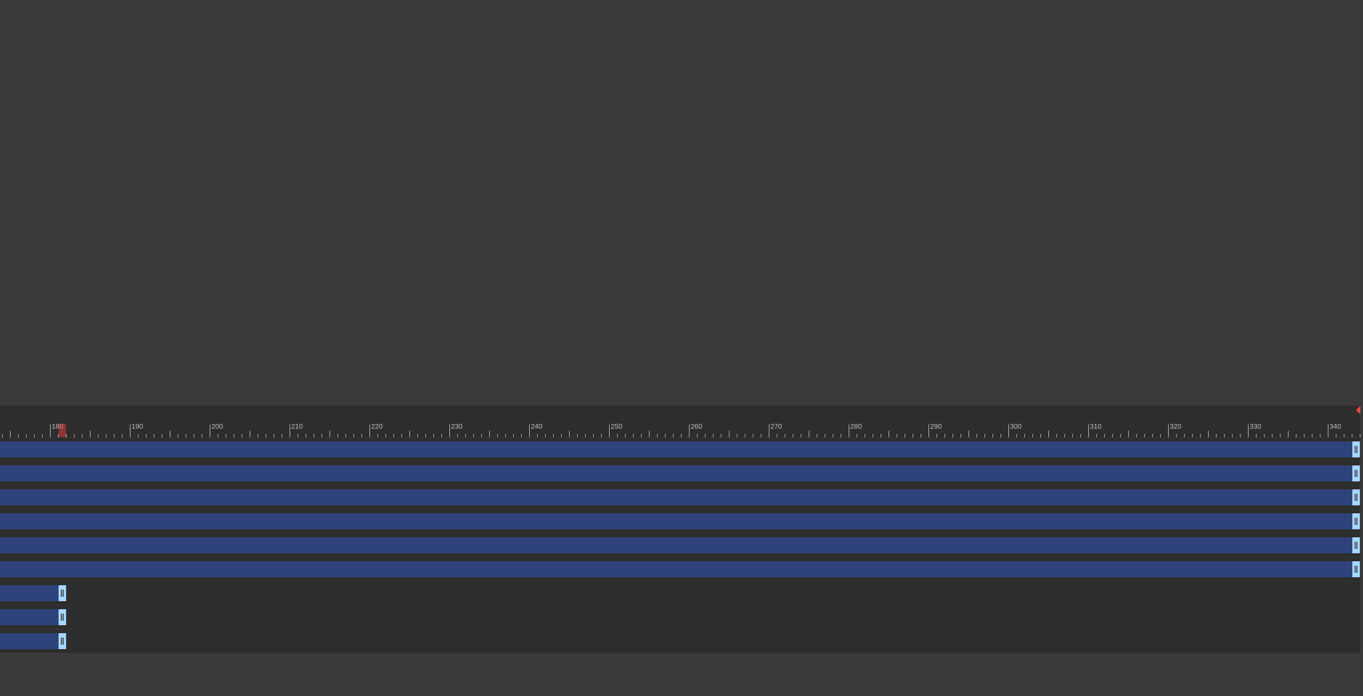
drag, startPoint x: 1354, startPoint y: 592, endPoint x: 62, endPoint y: 581, distance: 1292.3
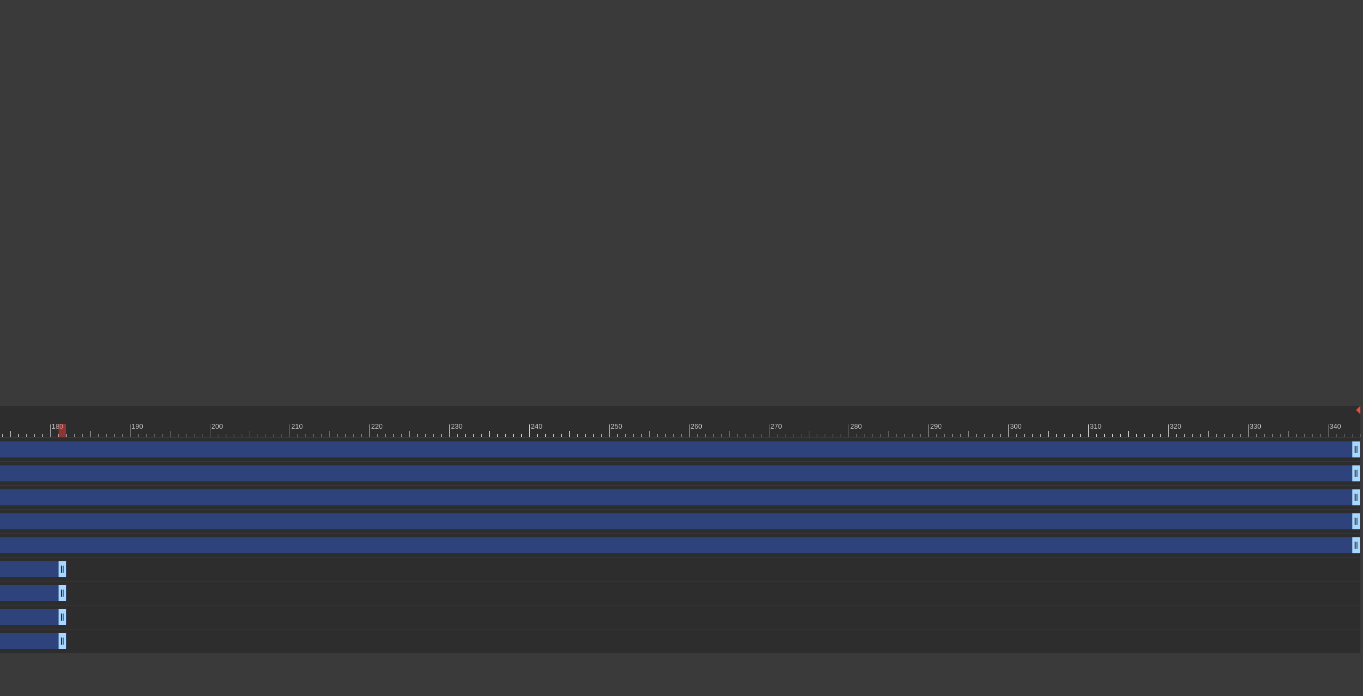
drag, startPoint x: 1352, startPoint y: 569, endPoint x: 61, endPoint y: 568, distance: 1291.2
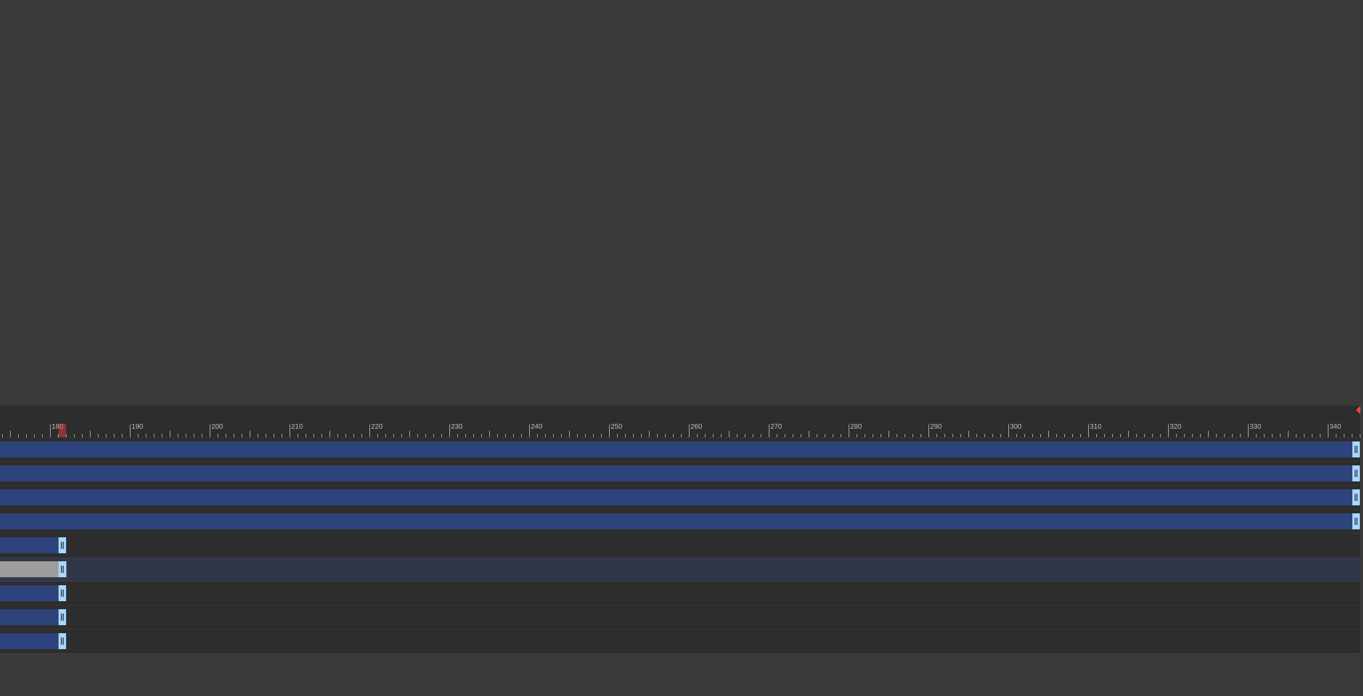
drag, startPoint x: 1356, startPoint y: 543, endPoint x: 64, endPoint y: 558, distance: 1292.3
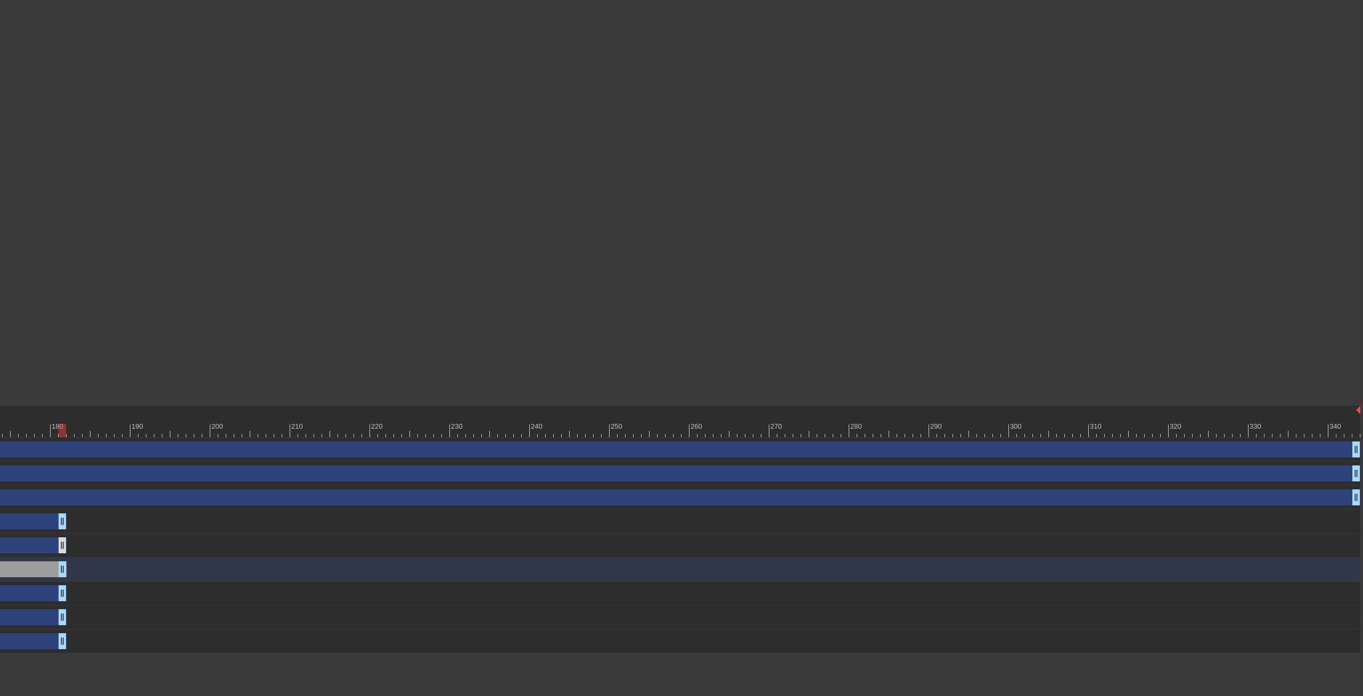
drag, startPoint x: 1356, startPoint y: 524, endPoint x: 60, endPoint y: 544, distance: 1296.1
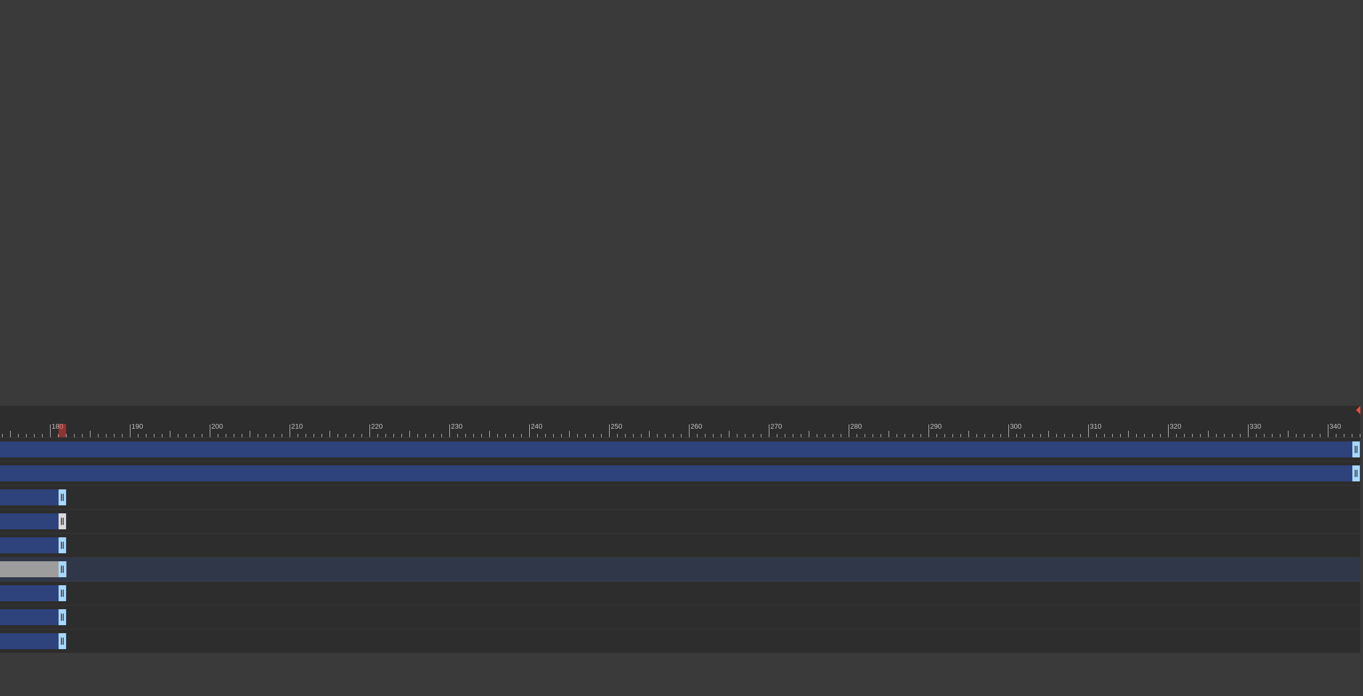
drag, startPoint x: 1351, startPoint y: 498, endPoint x: 57, endPoint y: 525, distance: 1293.6
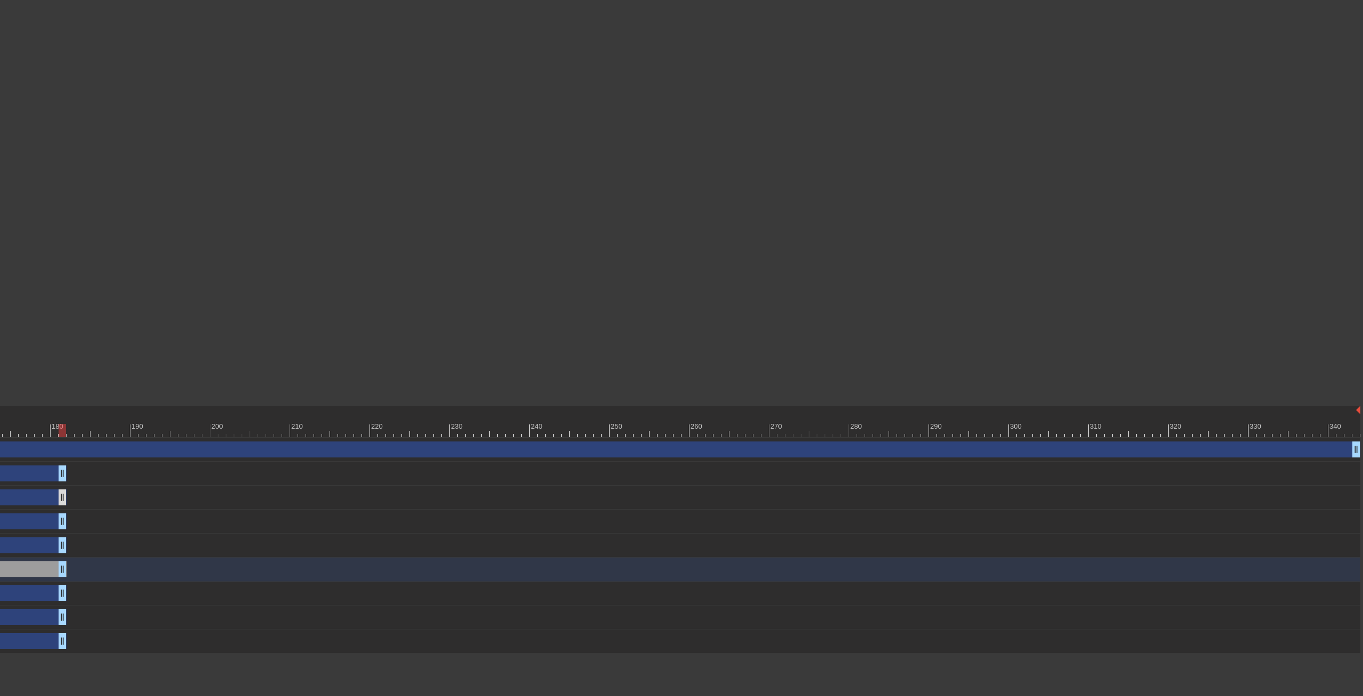
drag, startPoint x: 1353, startPoint y: 473, endPoint x: 59, endPoint y: 491, distance: 1294.0
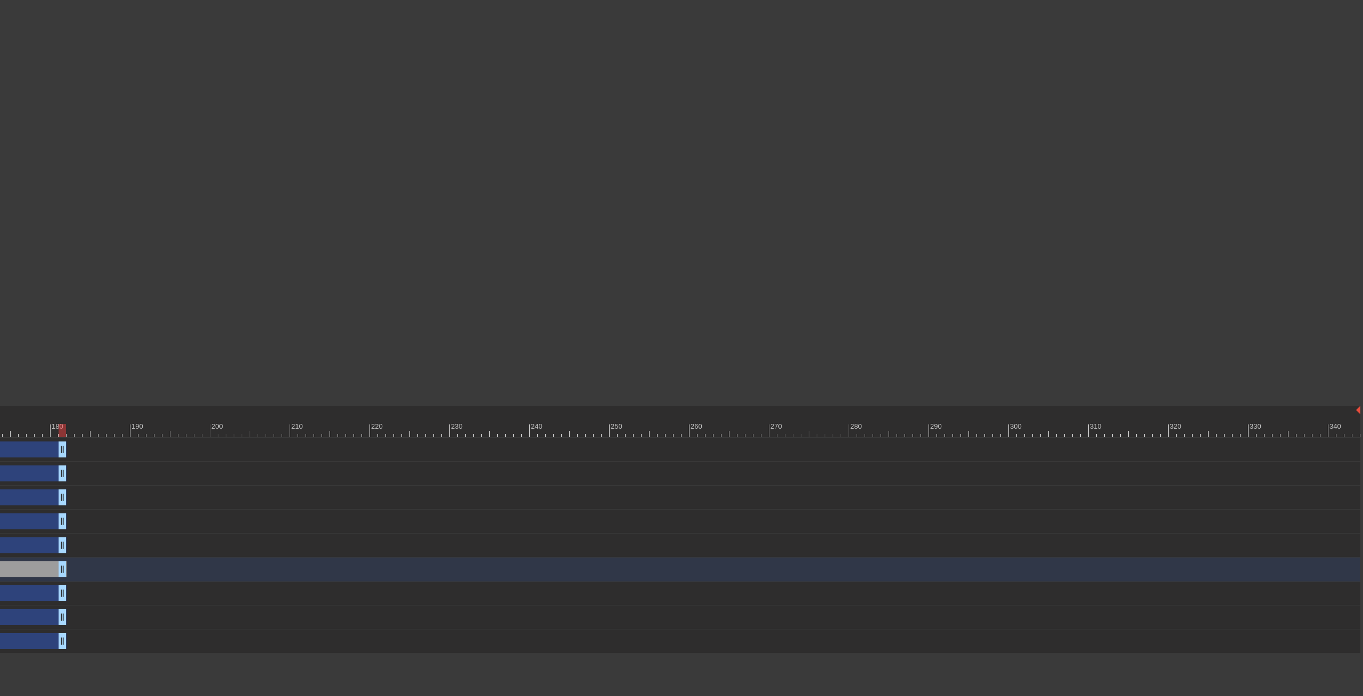
drag, startPoint x: 1353, startPoint y: 450, endPoint x: 59, endPoint y: 455, distance: 1293.9
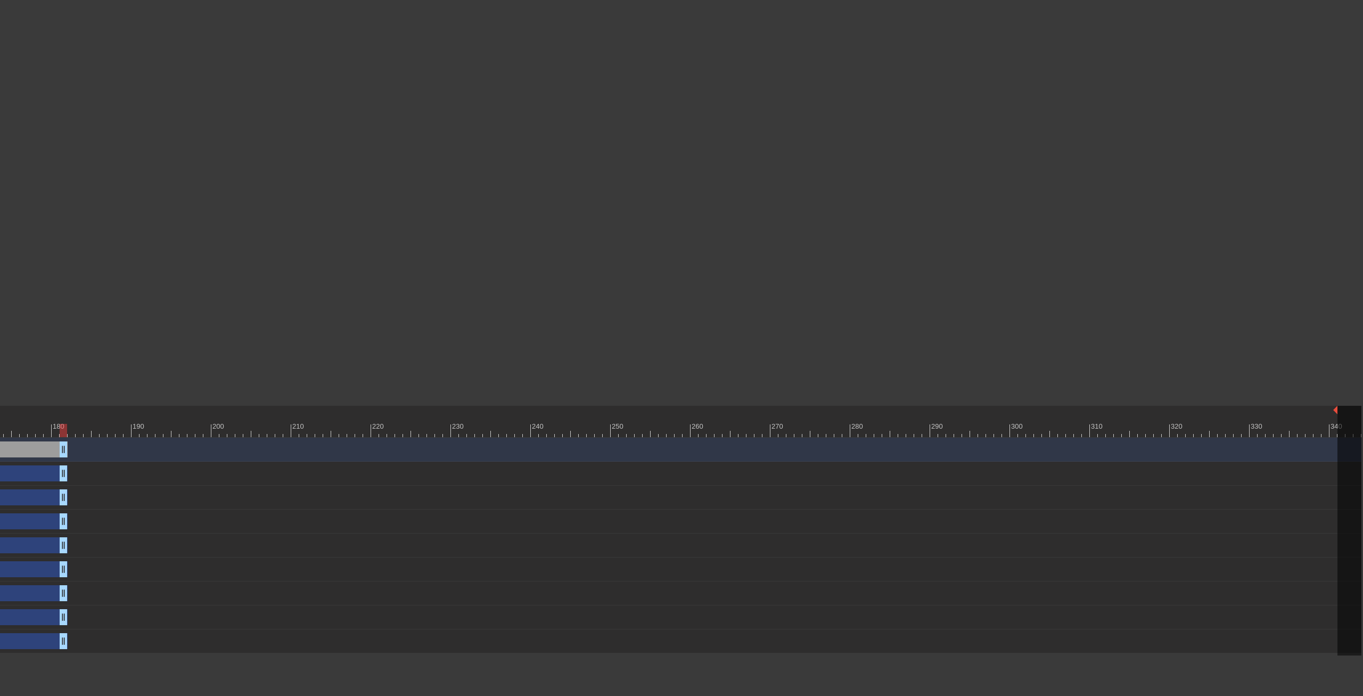
scroll to position [0, 1484]
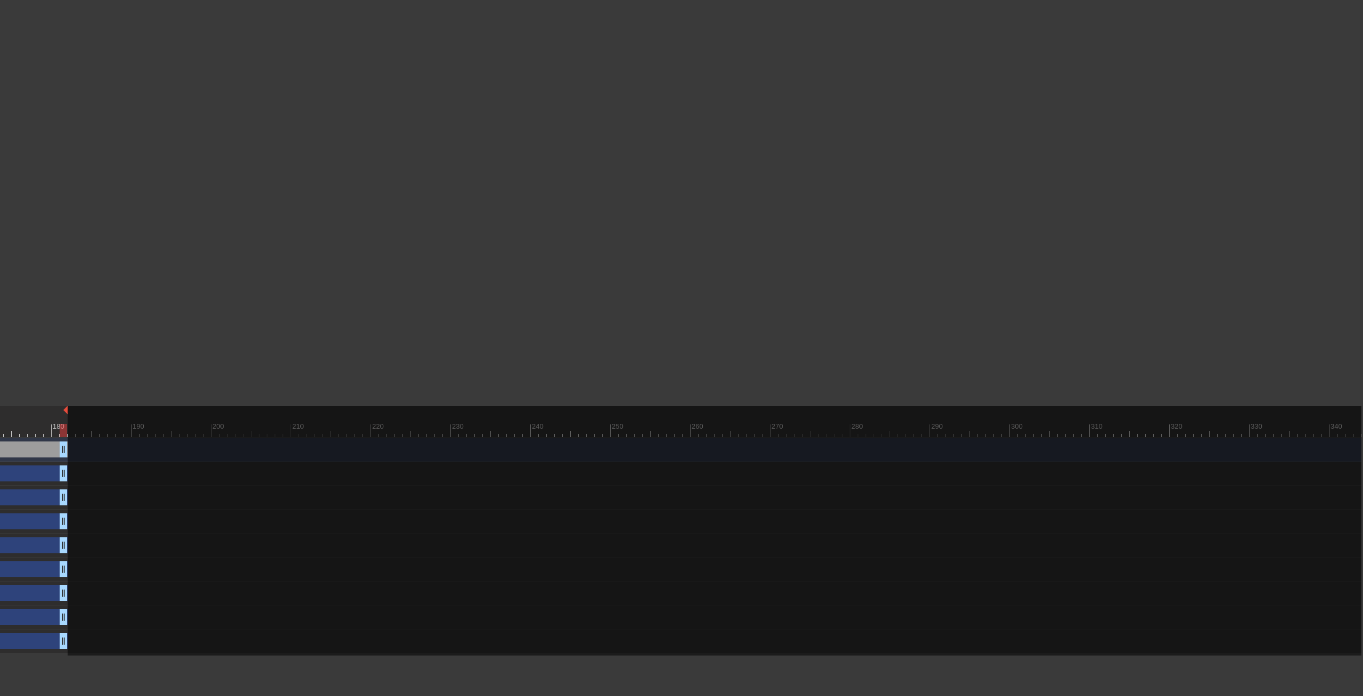
drag, startPoint x: 1359, startPoint y: 409, endPoint x: 68, endPoint y: 453, distance: 1292.5
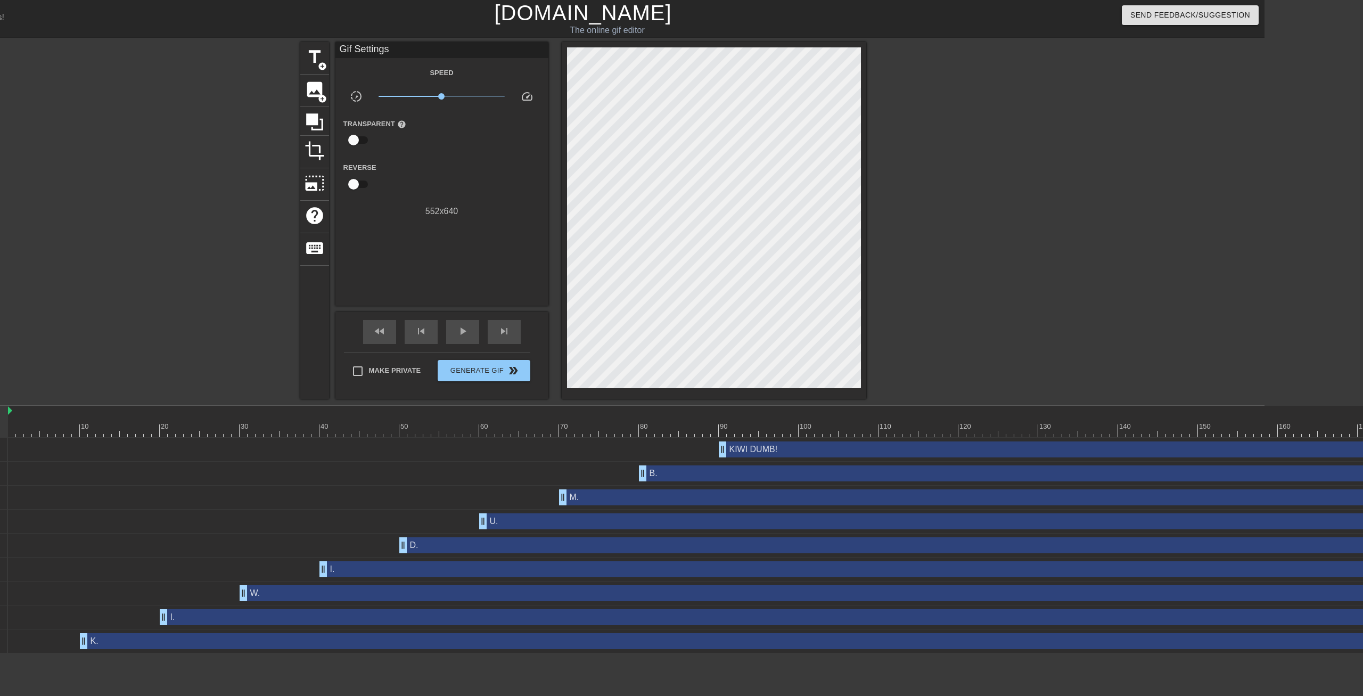
scroll to position [0, 100]
click at [6, 416] on div at bounding box center [6, 411] width 5 height 11
click at [114, 428] on div at bounding box center [1376, 430] width 2738 height 13
drag, startPoint x: 114, startPoint y: 428, endPoint x: 846, endPoint y: 519, distance: 737.4
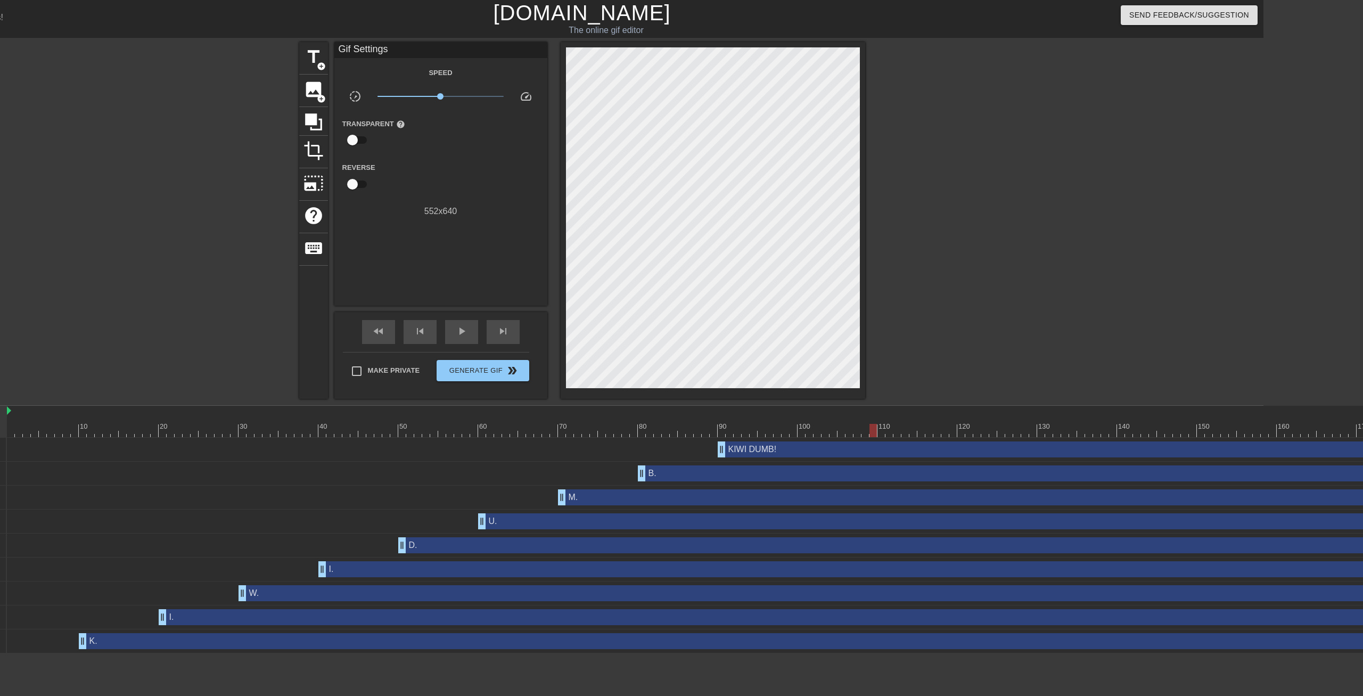
click at [877, 446] on div "10 20 30 40 50 60 70 80 90 100 110 120 130 140 150 160" at bounding box center [635, 529] width 1256 height 247
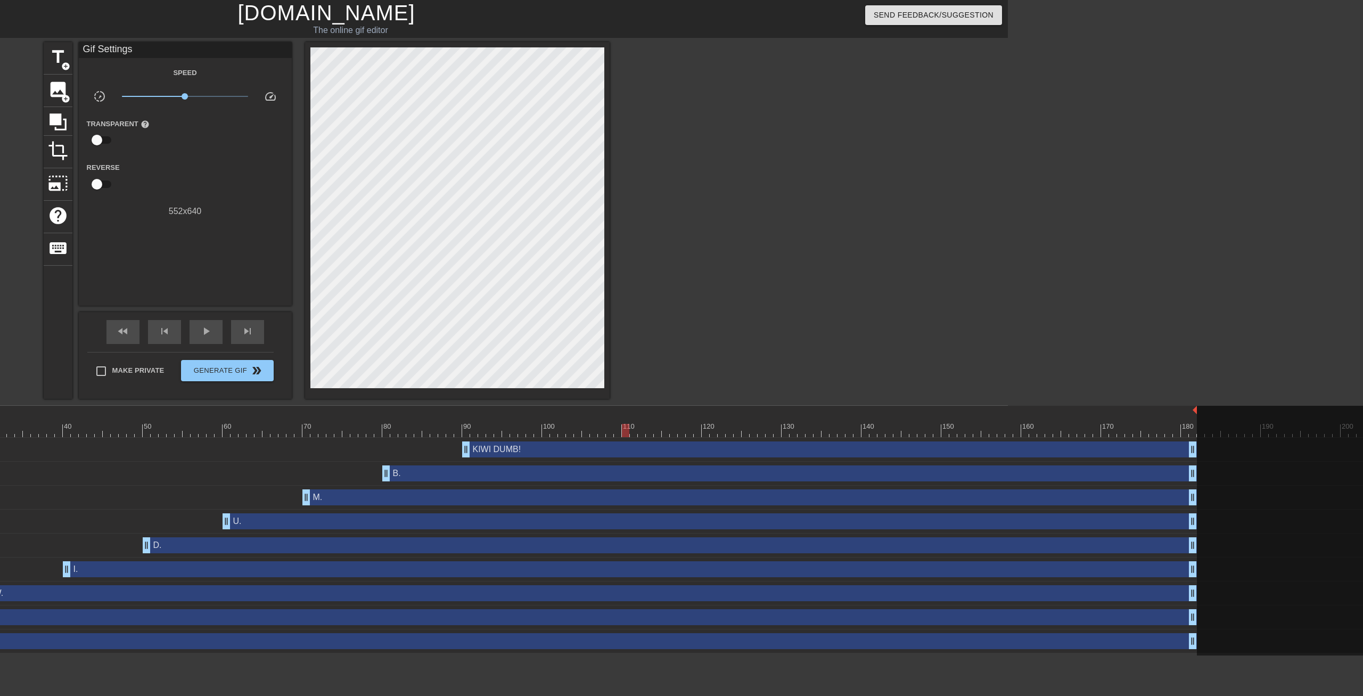
scroll to position [0, 357]
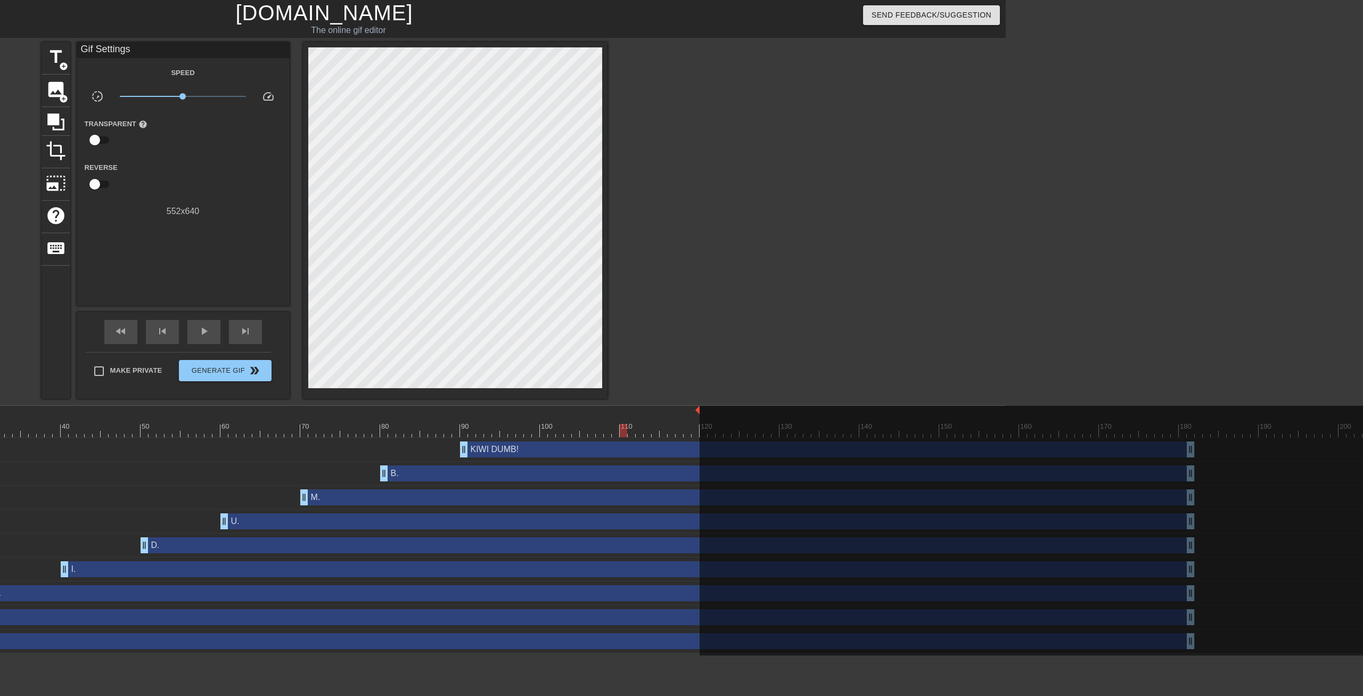
drag, startPoint x: 1193, startPoint y: 407, endPoint x: 700, endPoint y: 425, distance: 493.2
click at [700, 425] on div "10 20 30 40 50 60 70 80 90 100 110 120 130 140 150 160" at bounding box center [1118, 421] width 2738 height 31
drag, startPoint x: 1191, startPoint y: 449, endPoint x: 981, endPoint y: 463, distance: 209.6
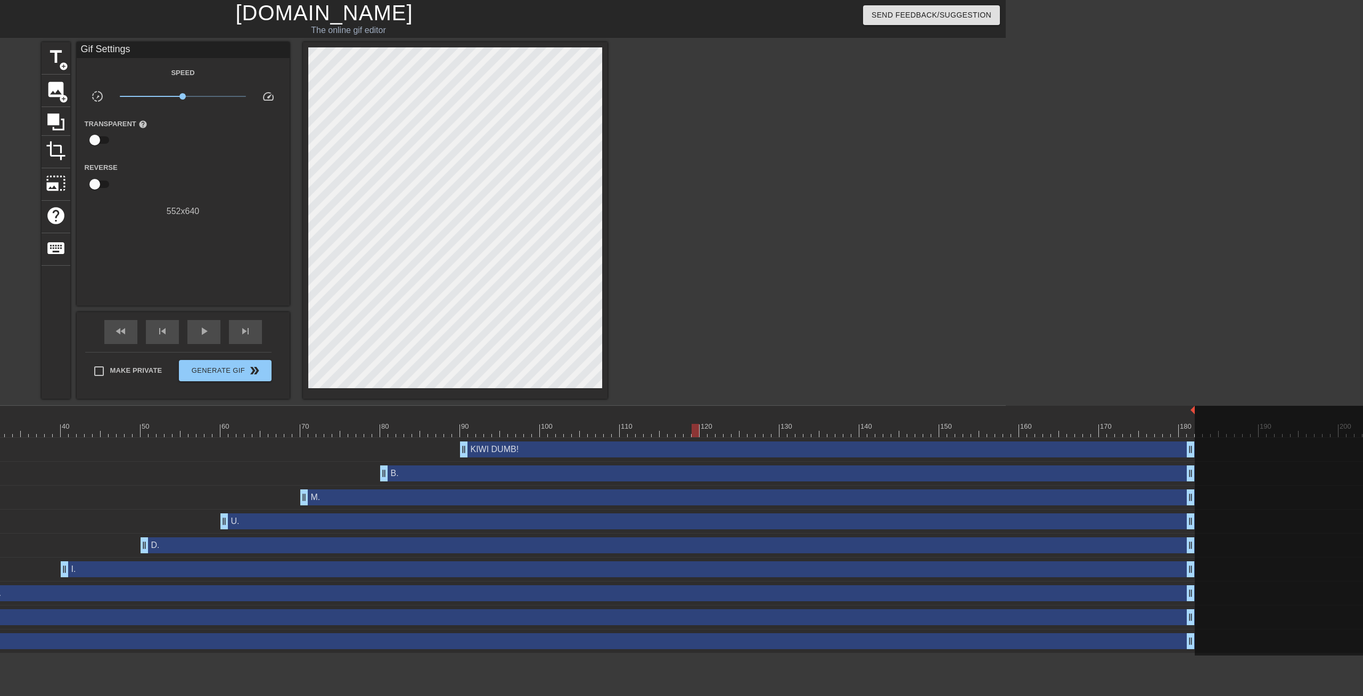
drag, startPoint x: 697, startPoint y: 412, endPoint x: 1208, endPoint y: 449, distance: 511.8
click at [1005, 449] on div "10 20 30 40 50 60 70 80 90 100 110 120 130 140 150 160" at bounding box center [377, 529] width 1256 height 247
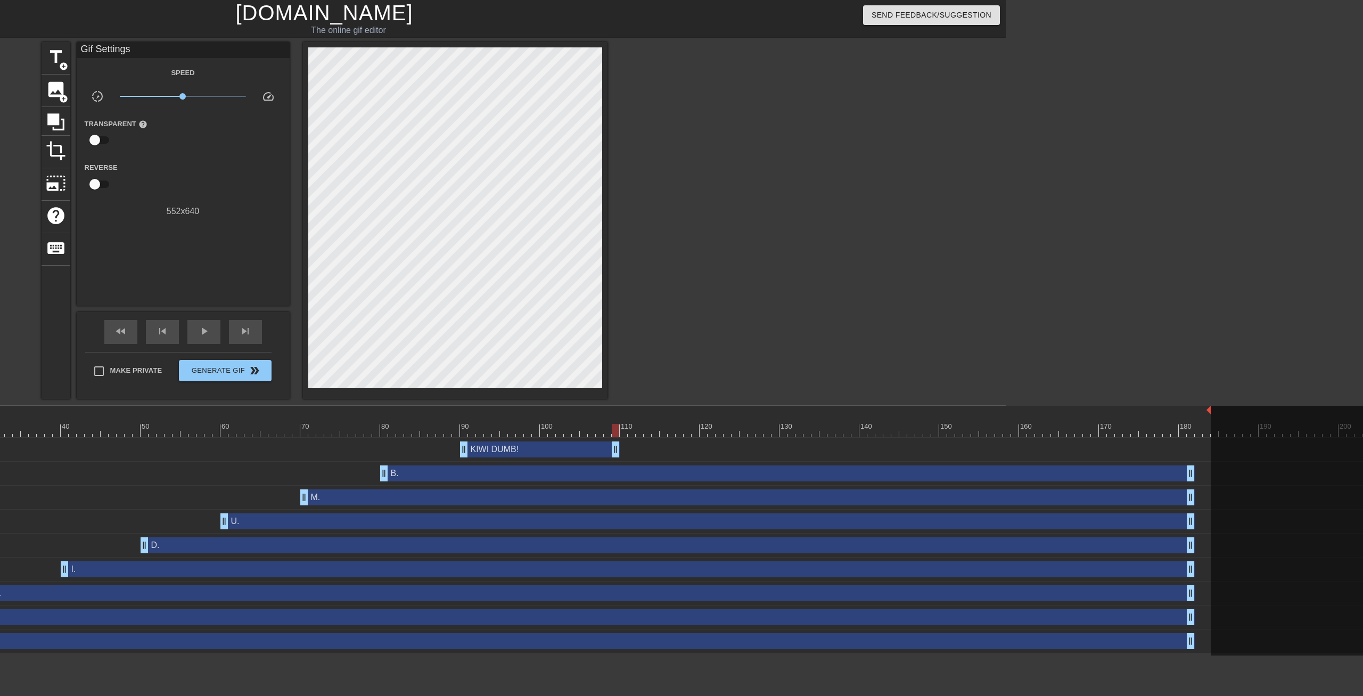
drag, startPoint x: 1191, startPoint y: 450, endPoint x: 620, endPoint y: 480, distance: 571.9
click at [620, 480] on div "KIWI DUMB! drag_handle drag_handle B. drag_handle drag_handle M. drag_handle dr…" at bounding box center [377, 545] width 1256 height 216
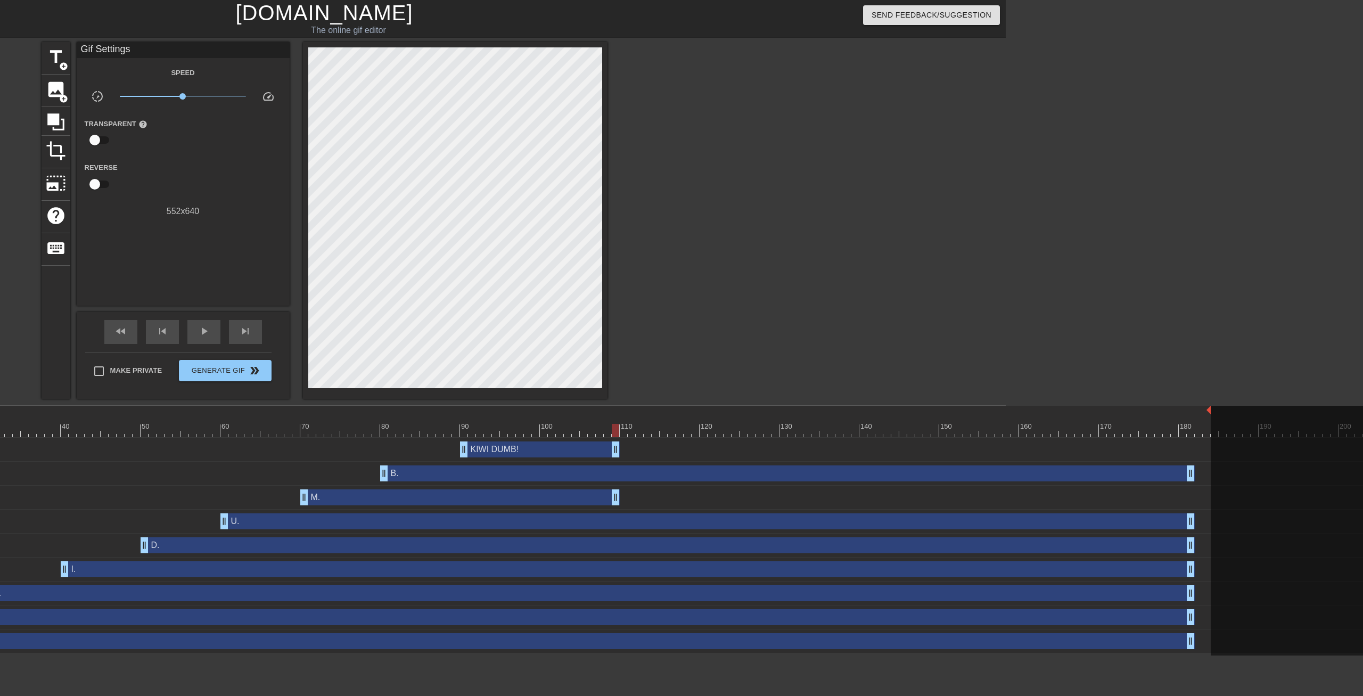
drag, startPoint x: 1189, startPoint y: 497, endPoint x: 616, endPoint y: 493, distance: 572.7
click at [616, 493] on div "M. drag_handle drag_handle" at bounding box center [459, 497] width 319 height 16
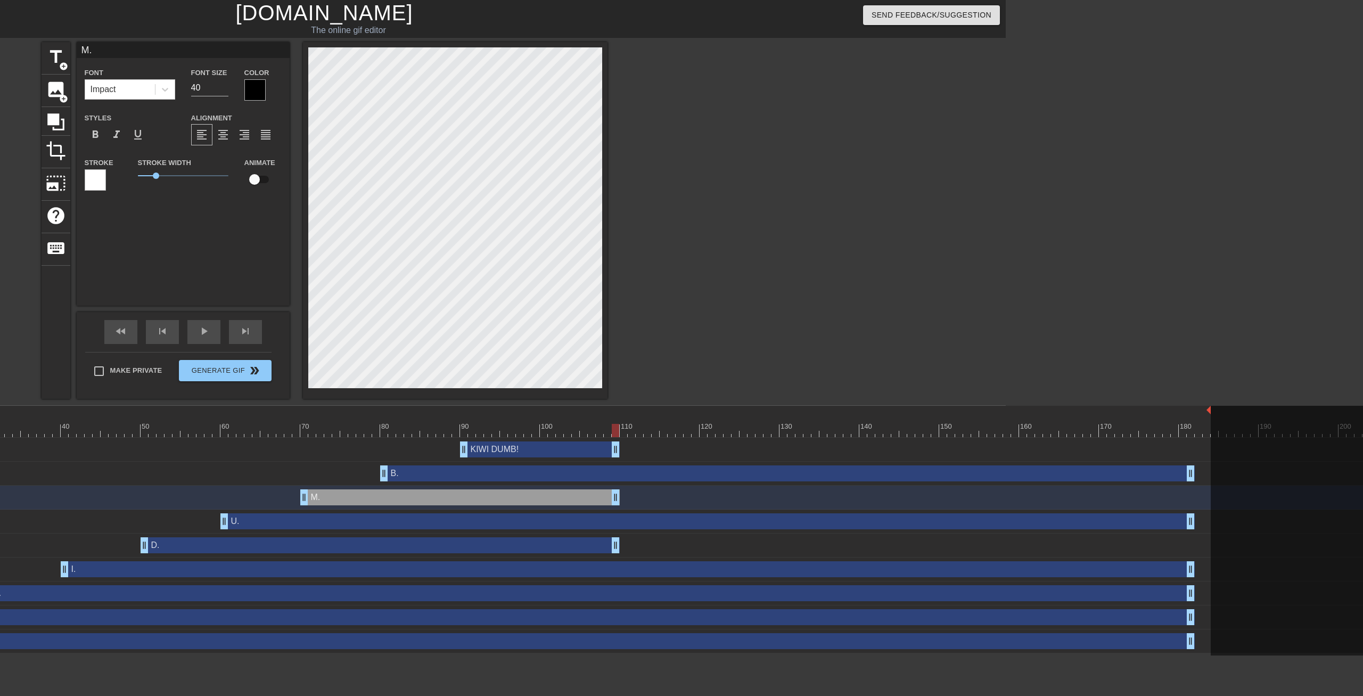
drag, startPoint x: 1188, startPoint y: 545, endPoint x: 614, endPoint y: 539, distance: 574.3
click at [614, 539] on div "D. drag_handle drag_handle" at bounding box center [380, 545] width 479 height 16
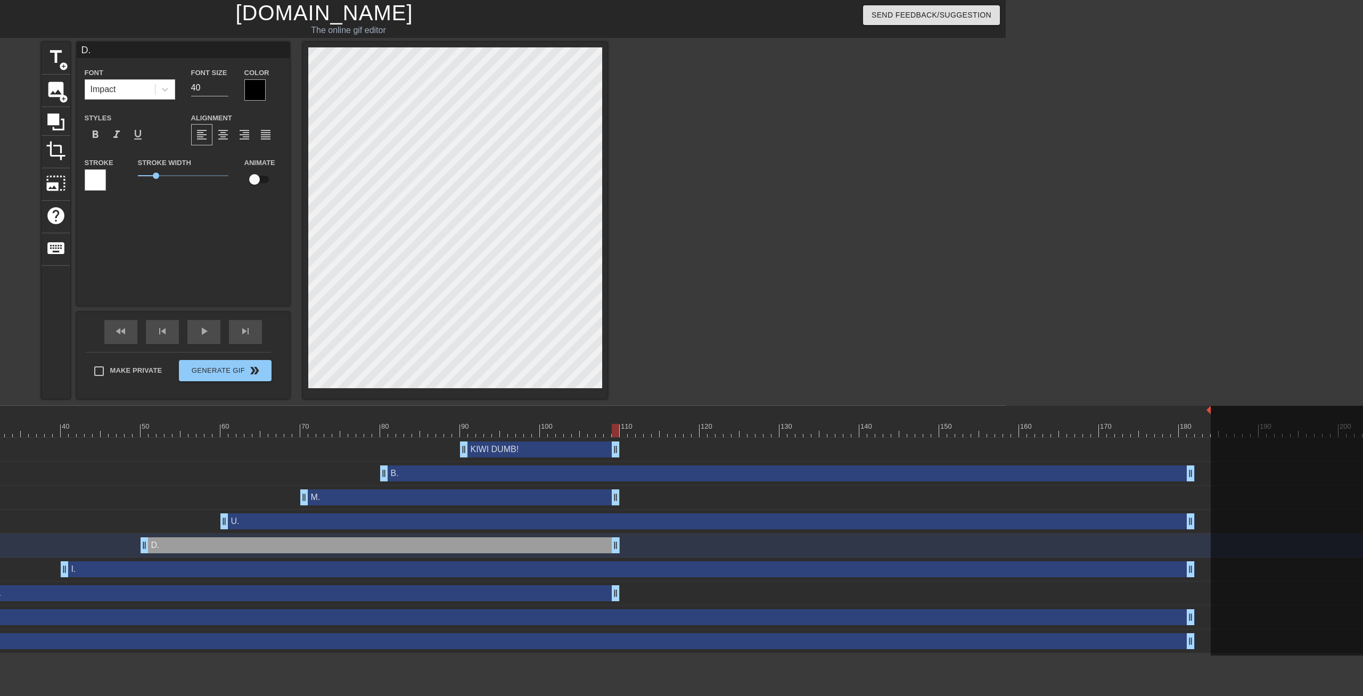
drag, startPoint x: 1190, startPoint y: 596, endPoint x: 618, endPoint y: 589, distance: 572.2
click at [618, 589] on div "W. drag_handle drag_handle" at bounding box center [300, 593] width 639 height 16
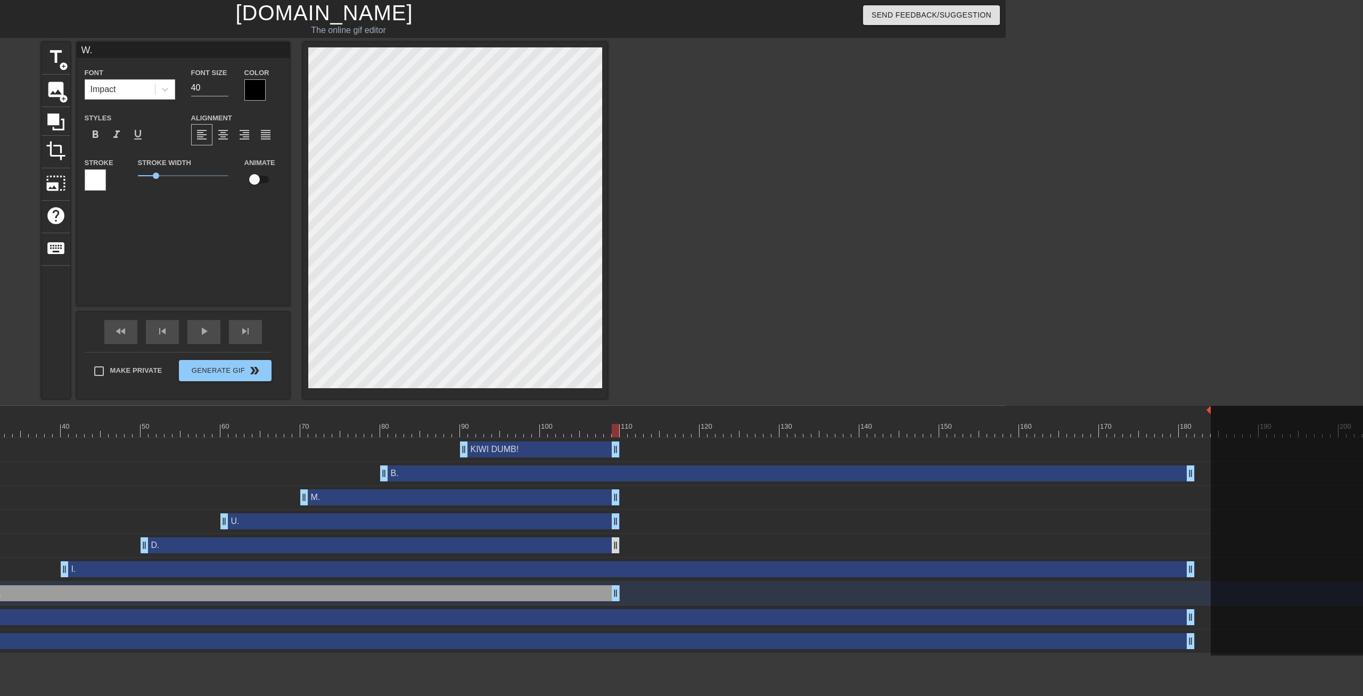
drag, startPoint x: 1189, startPoint y: 520, endPoint x: 616, endPoint y: 538, distance: 573.5
click at [616, 538] on div "KIWI DUMB! drag_handle drag_handle B. drag_handle drag_handle M. drag_handle dr…" at bounding box center [377, 545] width 1256 height 216
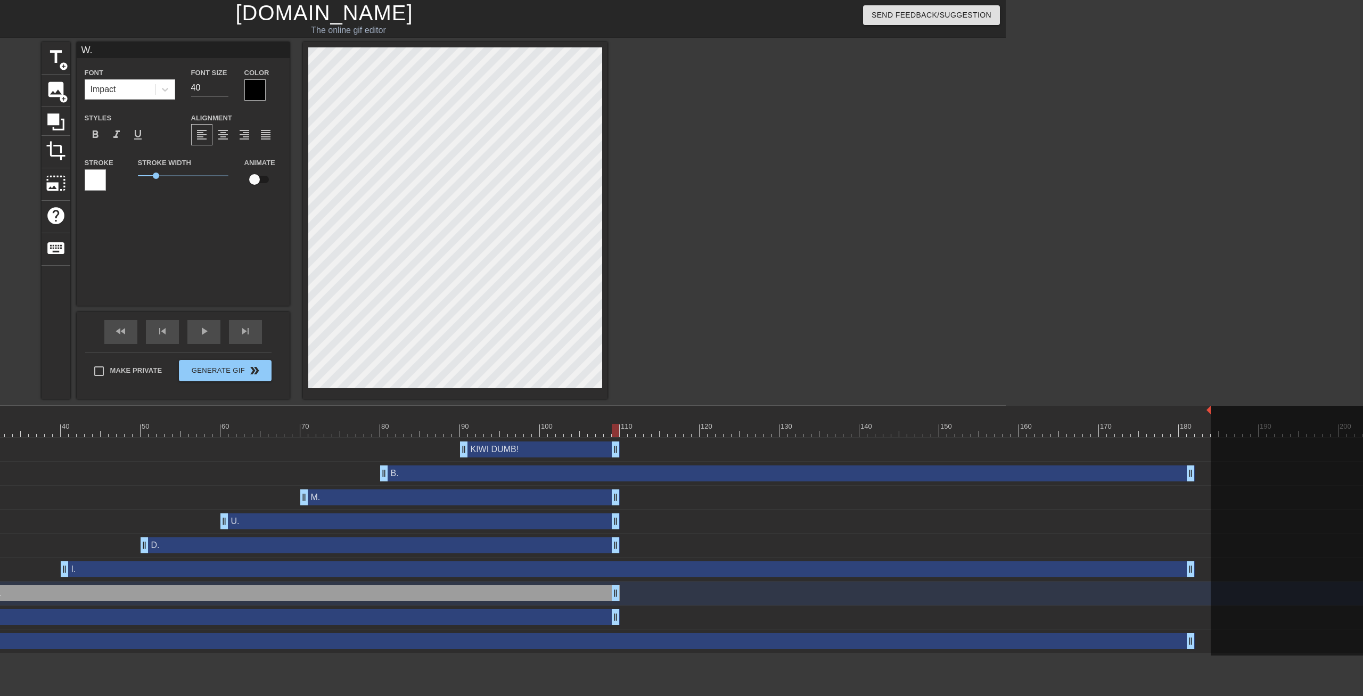
drag, startPoint x: 1191, startPoint y: 619, endPoint x: 616, endPoint y: 605, distance: 574.5
click at [616, 605] on div "KIWI DUMB! drag_handle drag_handle B. drag_handle drag_handle M. drag_handle dr…" at bounding box center [377, 545] width 1256 height 216
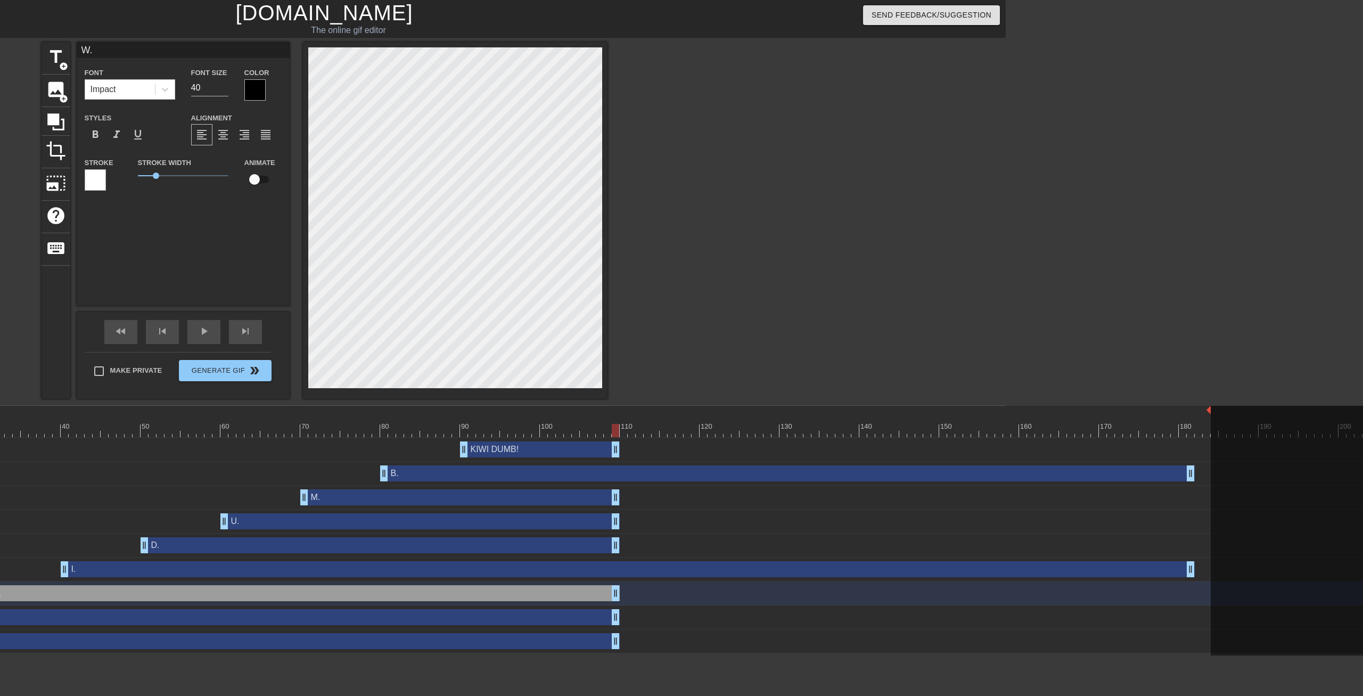
drag, startPoint x: 1187, startPoint y: 641, endPoint x: 612, endPoint y: 632, distance: 575.4
click at [612, 632] on div "K. drag_handle drag_handle" at bounding box center [1118, 641] width 2738 height 24
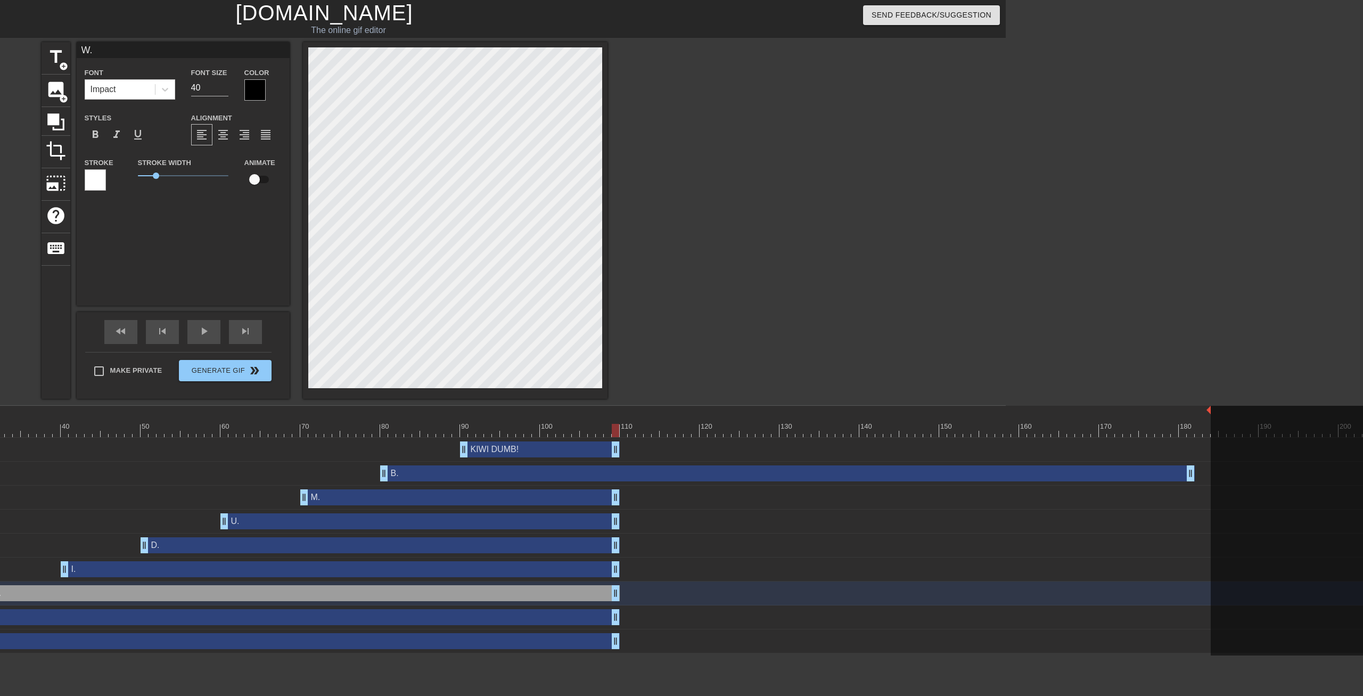
drag, startPoint x: 1189, startPoint y: 573, endPoint x: 617, endPoint y: 567, distance: 572.2
click at [617, 567] on div "I. drag_handle drag_handle" at bounding box center [340, 569] width 559 height 16
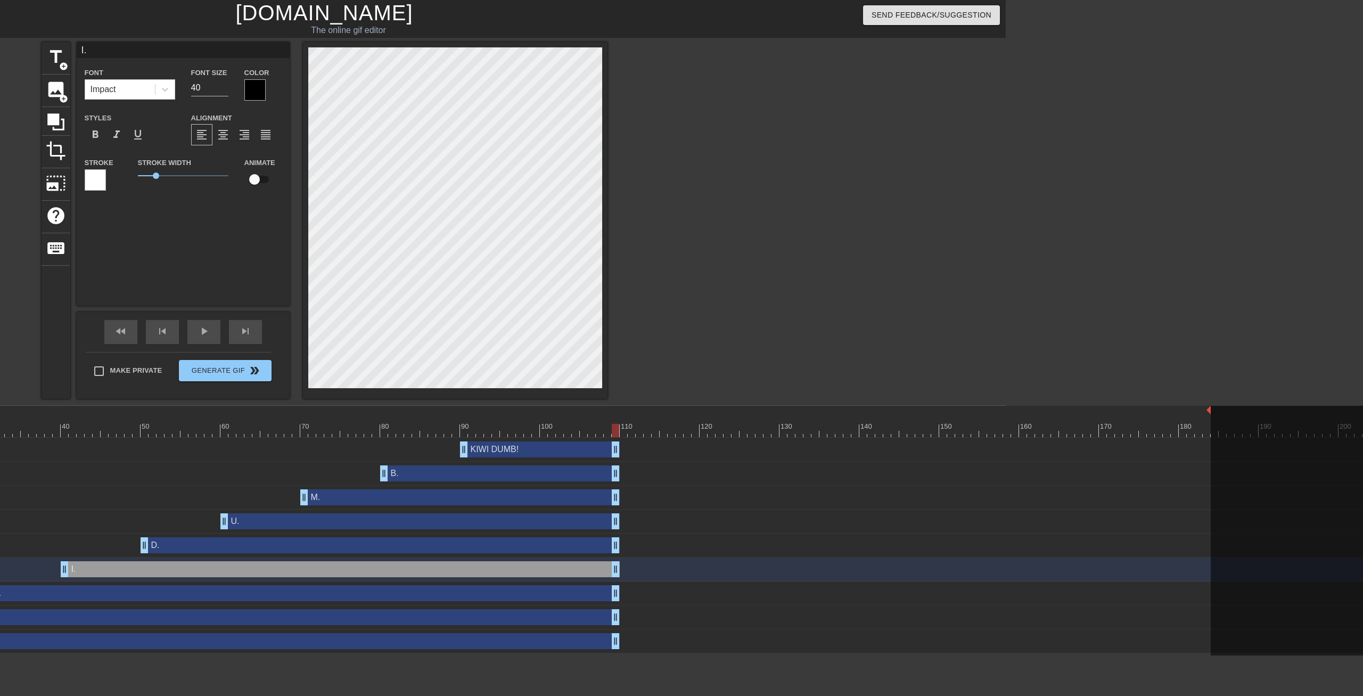
drag, startPoint x: 1188, startPoint y: 473, endPoint x: 616, endPoint y: 489, distance: 572.9
click at [616, 489] on div "KIWI DUMB! drag_handle drag_handle B. drag_handle drag_handle M. drag_handle dr…" at bounding box center [377, 545] width 1256 height 216
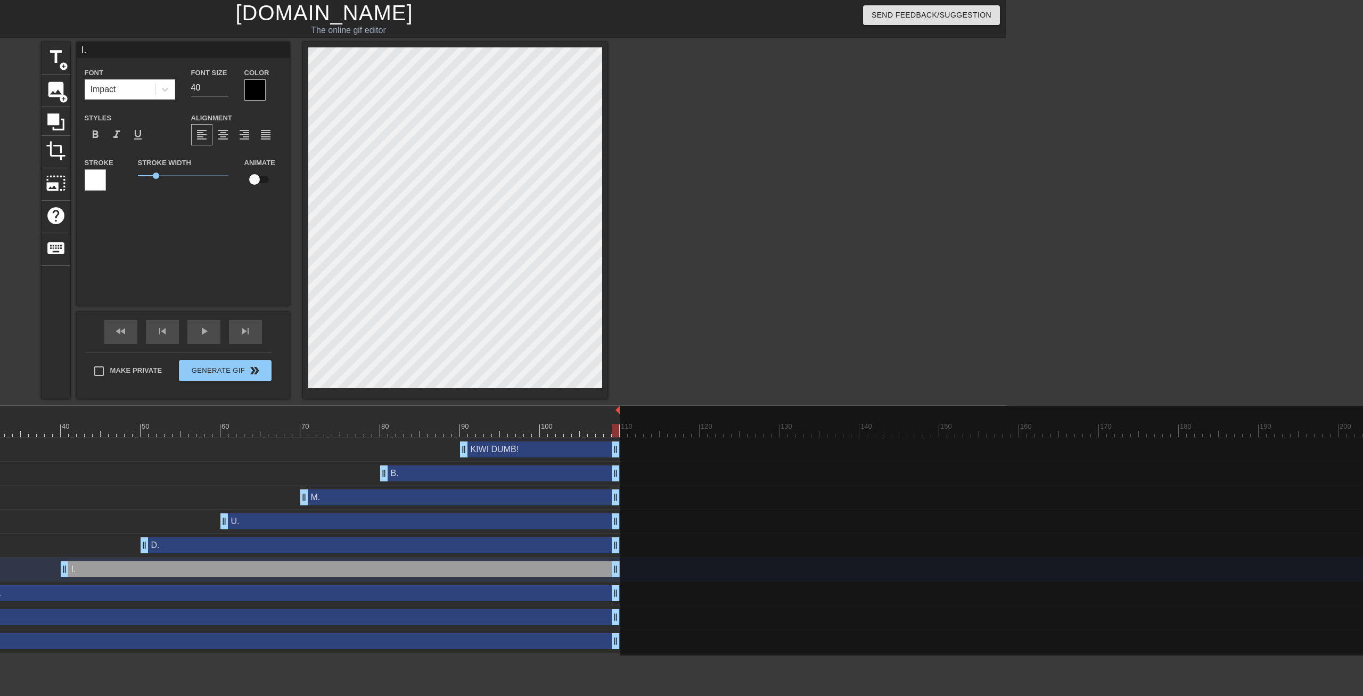
drag, startPoint x: 1209, startPoint y: 409, endPoint x: 621, endPoint y: 455, distance: 589.9
click at [621, 437] on div "10 20 30 40 50 60 70 80 90 100 110 120 130 140 150 160" at bounding box center [1118, 421] width 2738 height 31
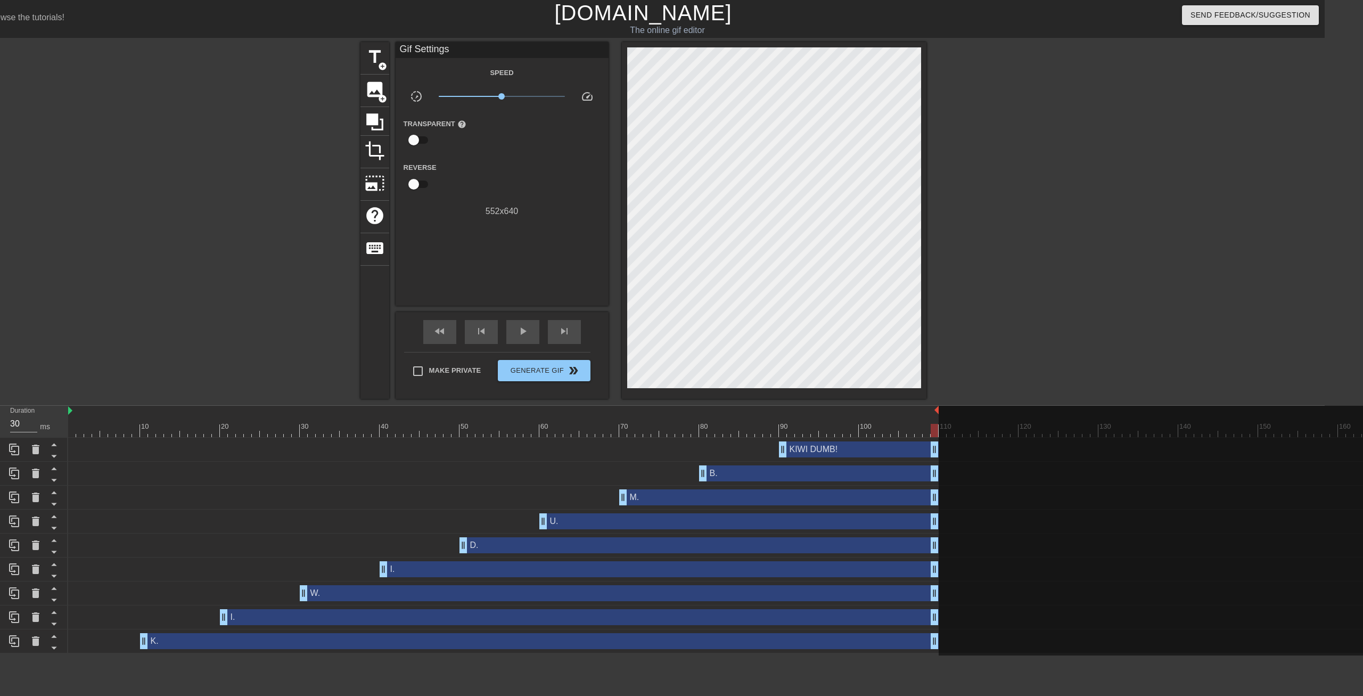
scroll to position [0, 59]
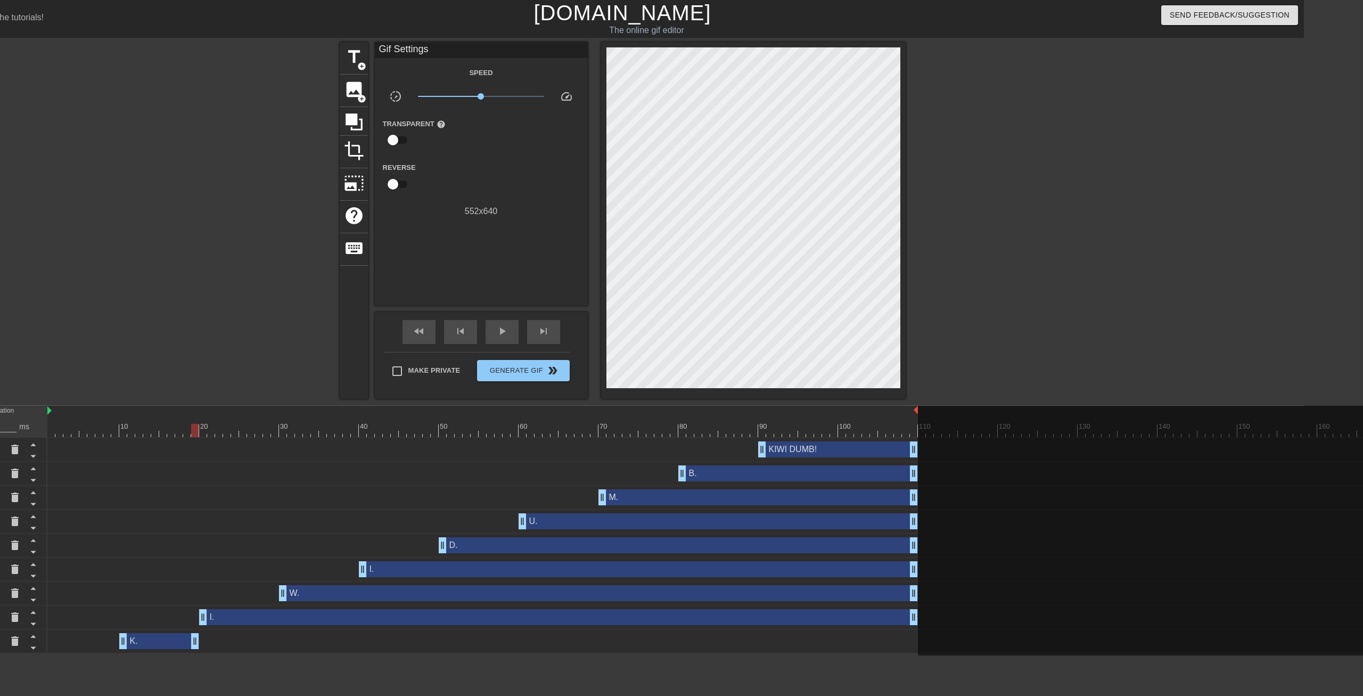
drag, startPoint x: 914, startPoint y: 640, endPoint x: 197, endPoint y: 637, distance: 716.9
click at [197, 637] on div "K. drag_handle drag_handle" at bounding box center [159, 641] width 80 height 16
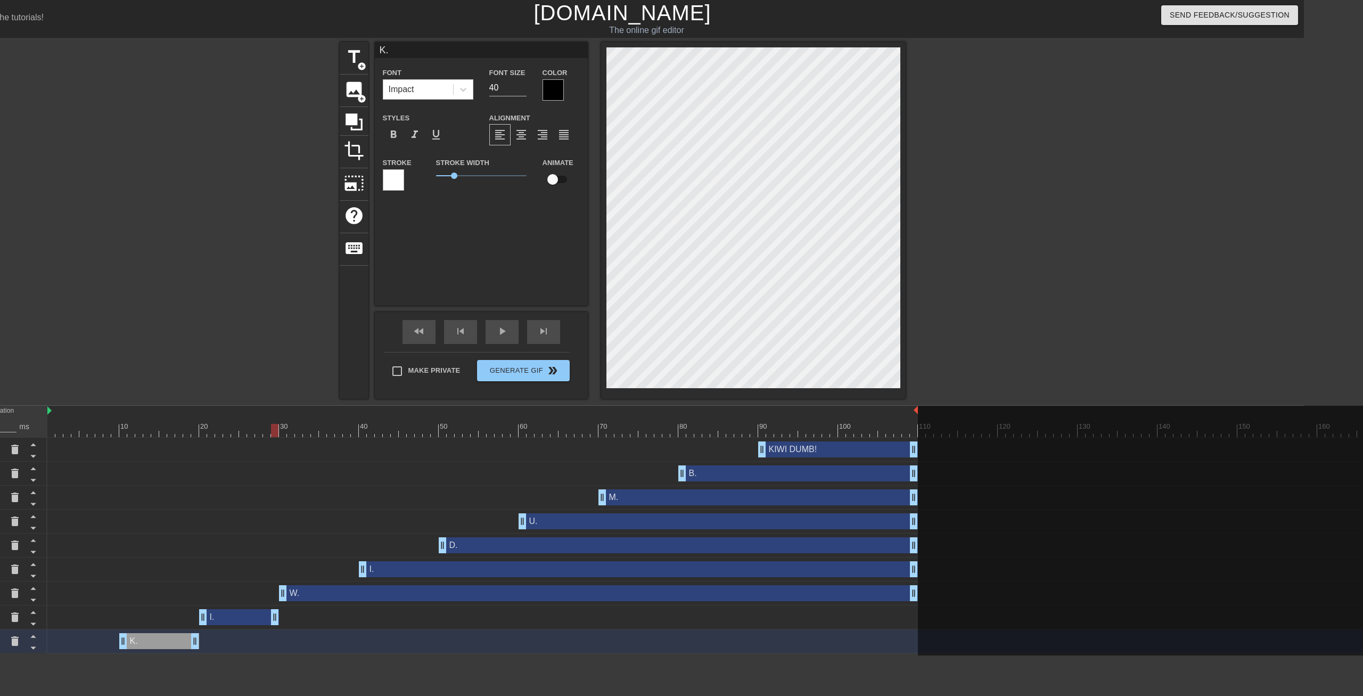
drag, startPoint x: 911, startPoint y: 615, endPoint x: 275, endPoint y: 628, distance: 636.1
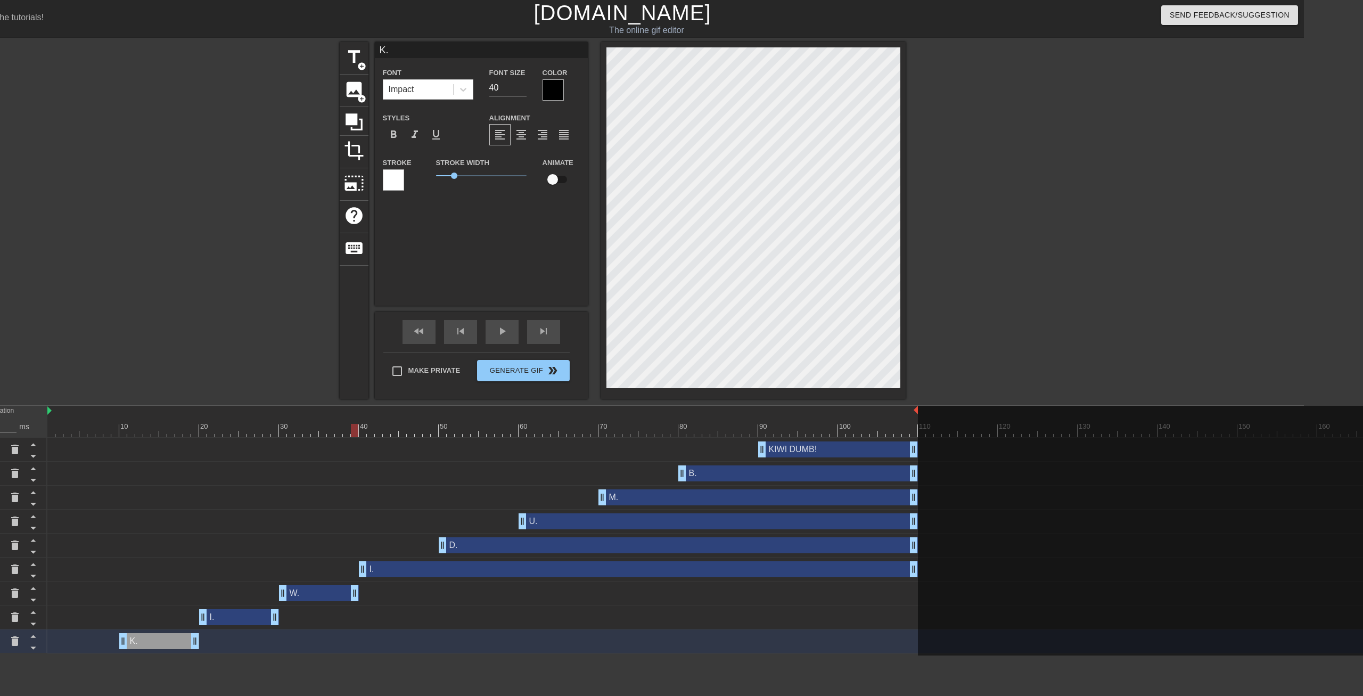
drag, startPoint x: 913, startPoint y: 595, endPoint x: 354, endPoint y: 605, distance: 558.9
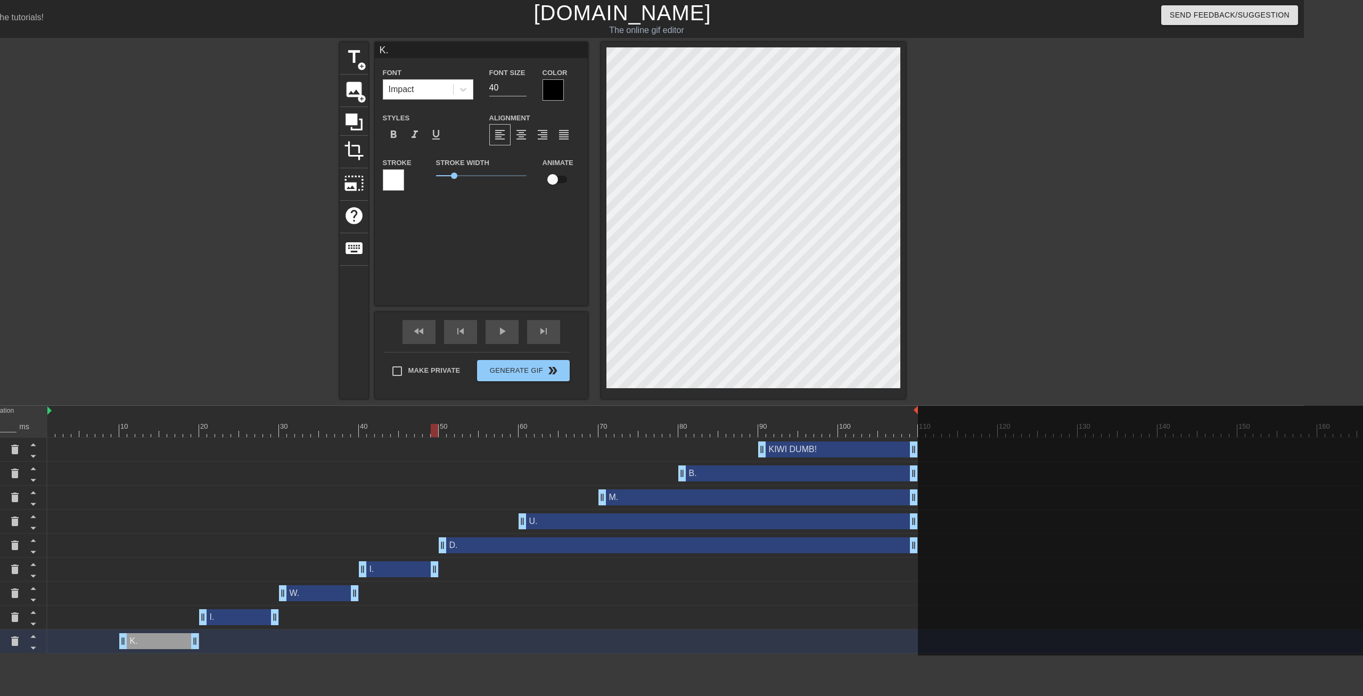
drag, startPoint x: 913, startPoint y: 573, endPoint x: 433, endPoint y: 578, distance: 480.6
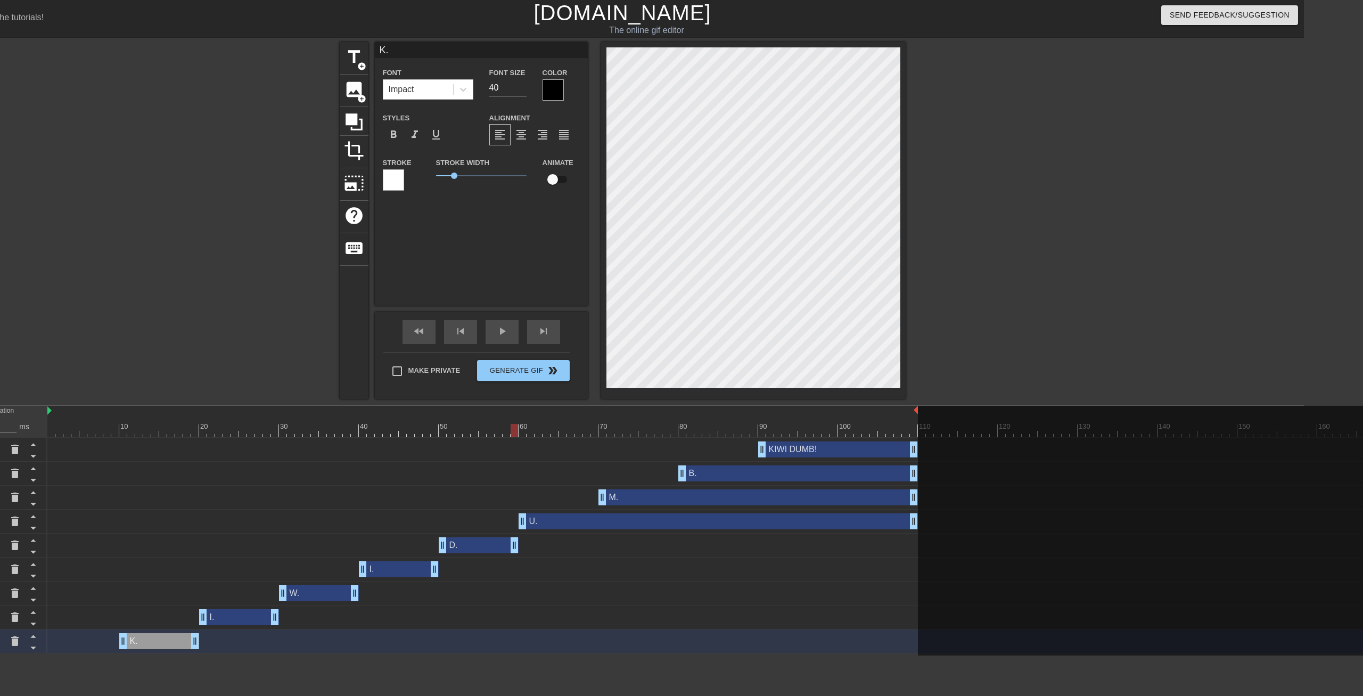
drag, startPoint x: 913, startPoint y: 543, endPoint x: 513, endPoint y: 557, distance: 401.0
drag, startPoint x: 913, startPoint y: 516, endPoint x: 593, endPoint y: 538, distance: 320.6
click at [593, 538] on div "KIWI DUMB! drag_handle drag_handle B. drag_handle drag_handle M. drag_handle dr…" at bounding box center [675, 545] width 1256 height 216
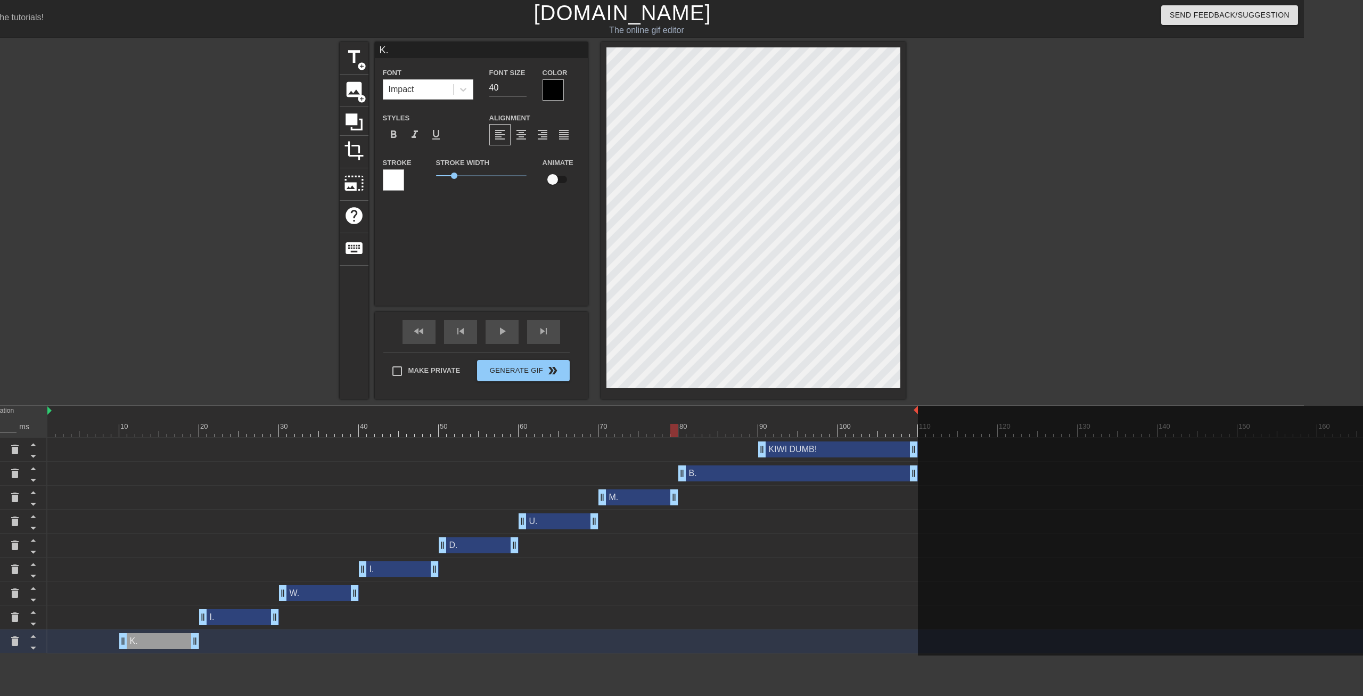
drag, startPoint x: 912, startPoint y: 495, endPoint x: 675, endPoint y: 503, distance: 237.0
click at [675, 503] on div "M. drag_handle drag_handle" at bounding box center [638, 497] width 80 height 16
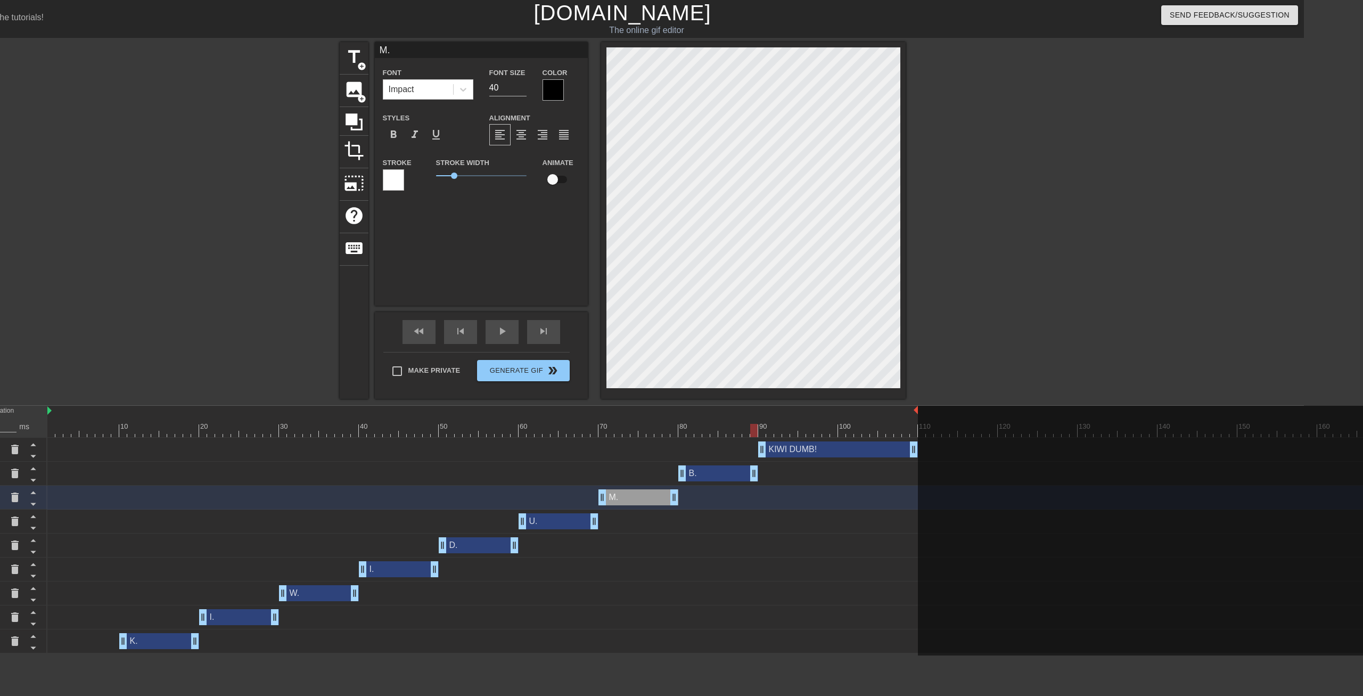
drag, startPoint x: 914, startPoint y: 476, endPoint x: 757, endPoint y: 477, distance: 156.5
click at [757, 477] on div "B. drag_handle drag_handle" at bounding box center [718, 473] width 80 height 16
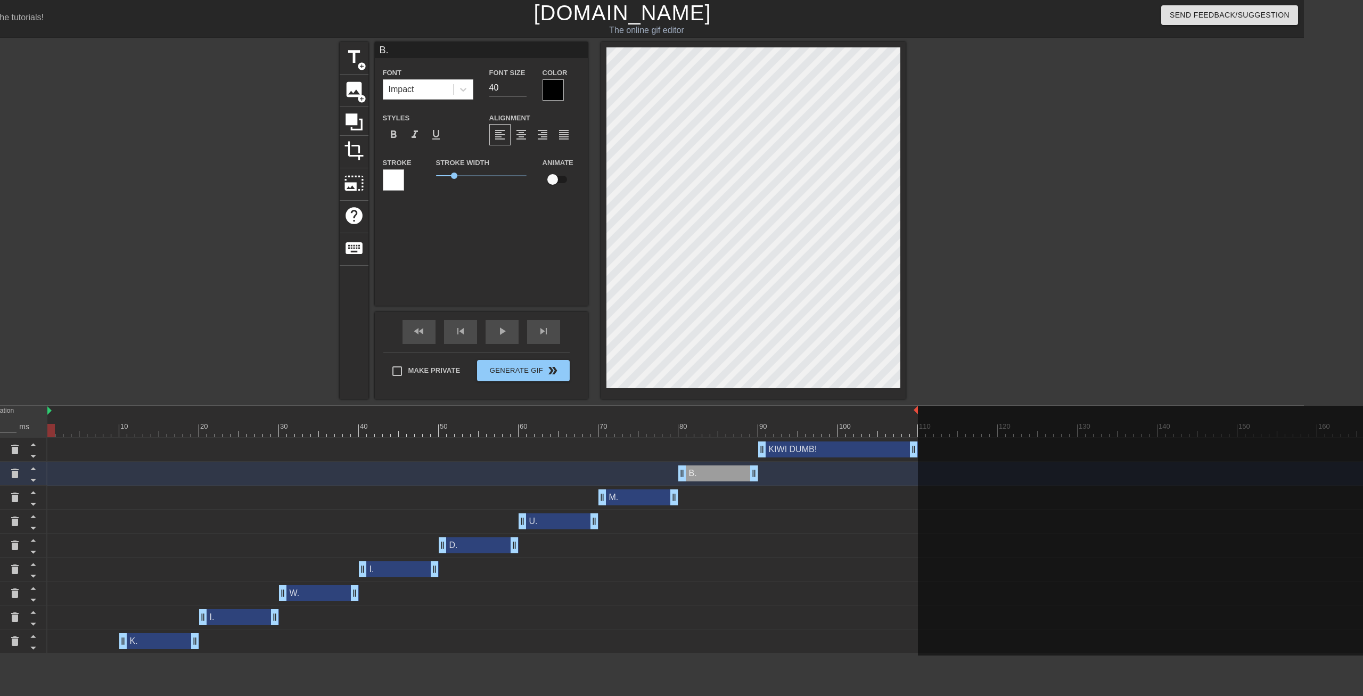
drag, startPoint x: 756, startPoint y: 426, endPoint x: 50, endPoint y: 441, distance: 706.4
click at [50, 441] on div "10 20 30 40 50 60 70 80 90 100 110 120 130 140 150 160" at bounding box center [675, 529] width 1256 height 247
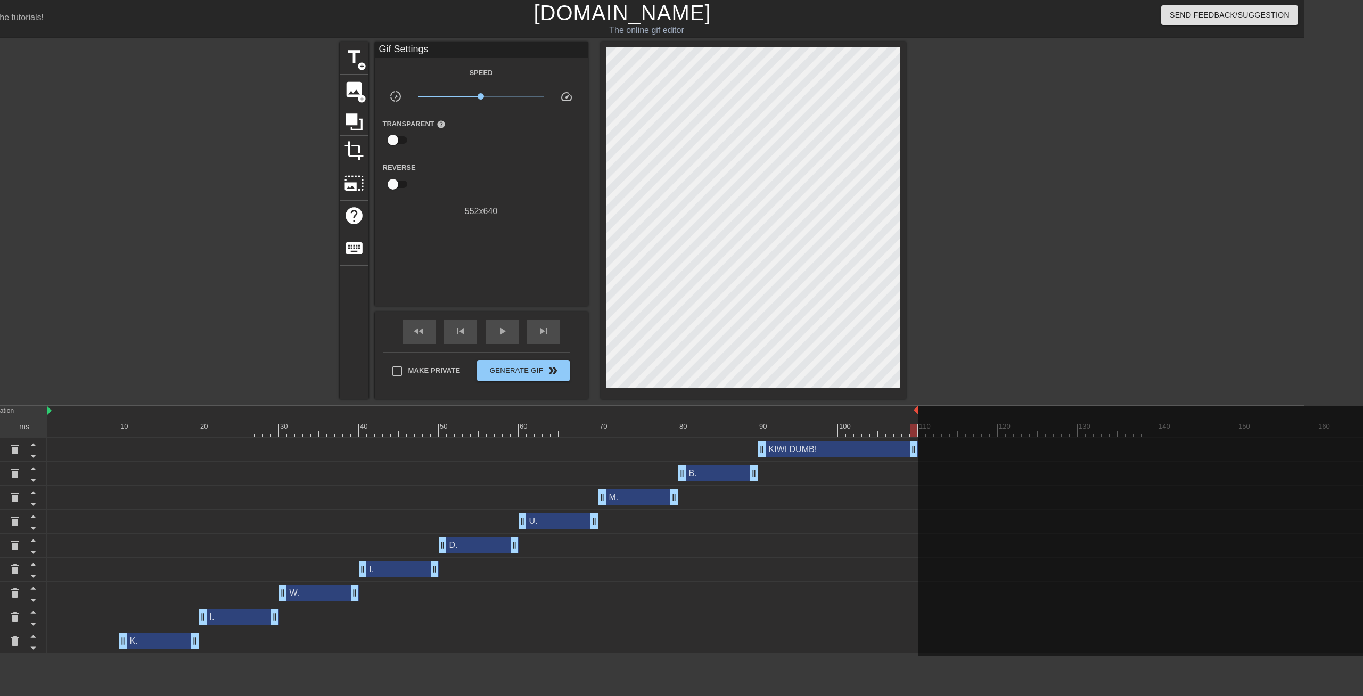
drag, startPoint x: 51, startPoint y: 433, endPoint x: 912, endPoint y: 436, distance: 861.2
click at [912, 436] on div at bounding box center [913, 430] width 7 height 13
drag, startPoint x: 917, startPoint y: 430, endPoint x: 934, endPoint y: 444, distance: 22.3
click at [516, 374] on span "Generate Gif double_arrow" at bounding box center [523, 370] width 84 height 13
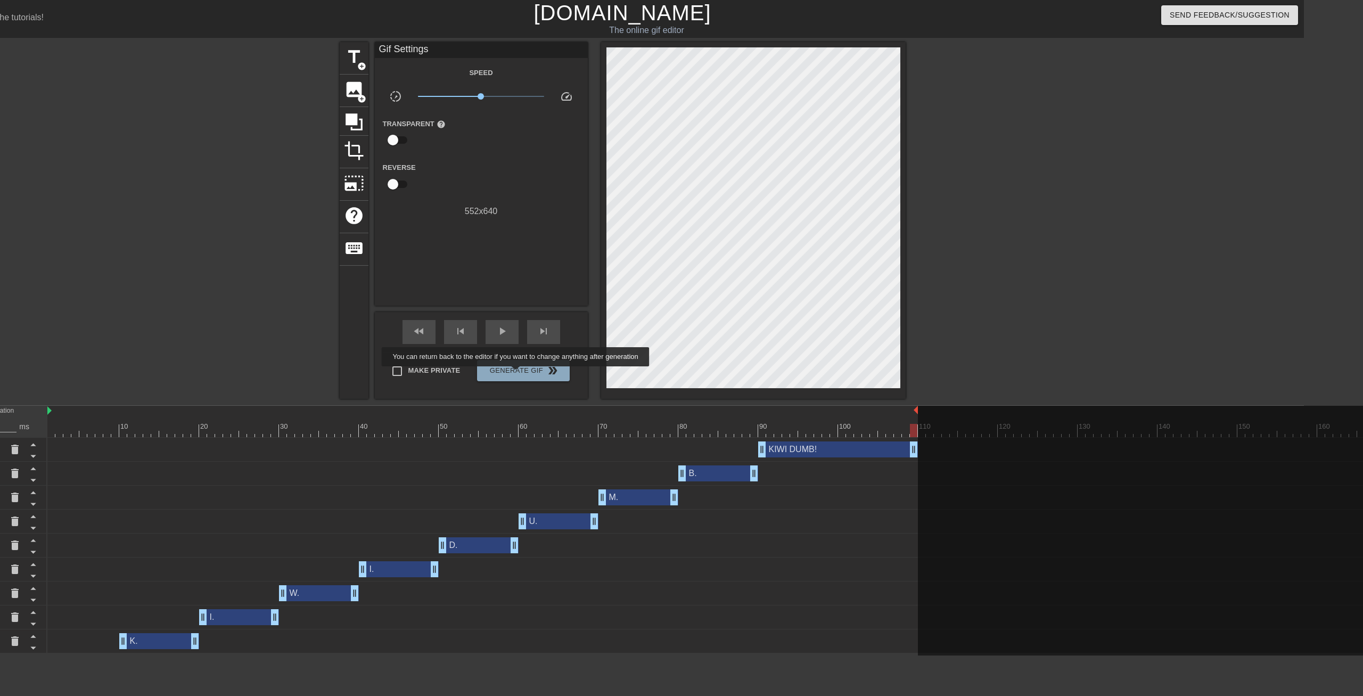
scroll to position [0, 8]
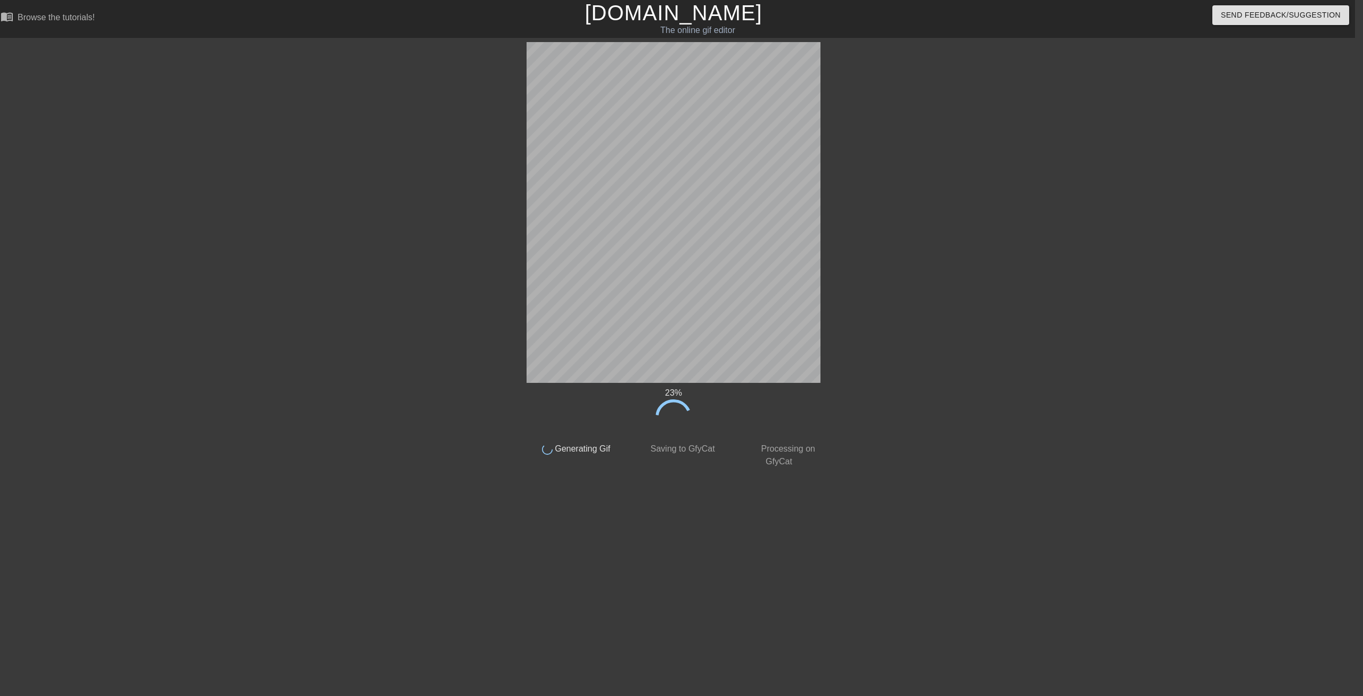
click at [0, 473] on html "menu_book Browse the tutorials! [DOMAIN_NAME] The online gif editor Send Feedba…" at bounding box center [673, 236] width 1363 height 473
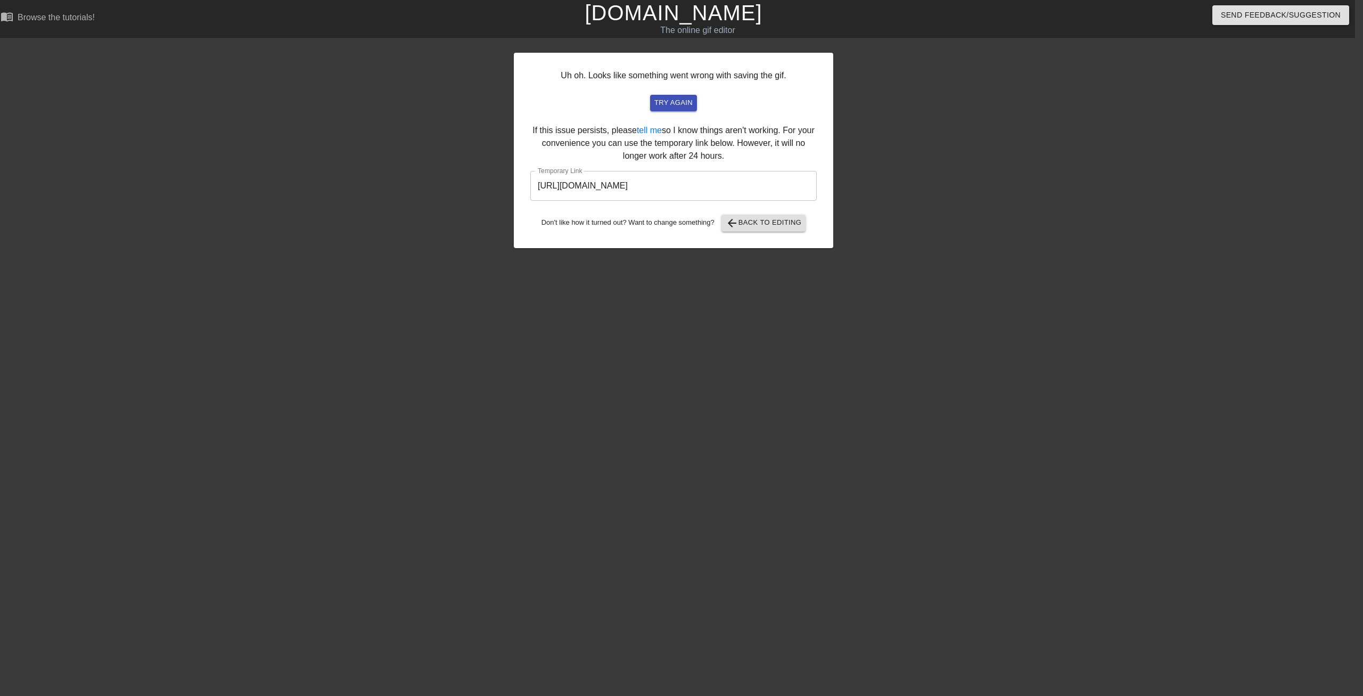
click at [699, 185] on input "[URL][DOMAIN_NAME]" at bounding box center [673, 186] width 286 height 30
drag, startPoint x: 750, startPoint y: 186, endPoint x: 492, endPoint y: 192, distance: 258.2
click at [530, 192] on input "[URL][DOMAIN_NAME]" at bounding box center [673, 186] width 286 height 30
click at [679, 104] on span "try again" at bounding box center [673, 103] width 38 height 12
click at [675, 102] on span "try again" at bounding box center [673, 103] width 38 height 12
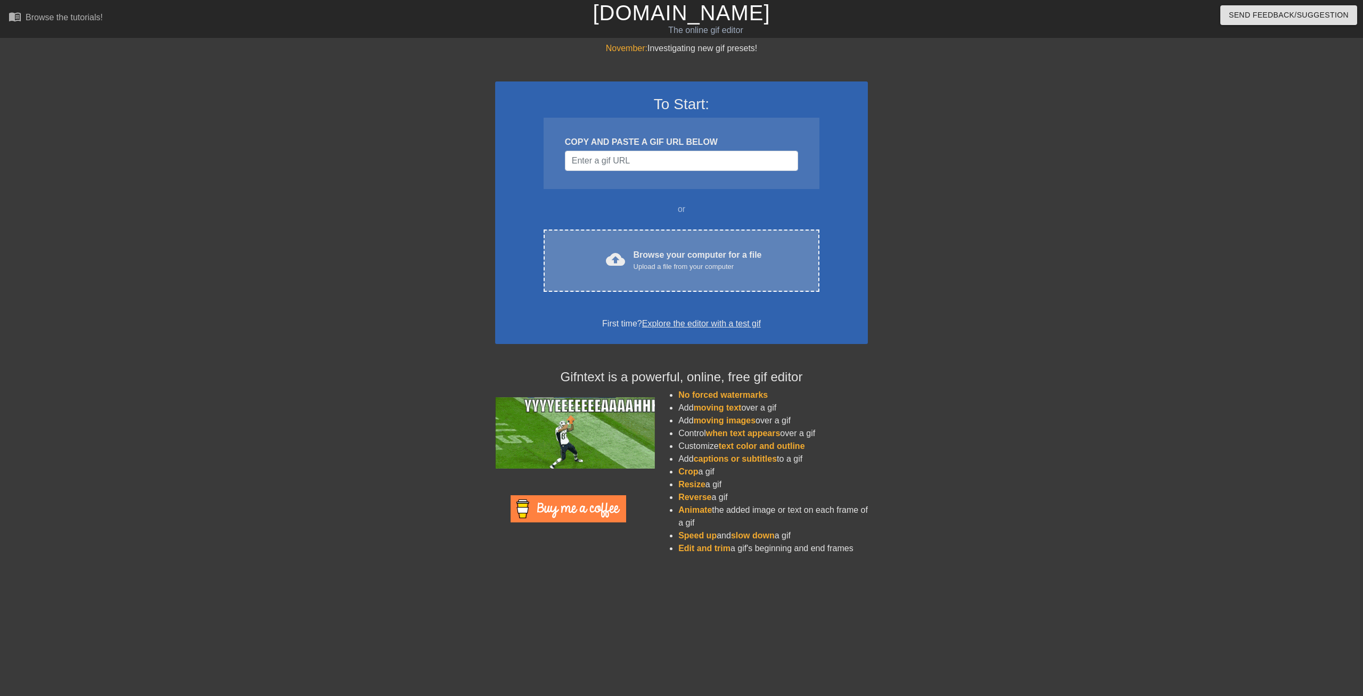
click at [622, 260] on span "cloud_upload" at bounding box center [615, 259] width 19 height 19
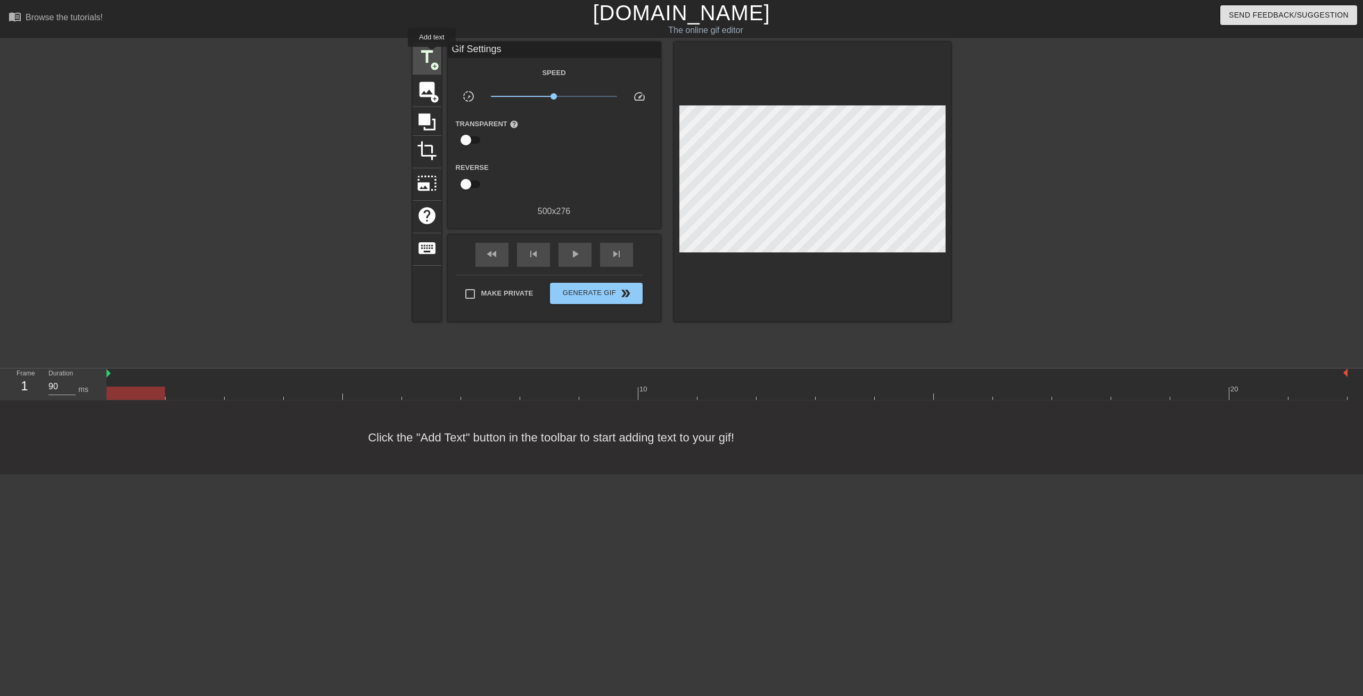
click at [430, 53] on span "title" at bounding box center [427, 57] width 20 height 20
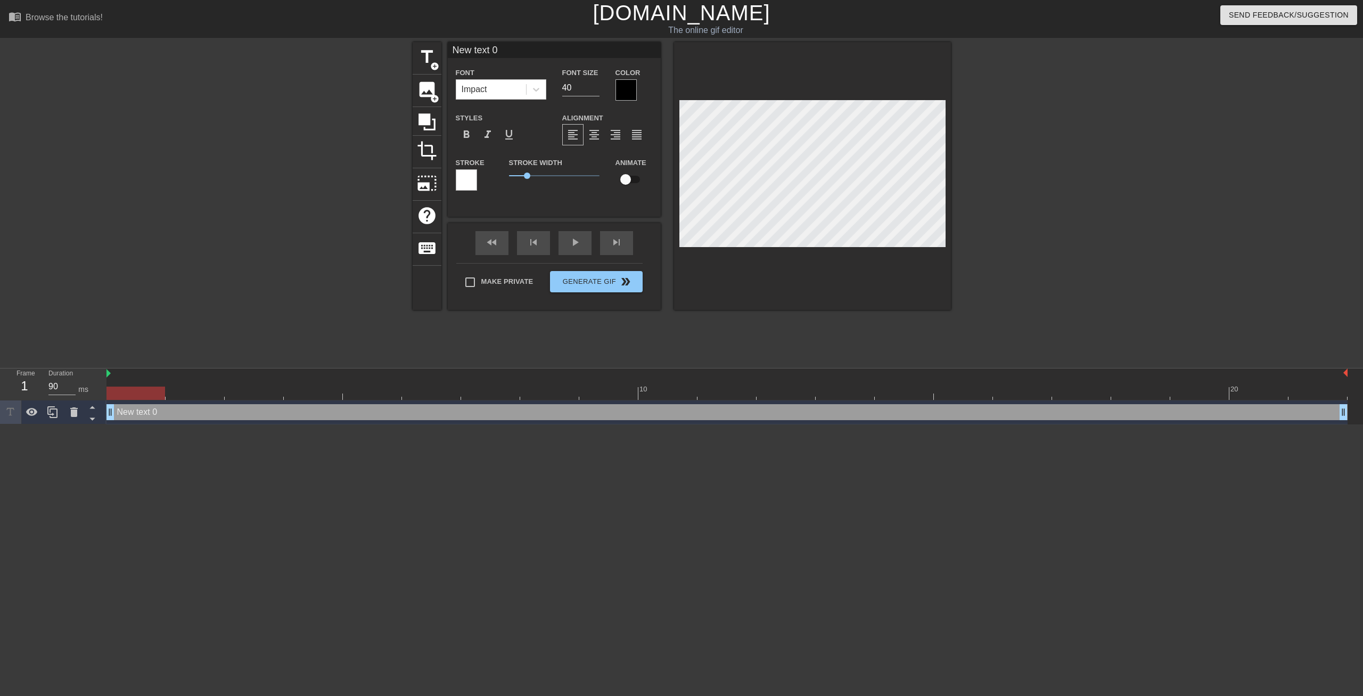
click at [624, 88] on div at bounding box center [625, 89] width 21 height 21
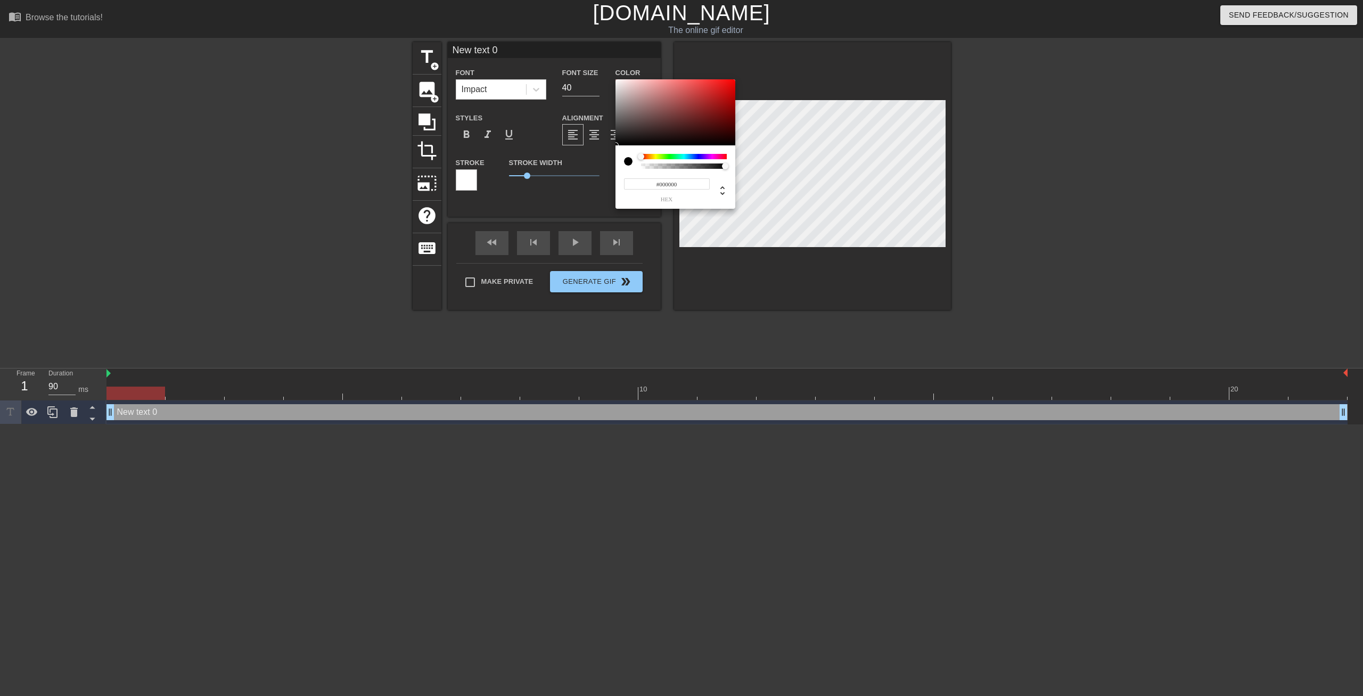
click at [723, 156] on div at bounding box center [684, 156] width 86 height 5
click at [719, 90] on div at bounding box center [675, 112] width 120 height 66
click at [725, 90] on div at bounding box center [675, 112] width 120 height 66
drag, startPoint x: 699, startPoint y: 97, endPoint x: 690, endPoint y: 97, distance: 9.0
click at [697, 97] on div at bounding box center [675, 112] width 120 height 66
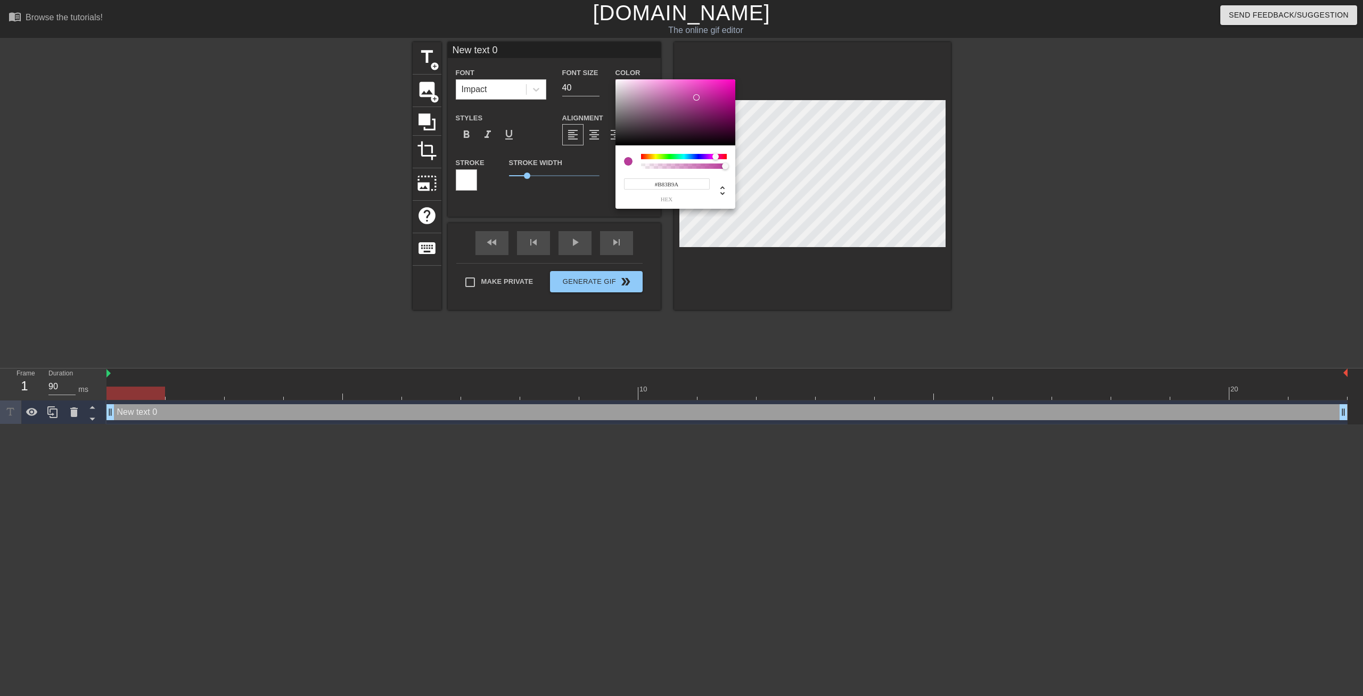
type input "#B83B9F"
drag, startPoint x: 722, startPoint y: 155, endPoint x: 715, endPoint y: 154, distance: 6.9
click at [715, 154] on div at bounding box center [715, 156] width 6 height 6
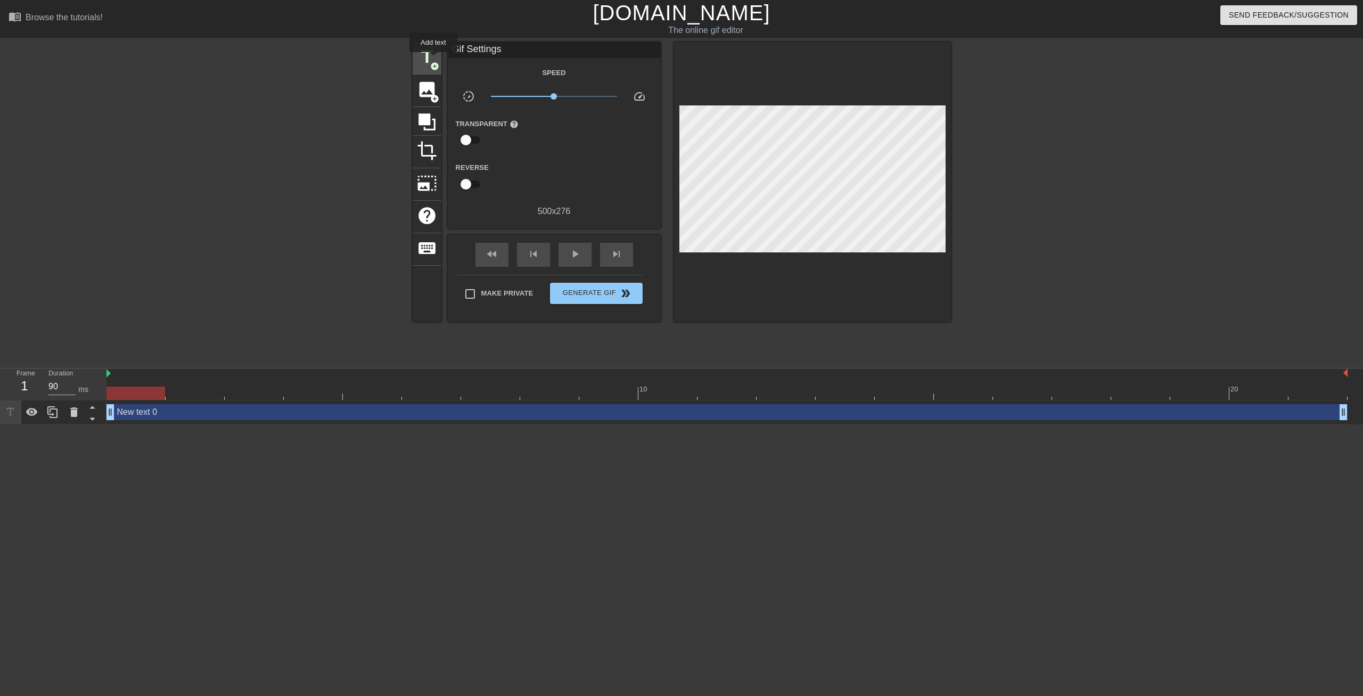
click at [432, 55] on span "title" at bounding box center [427, 57] width 20 height 20
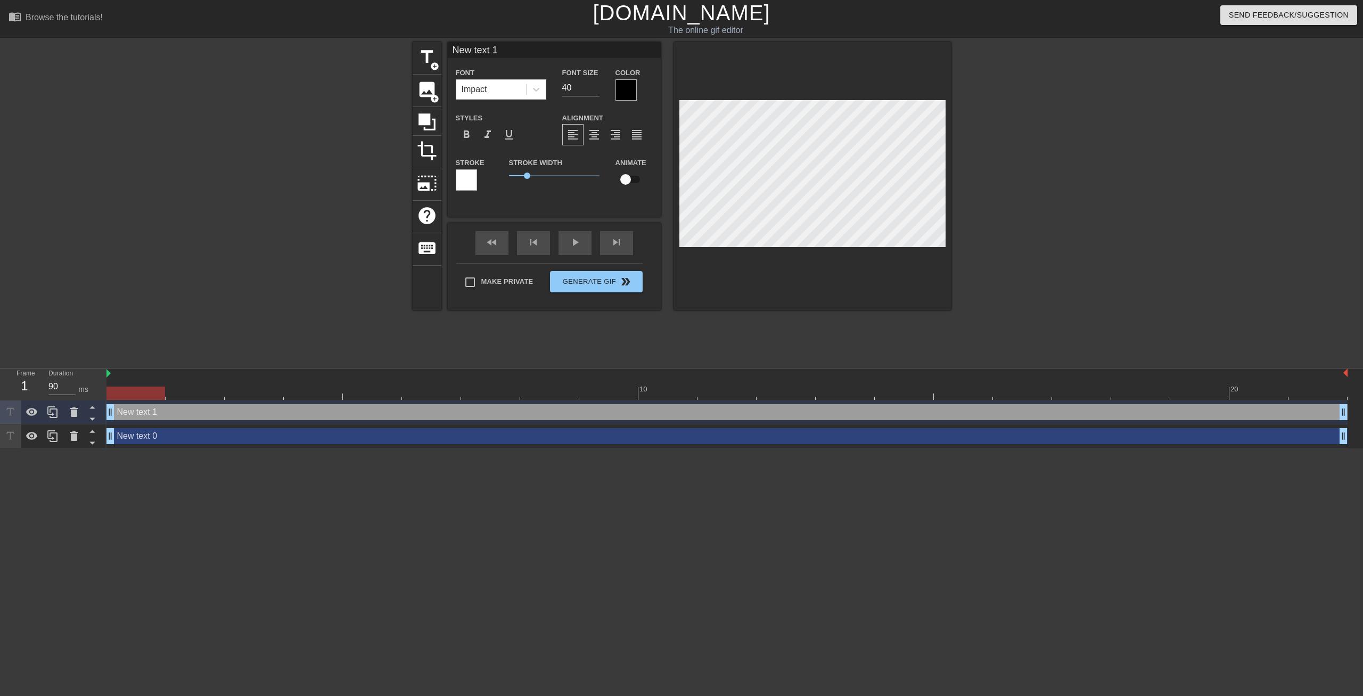
click at [791, 267] on div at bounding box center [812, 176] width 277 height 268
click at [79, 413] on icon at bounding box center [74, 412] width 13 height 13
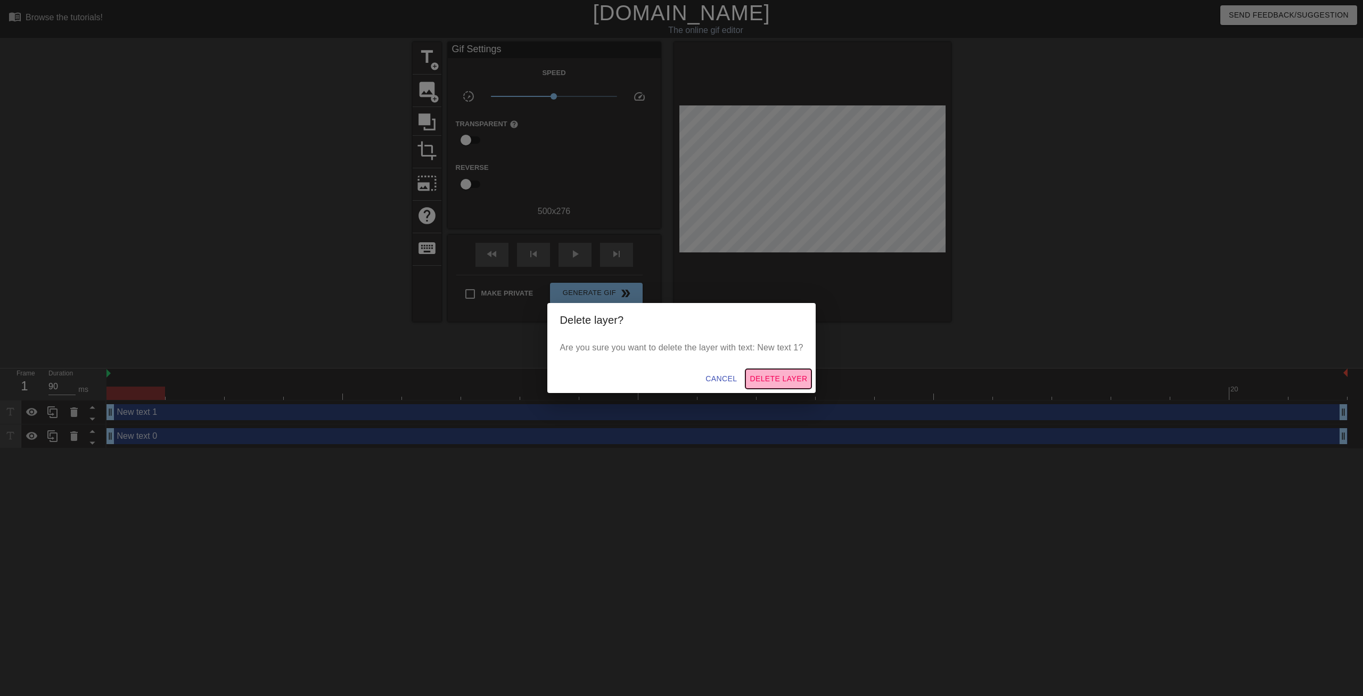
click at [762, 377] on span "Delete Layer" at bounding box center [777, 378] width 57 height 13
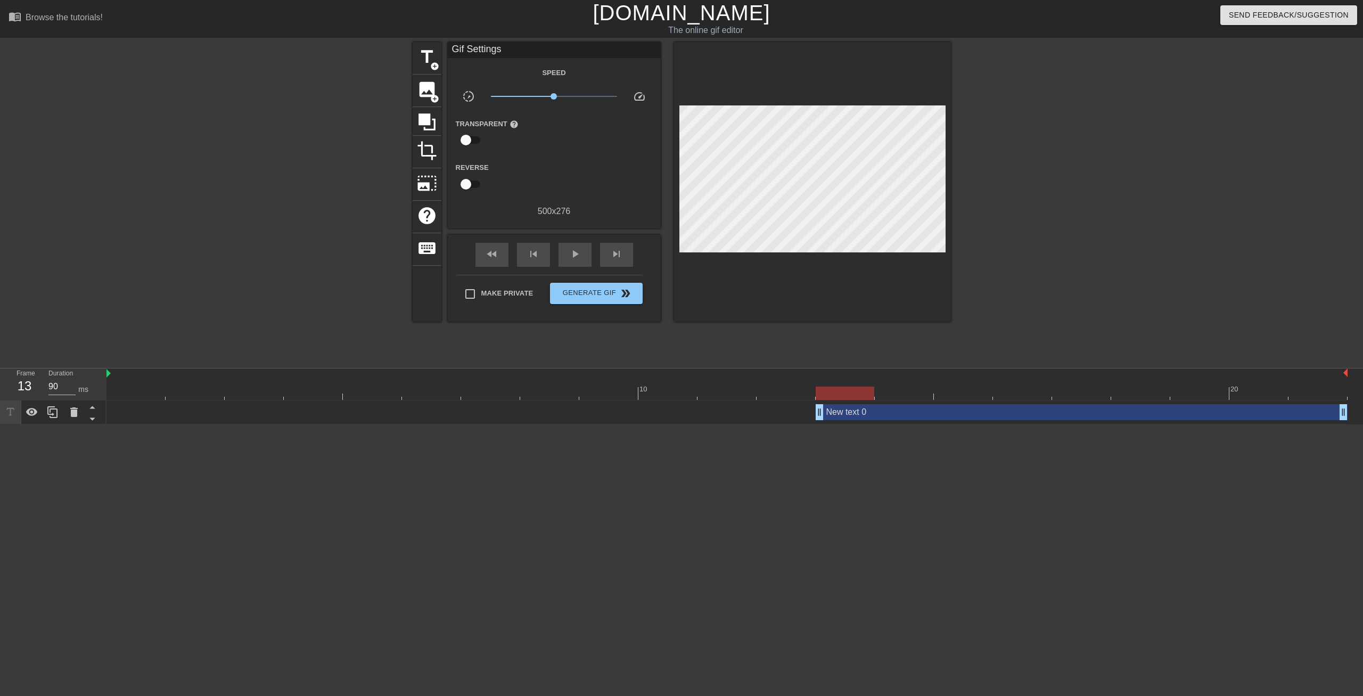
drag, startPoint x: 107, startPoint y: 410, endPoint x: 797, endPoint y: 397, distance: 689.9
click at [797, 397] on div "10 20 New text 0 drag_handle drag_handle" at bounding box center [734, 396] width 1256 height 56
drag, startPoint x: 1344, startPoint y: 413, endPoint x: 1158, endPoint y: 419, distance: 185.8
click at [1158, 419] on div "New text 0 drag_handle drag_handle" at bounding box center [992, 412] width 354 height 16
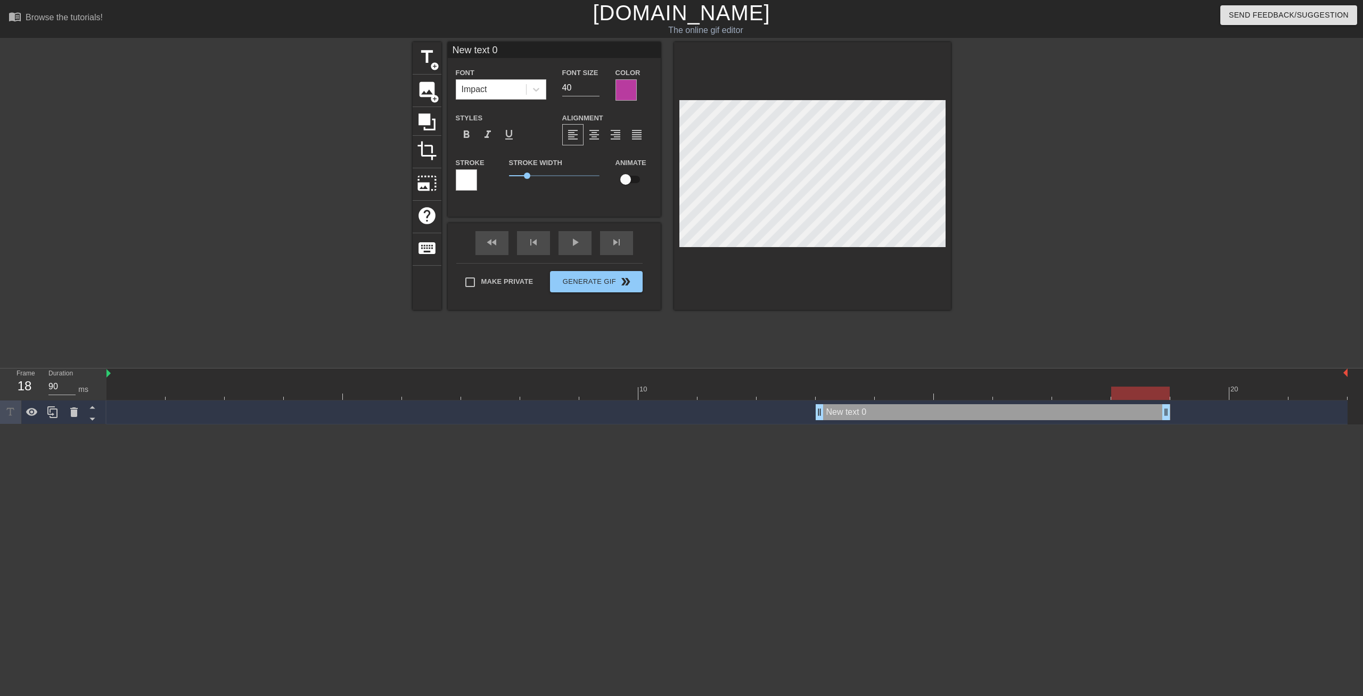
drag, startPoint x: 108, startPoint y: 374, endPoint x: 95, endPoint y: 384, distance: 16.3
click at [95, 384] on div "Frame 18 Duration 90 ms 10 20 New text 0 drag_handle drag_handle" at bounding box center [681, 396] width 1363 height 56
drag, startPoint x: 1144, startPoint y: 394, endPoint x: 1111, endPoint y: 393, distance: 33.0
click at [1111, 393] on div at bounding box center [1140, 392] width 59 height 13
drag, startPoint x: 1135, startPoint y: 389, endPoint x: 1074, endPoint y: 376, distance: 62.4
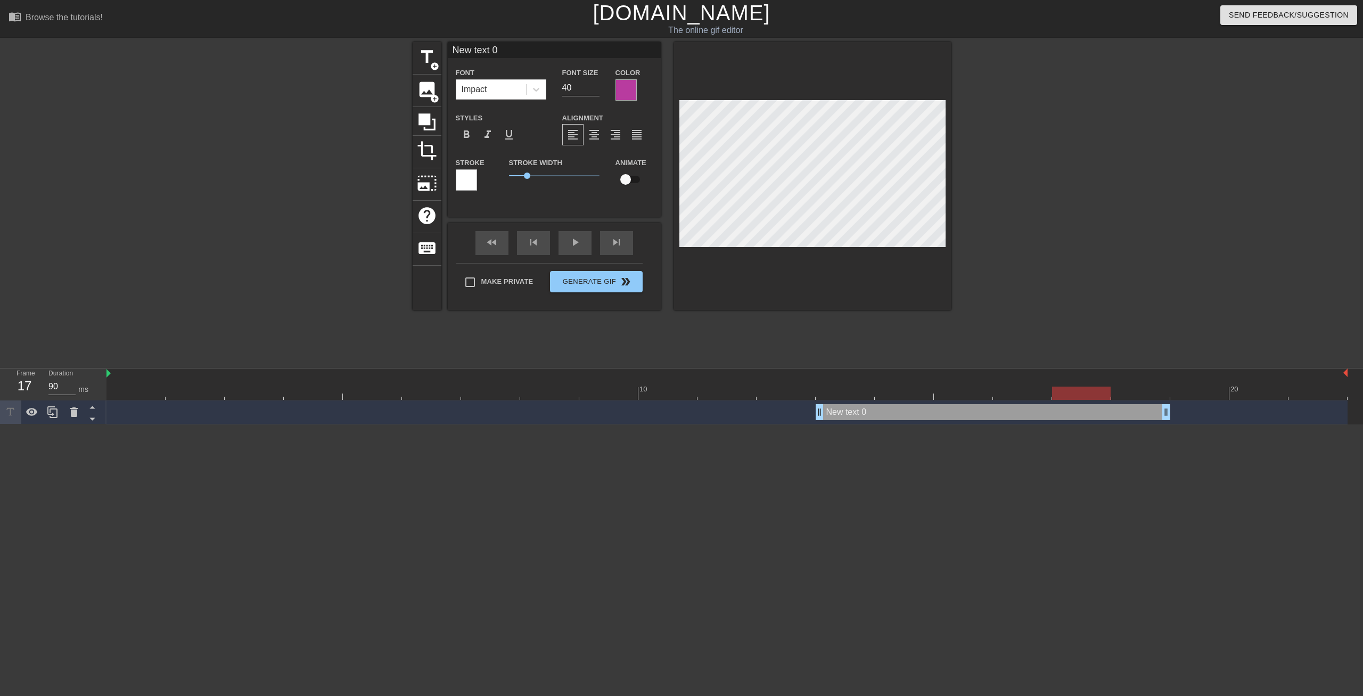
click at [1074, 376] on div "10 20" at bounding box center [726, 383] width 1241 height 31
drag, startPoint x: 1091, startPoint y: 398, endPoint x: 1009, endPoint y: 384, distance: 83.6
click at [1009, 384] on div "10 20" at bounding box center [726, 383] width 1241 height 31
drag, startPoint x: 822, startPoint y: 410, endPoint x: 984, endPoint y: 413, distance: 161.3
click at [984, 413] on div "New text 0 drag_handle drag_handle" at bounding box center [726, 412] width 1241 height 16
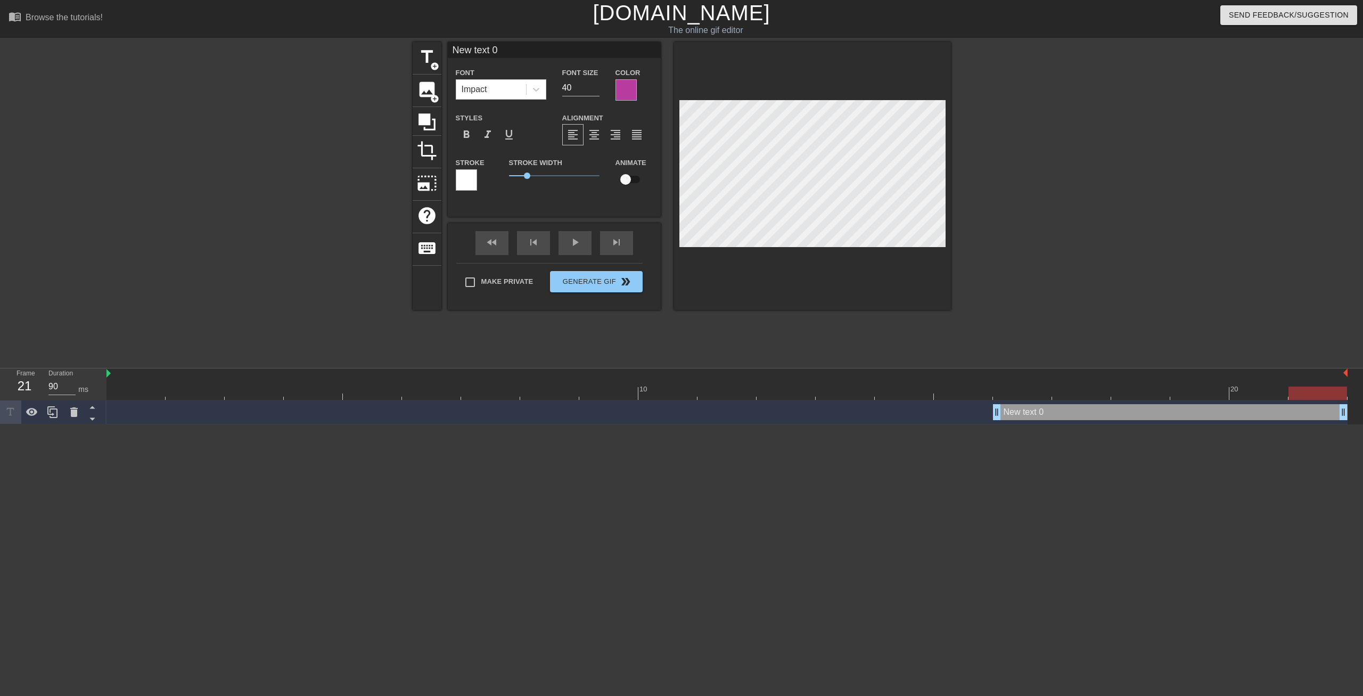
drag, startPoint x: 1163, startPoint y: 410, endPoint x: 1362, endPoint y: 421, distance: 199.4
click at [1362, 421] on div "New text 0 drag_handle drag_handle" at bounding box center [734, 412] width 1256 height 24
type input "text 0"
type textarea "text 0"
type input "text 0"
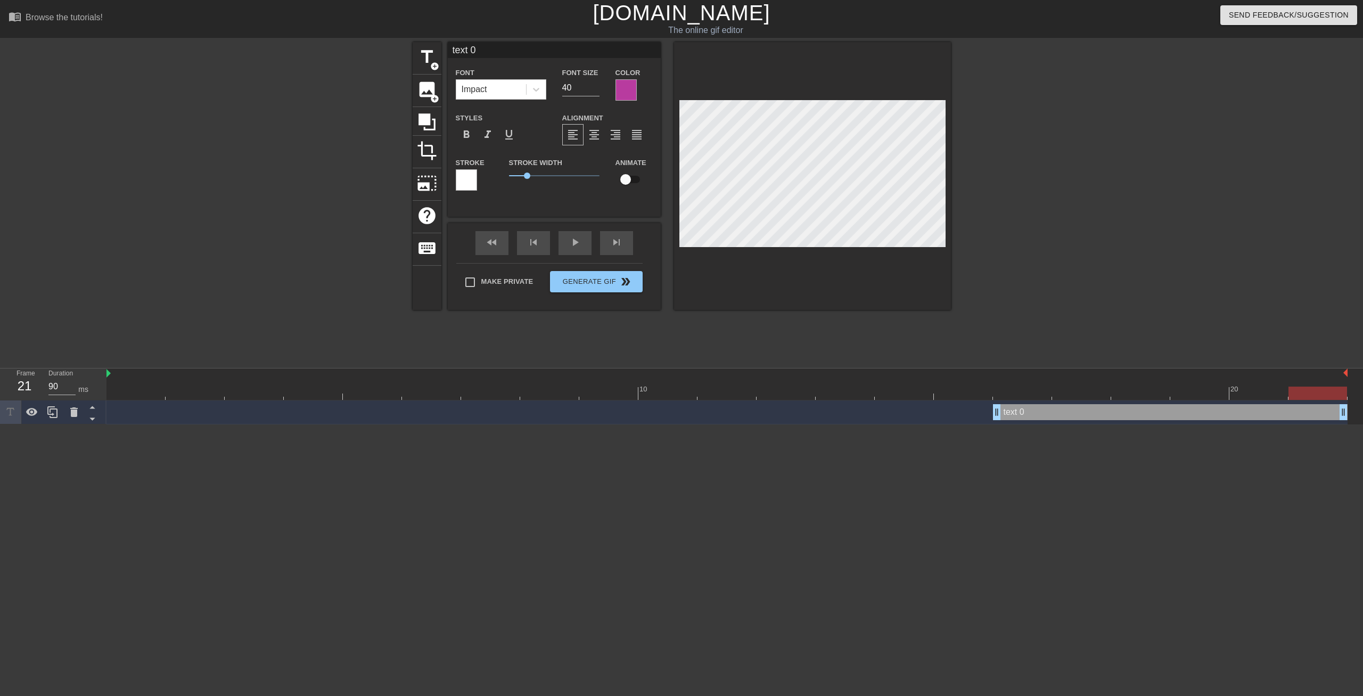
type textarea "text 0"
type input "ext 0"
type textarea "ext 0"
type input "xt 0"
type textarea "xt 0"
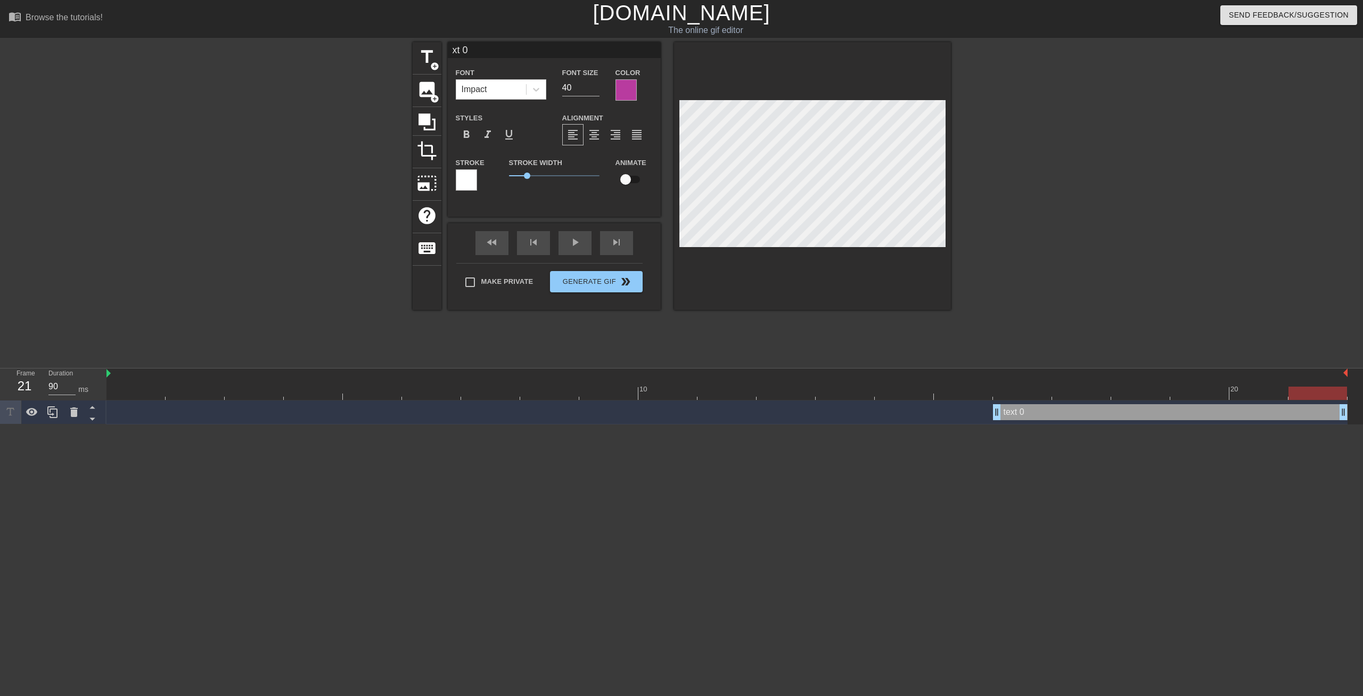
type input "t 0"
type textarea "t 0"
type input "0"
type textarea "0"
type input "0"
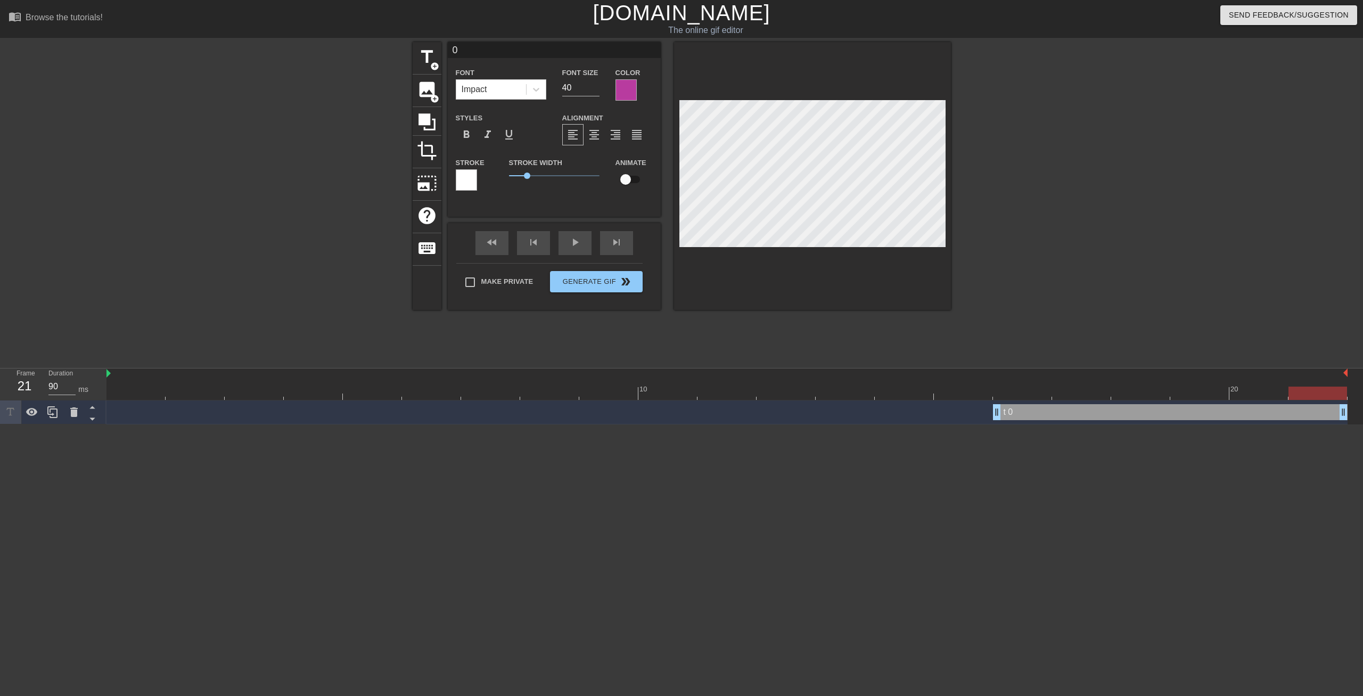
type textarea "0"
type input "K"
type textarea "K"
type input "KI"
type textarea "KI"
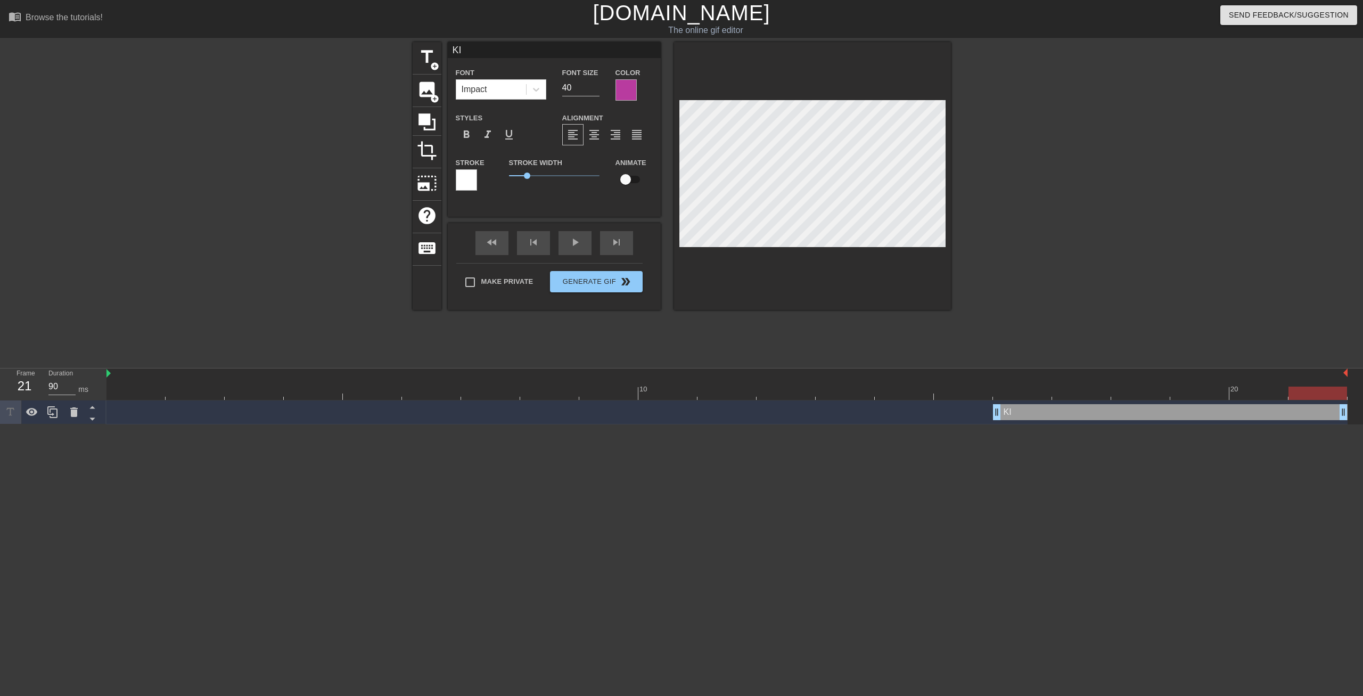
type input "KIW"
type textarea "KIW"
type input "KIWI"
type textarea "KIWI"
type input "KIWI"
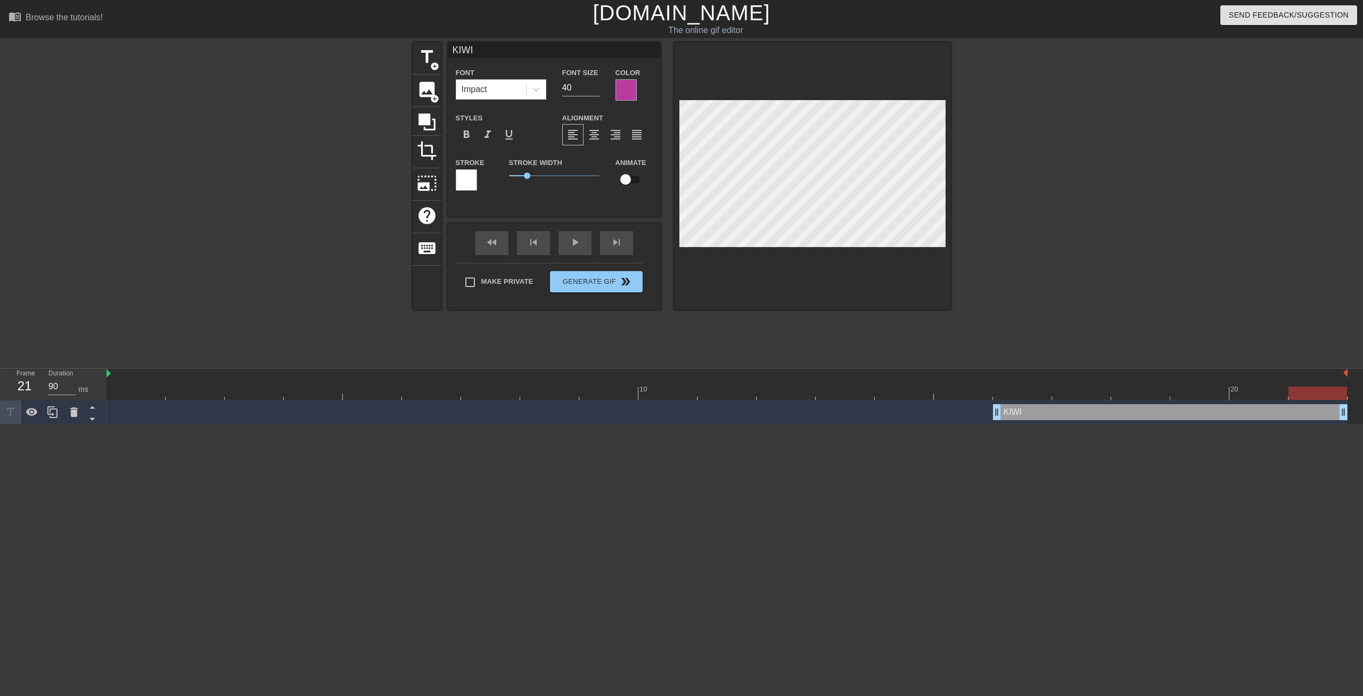
type textarea "KIWI"
type input "KIWI P"
type textarea "KIWI P"
type input "KIWI PR"
type textarea "KIWI PR"
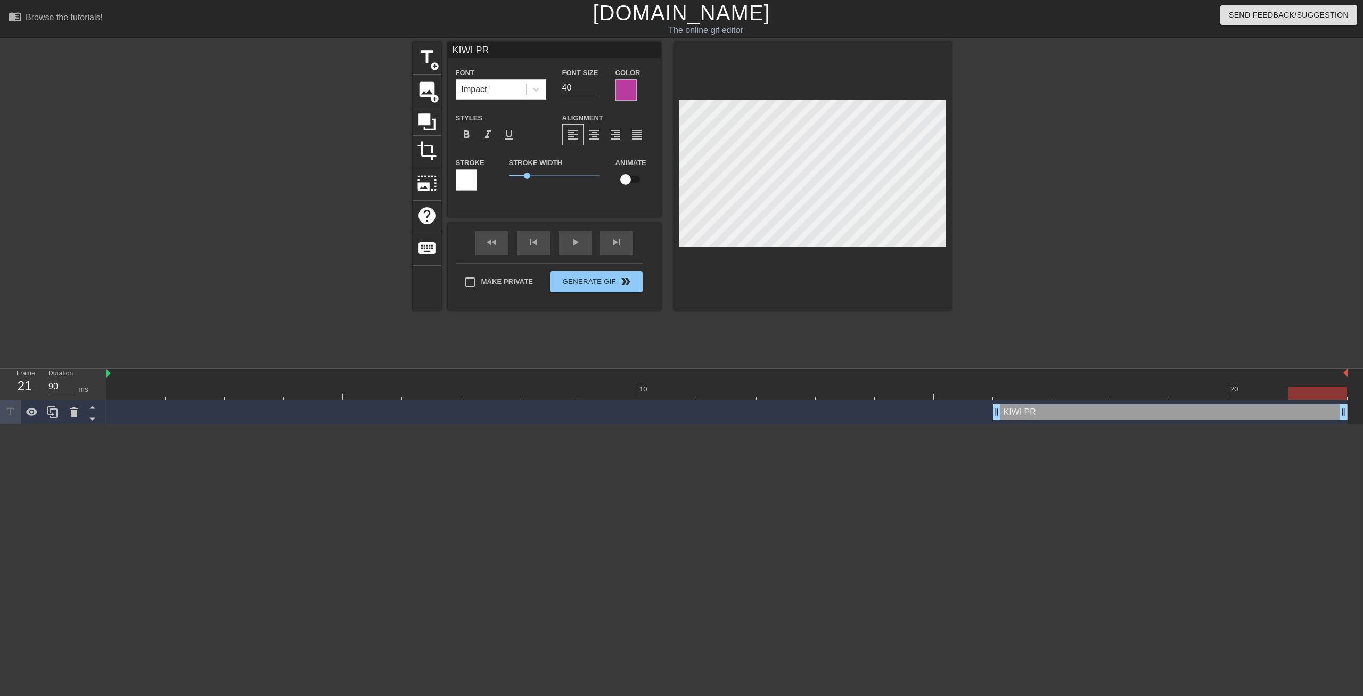
type input "KIWI PRE"
type textarea "KIWI PRE"
type input "KIWI PRET"
type textarea "KIWI PRET"
type input "KIWI PRETT"
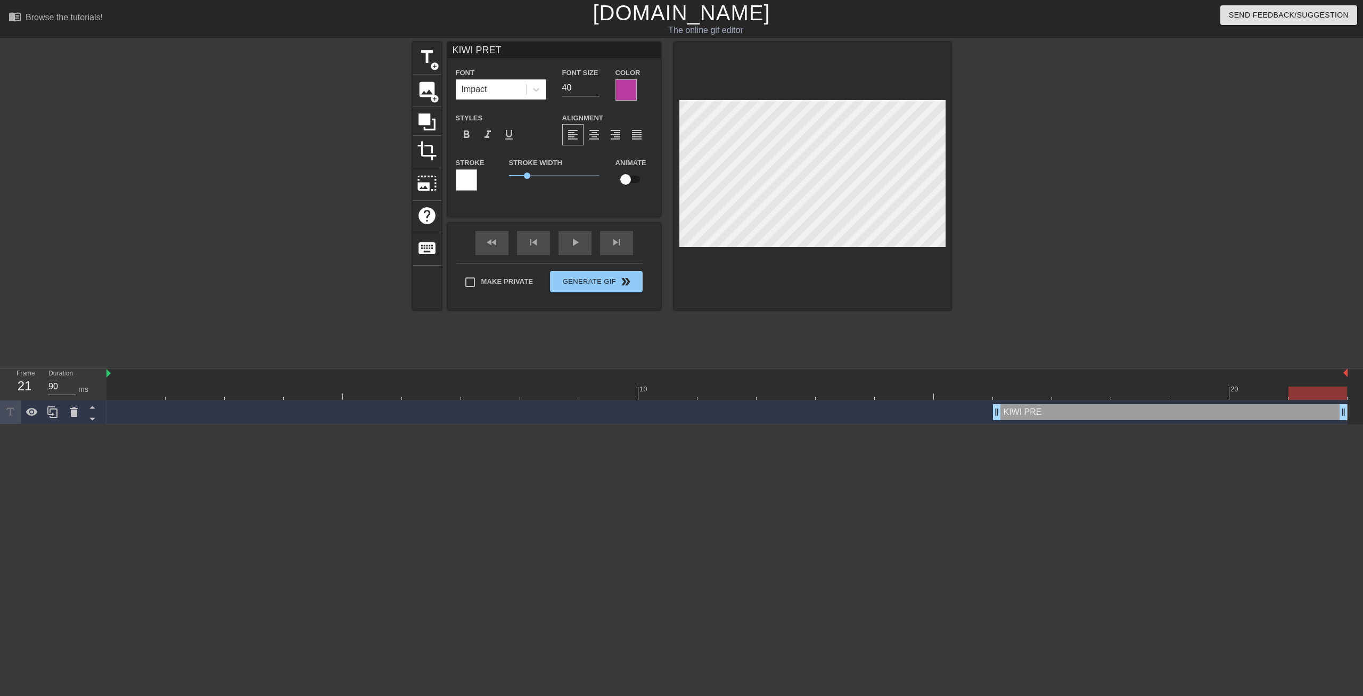
type textarea "KIWI PRETT"
type input "KIWI PRETTY"
type textarea "KIWI PRETTY"
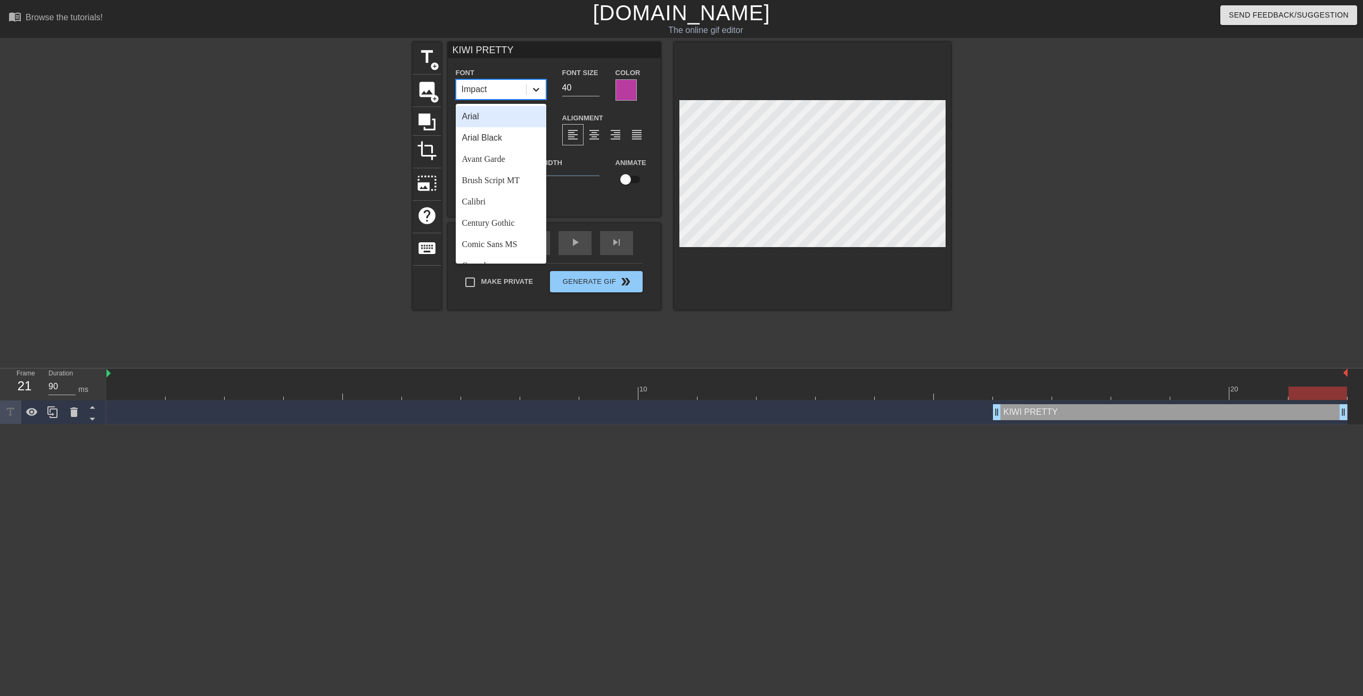
click at [537, 92] on icon at bounding box center [536, 89] width 11 height 11
click at [513, 129] on div "Arial Black" at bounding box center [501, 137] width 90 height 21
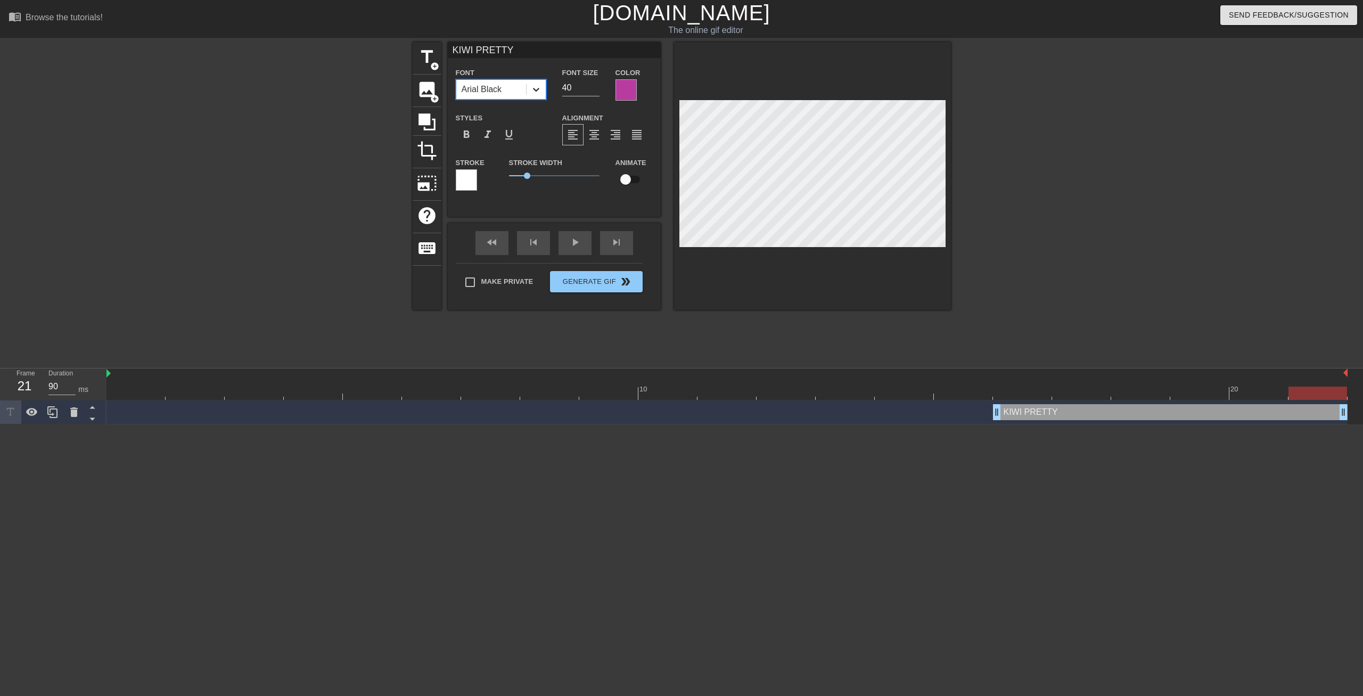
click at [536, 90] on icon at bounding box center [536, 89] width 11 height 11
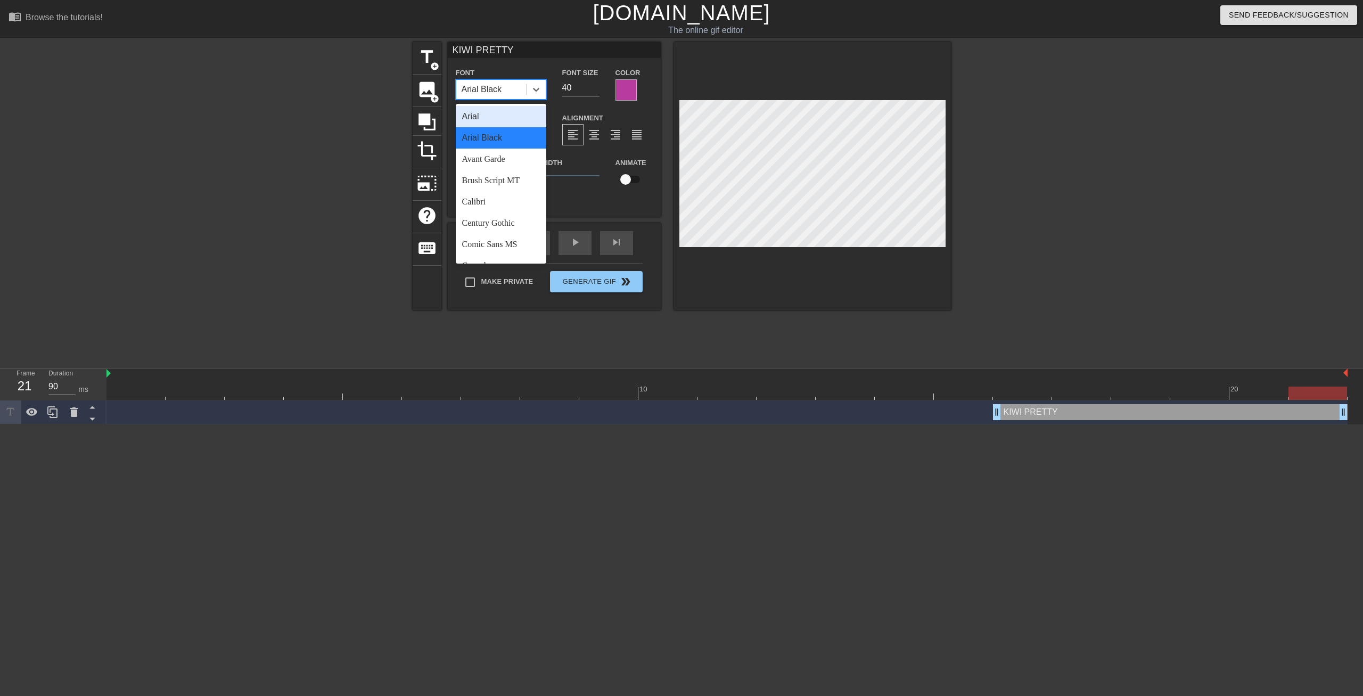
click at [492, 112] on div "Arial" at bounding box center [501, 116] width 90 height 21
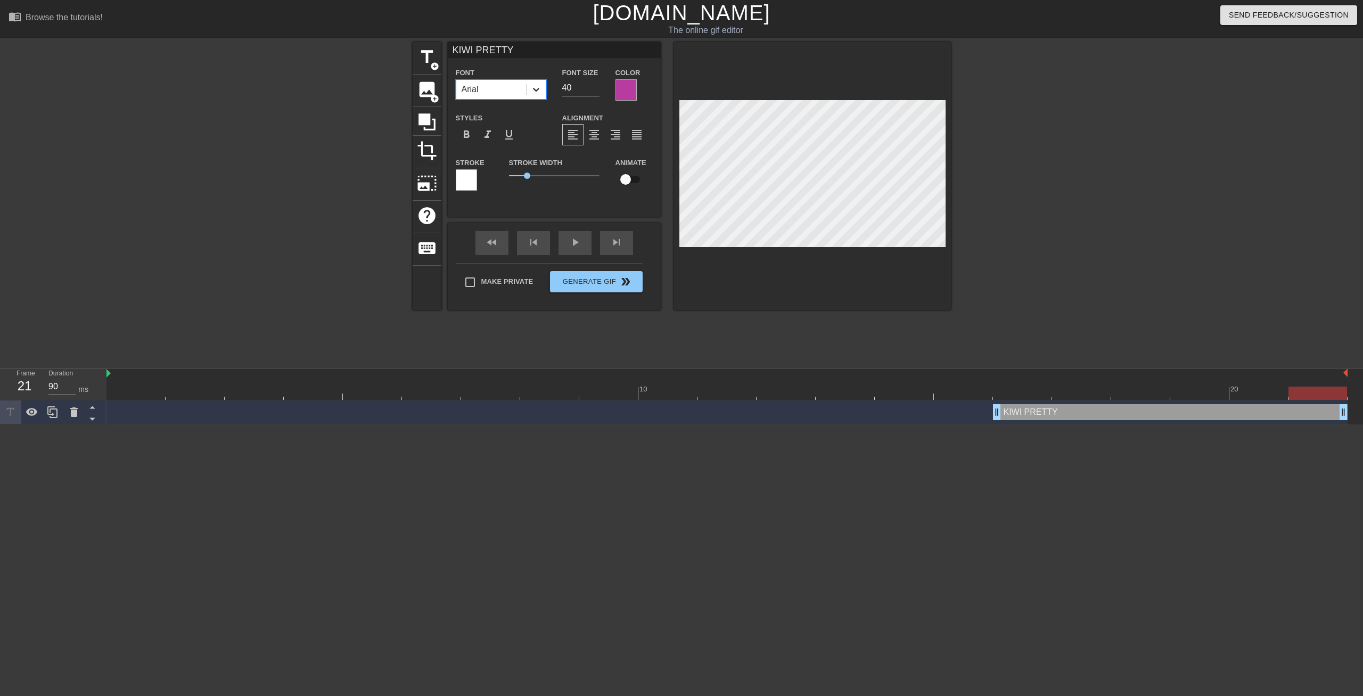
click at [534, 85] on icon at bounding box center [536, 89] width 11 height 11
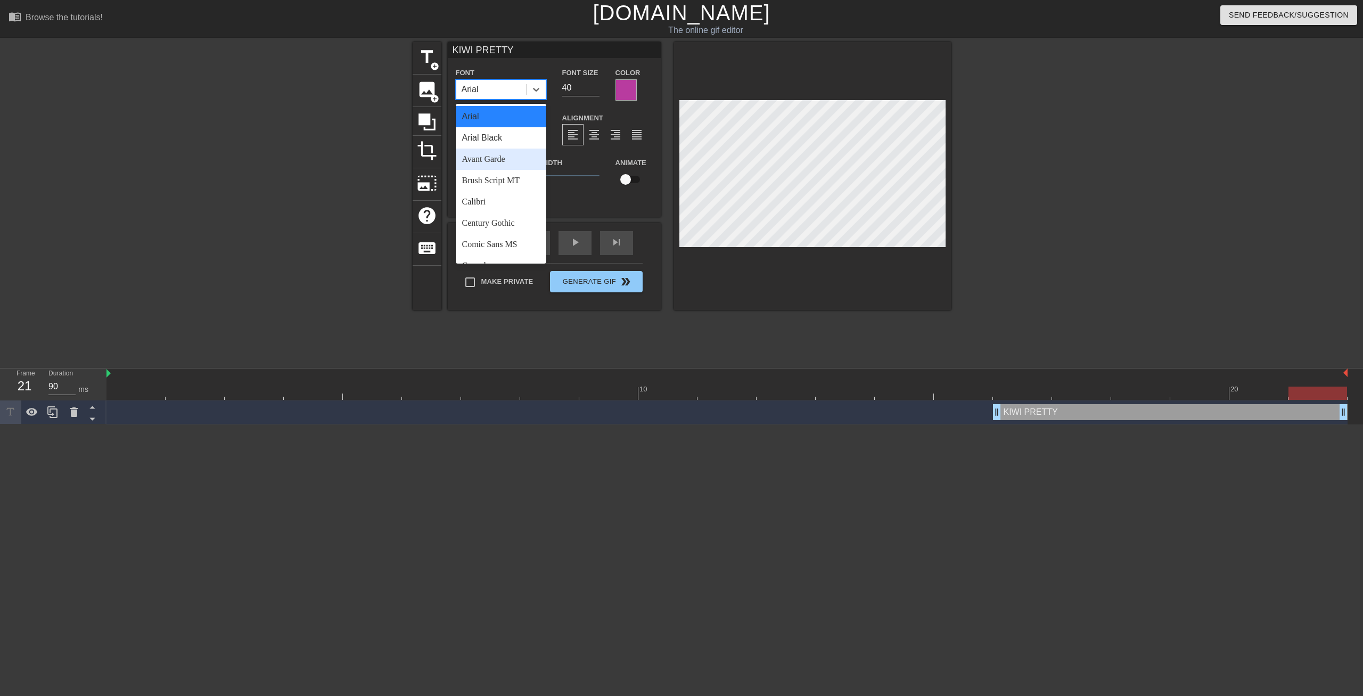
click at [498, 152] on div "Avant Garde" at bounding box center [501, 158] width 90 height 21
click at [539, 87] on icon at bounding box center [536, 89] width 11 height 11
click at [482, 222] on div "Impact" at bounding box center [501, 226] width 90 height 21
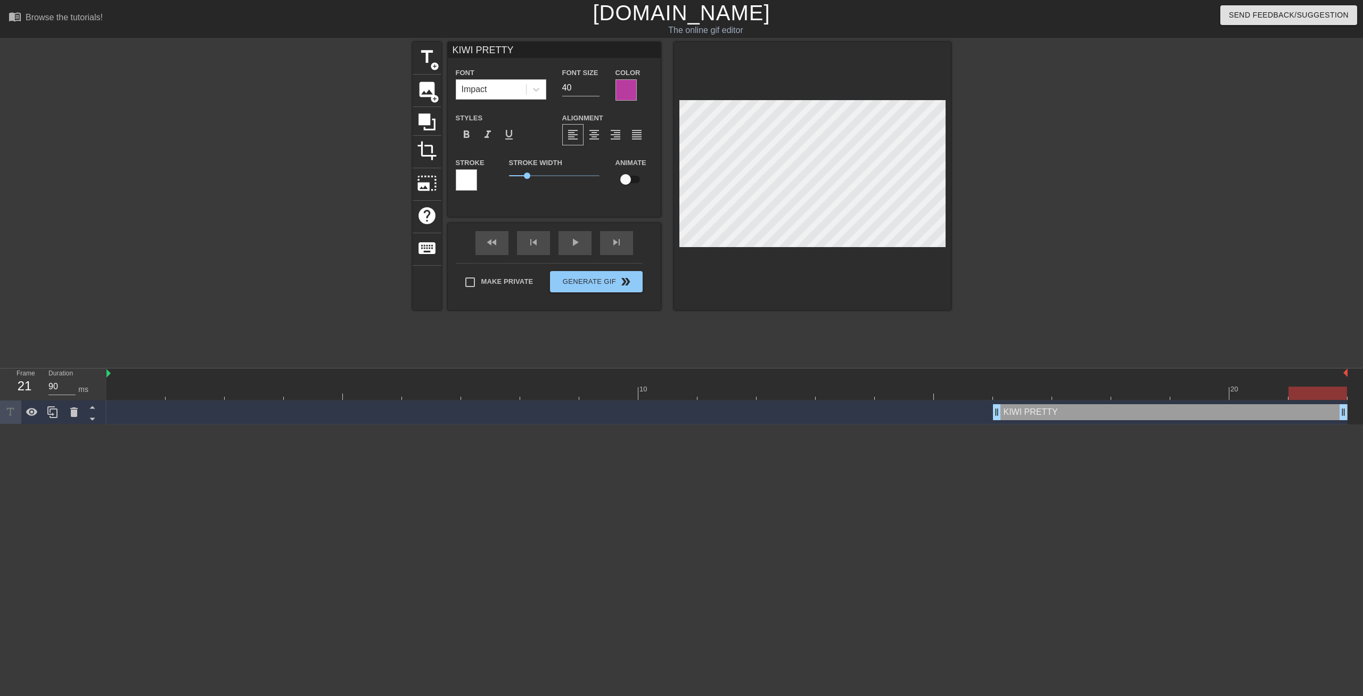
drag, startPoint x: 1284, startPoint y: 396, endPoint x: 1309, endPoint y: 395, distance: 24.5
click at [1309, 395] on div at bounding box center [1317, 392] width 59 height 13
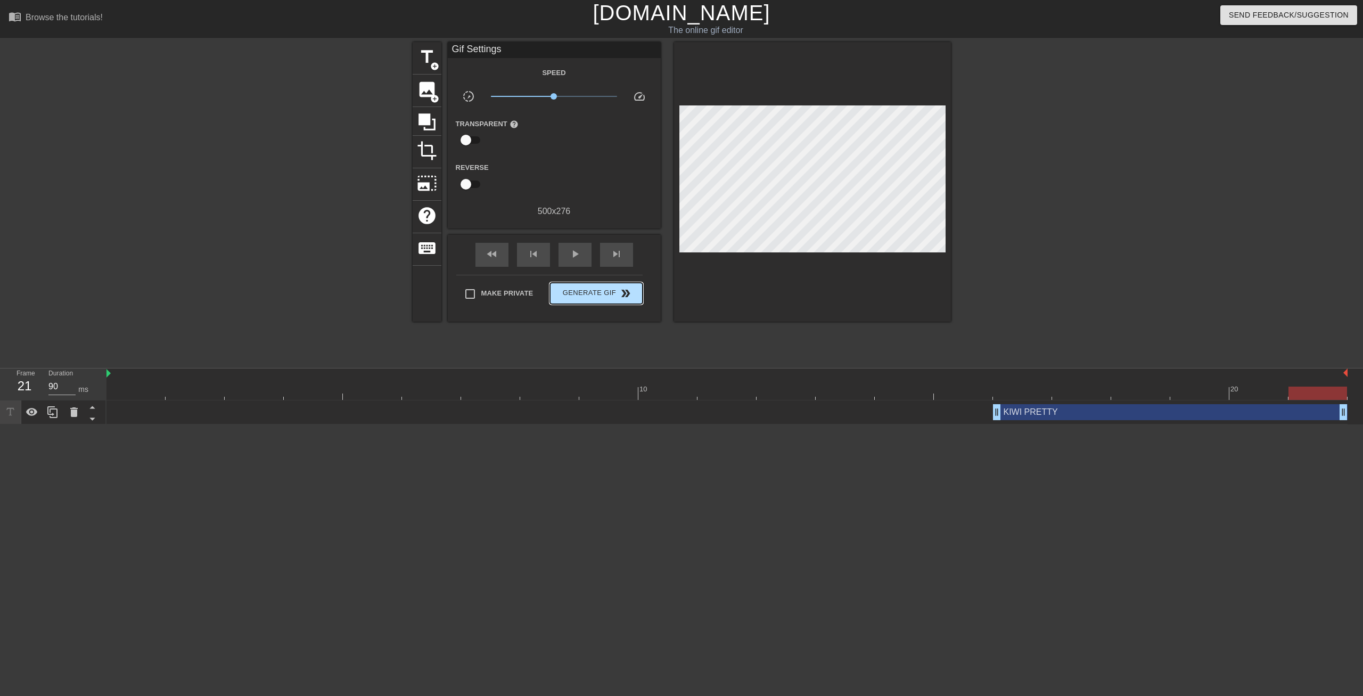
click at [576, 280] on div "Make Private Generate Gif double_arrow" at bounding box center [549, 296] width 186 height 42
click at [582, 294] on span "Generate Gif double_arrow" at bounding box center [596, 293] width 84 height 13
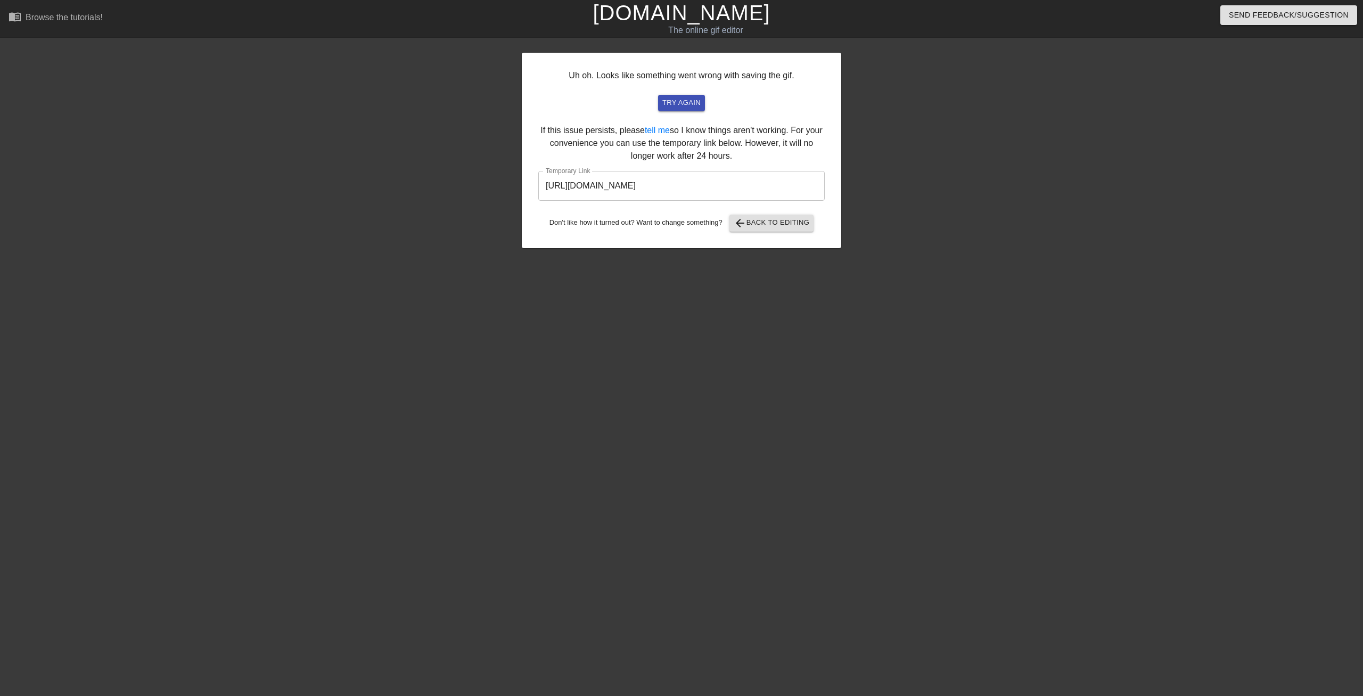
click at [688, 182] on input "https://www.gifntext.com/temp_generations/A5HPpKjj.gif" at bounding box center [681, 186] width 286 height 30
drag, startPoint x: 768, startPoint y: 183, endPoint x: 345, endPoint y: 196, distance: 422.8
click at [538, 196] on input "https://www.gifntext.com/temp_generations/A5HPpKjj.gif" at bounding box center [681, 186] width 286 height 30
